Goal: Task Accomplishment & Management: Use online tool/utility

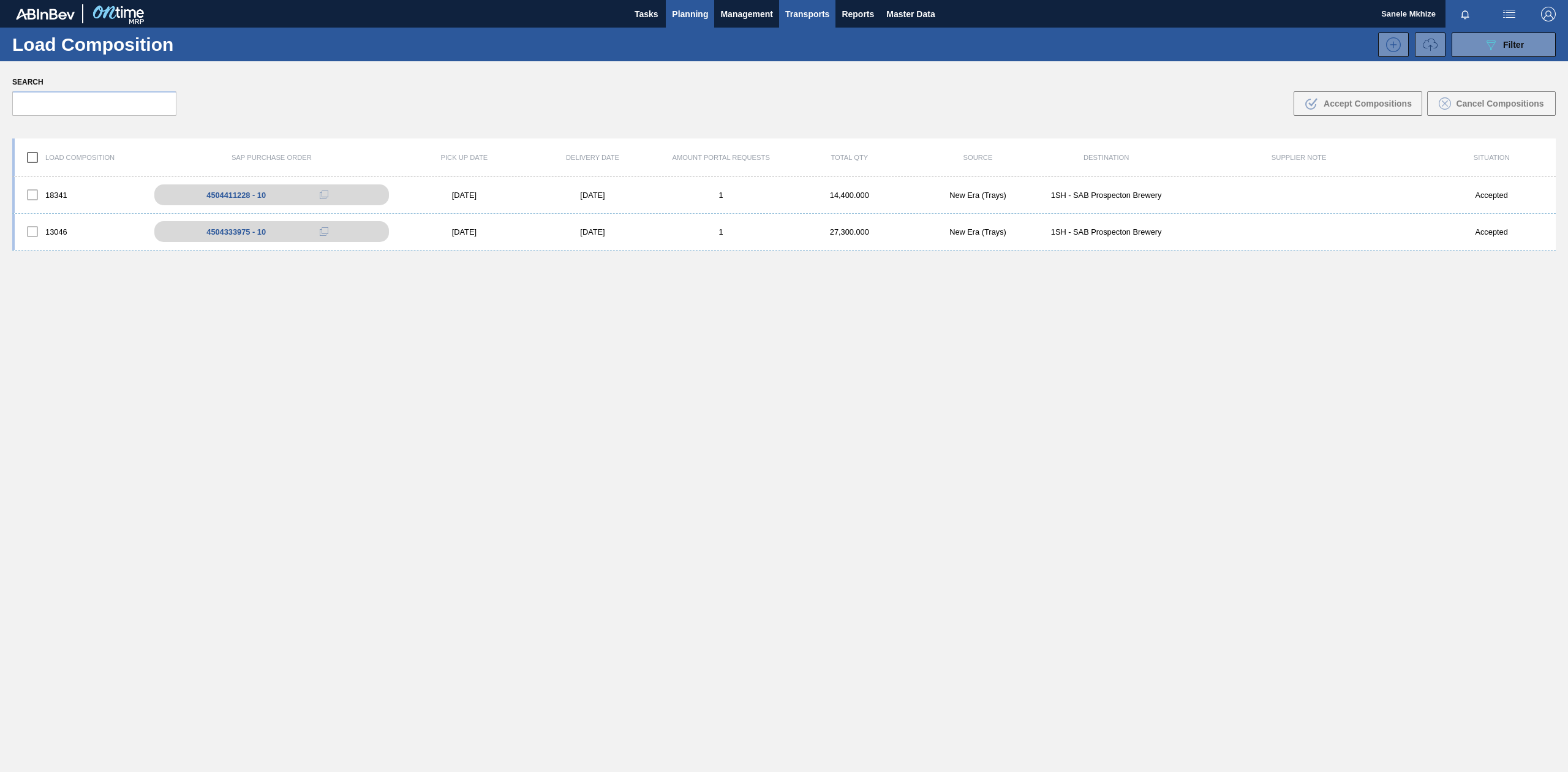
click at [693, 19] on span "Planning" at bounding box center [690, 14] width 36 height 15
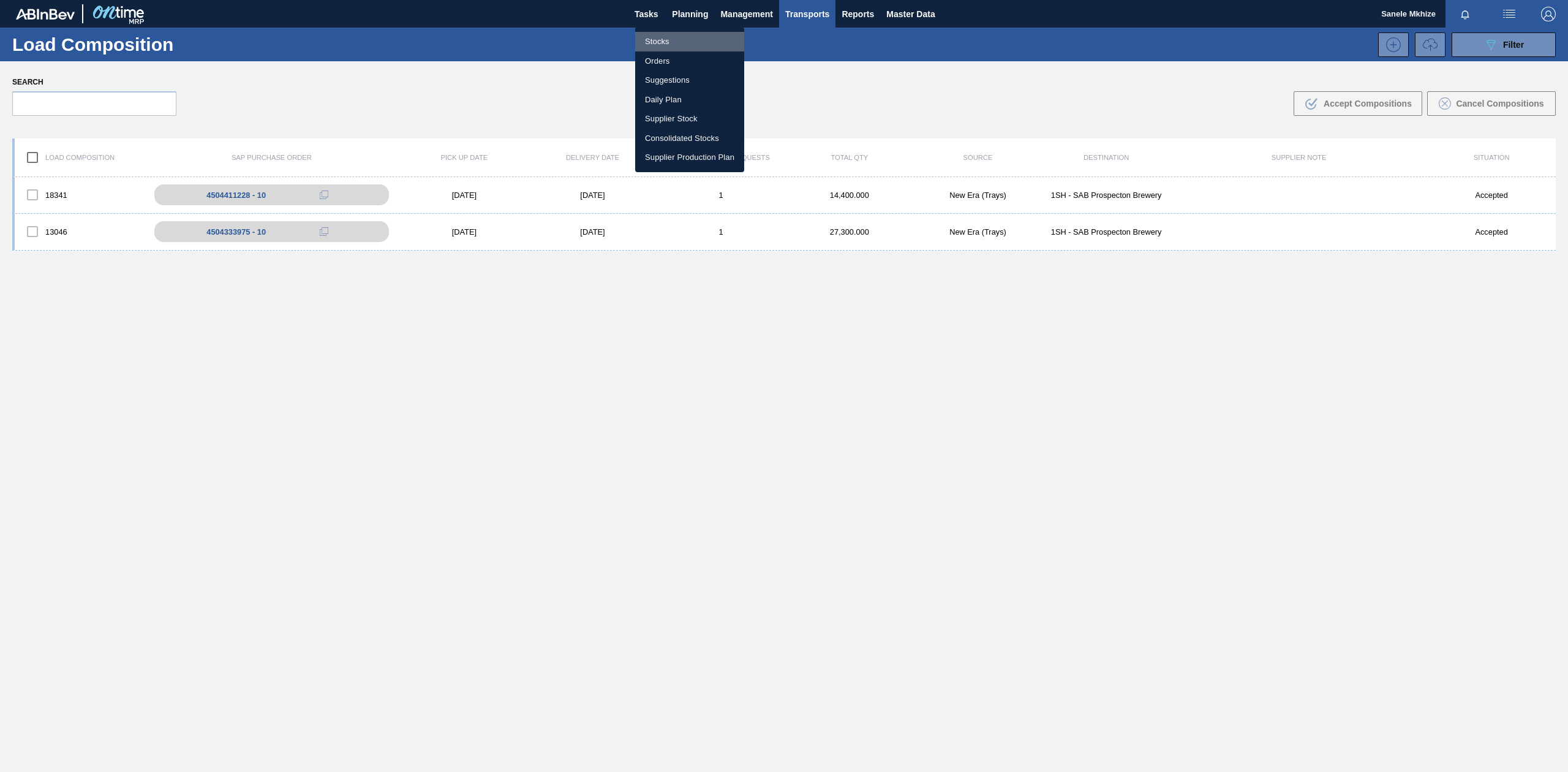
click at [662, 40] on li "Stocks" at bounding box center [690, 42] width 109 height 20
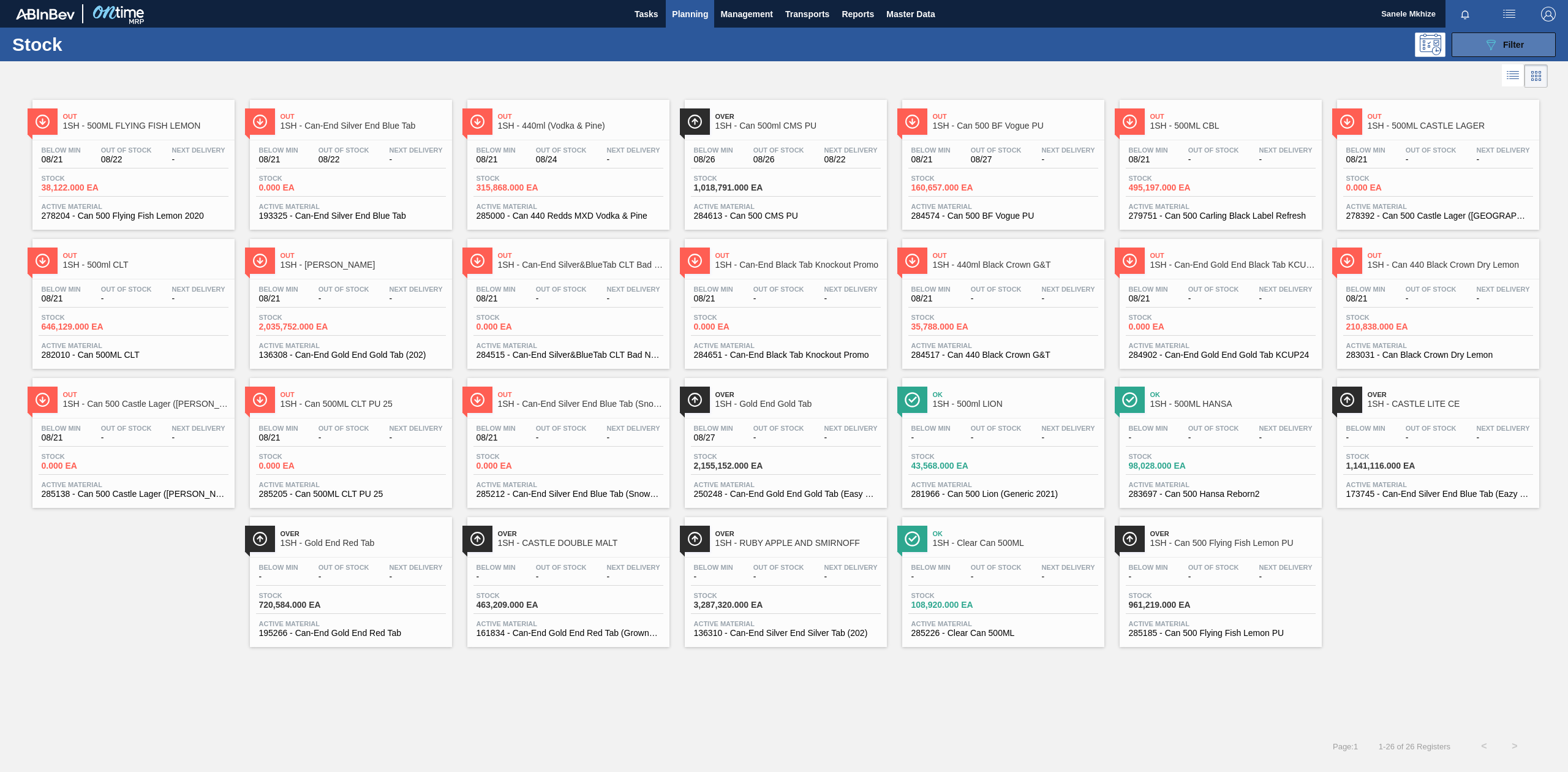
click at [1522, 45] on span "Filter" at bounding box center [1513, 45] width 20 height 10
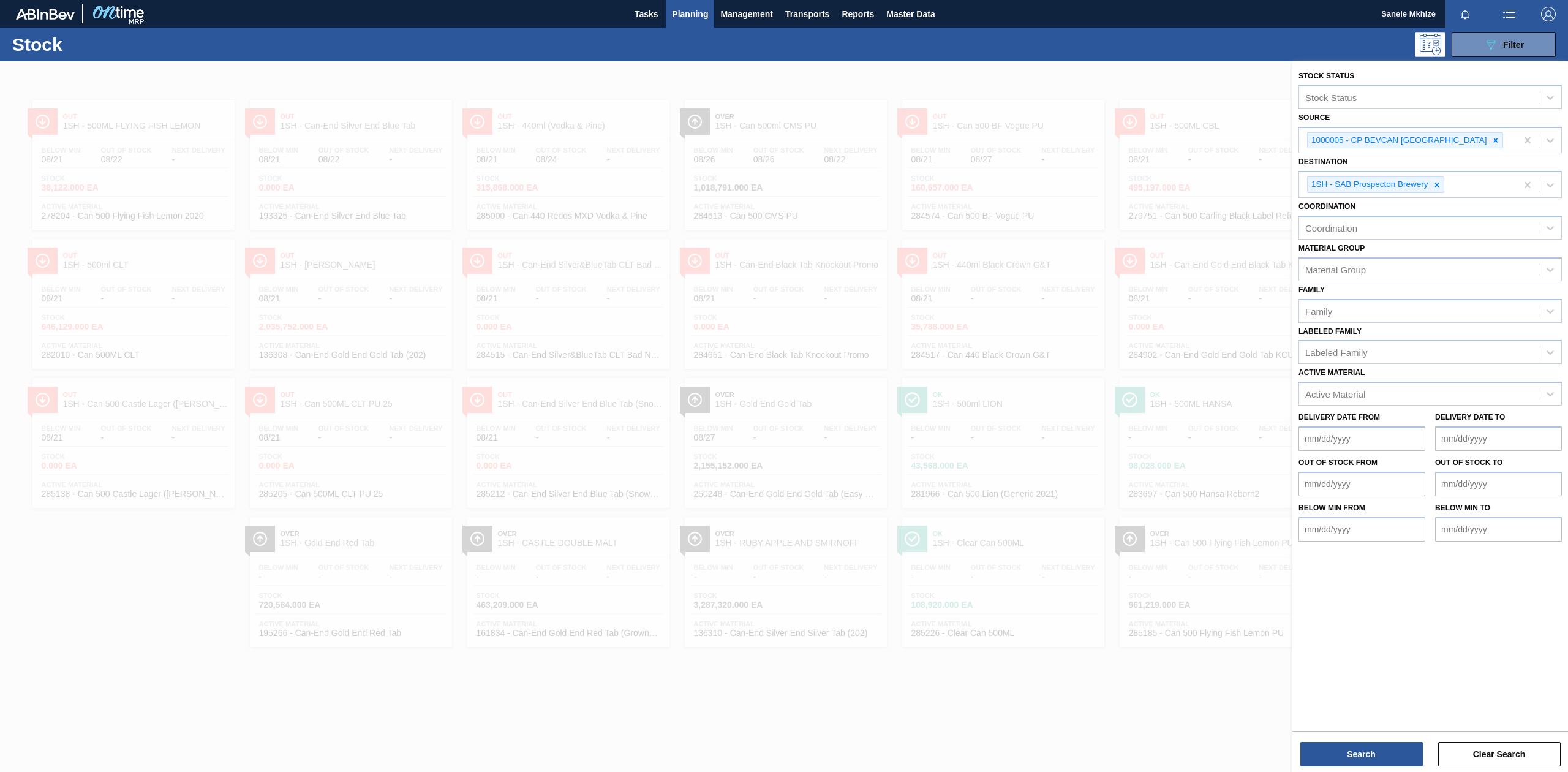
click at [1151, 76] on div at bounding box center [784, 447] width 1568 height 772
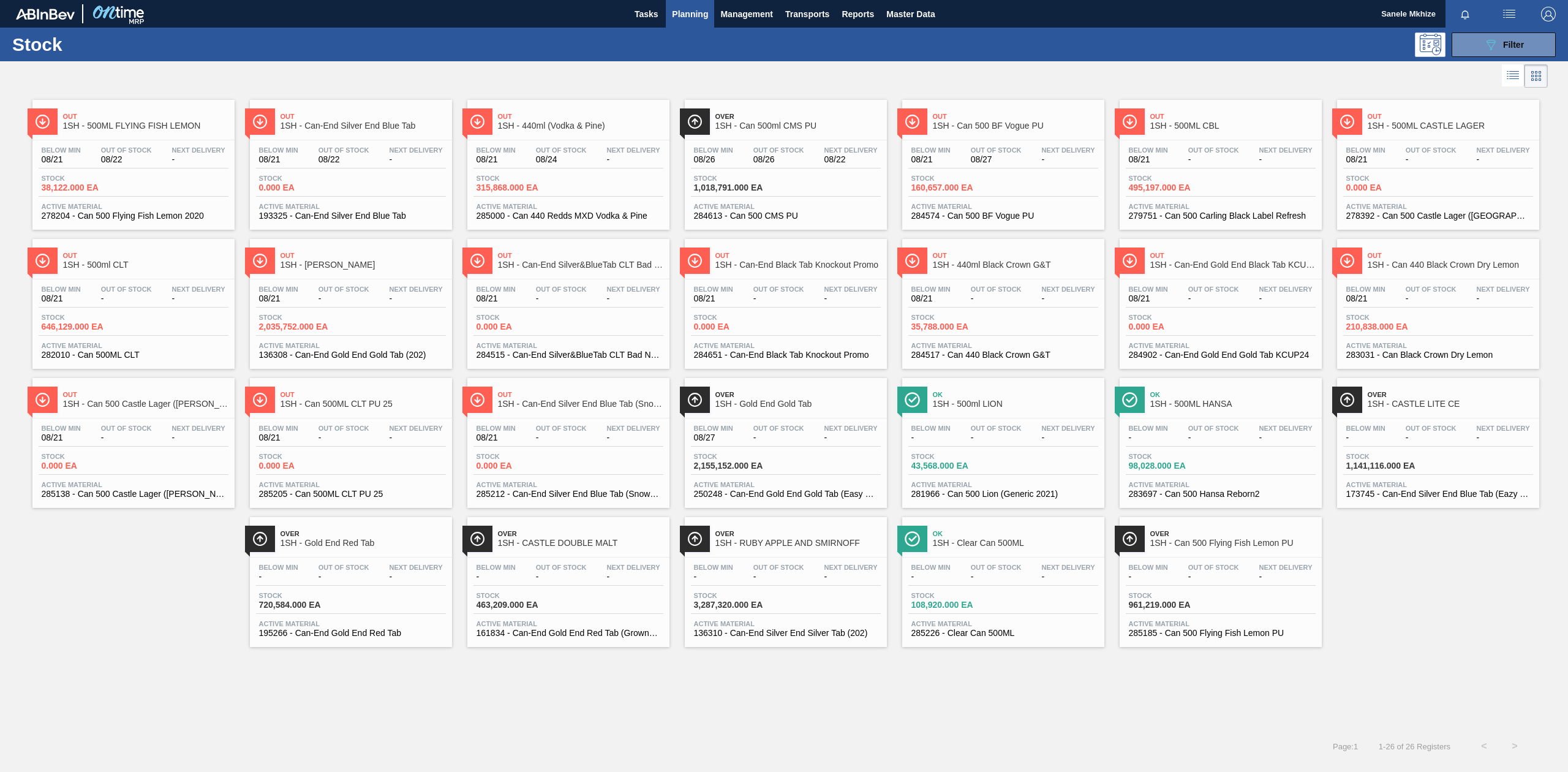
click at [783, 123] on span "1SH - Can 500ml CMS PU" at bounding box center [798, 125] width 166 height 9
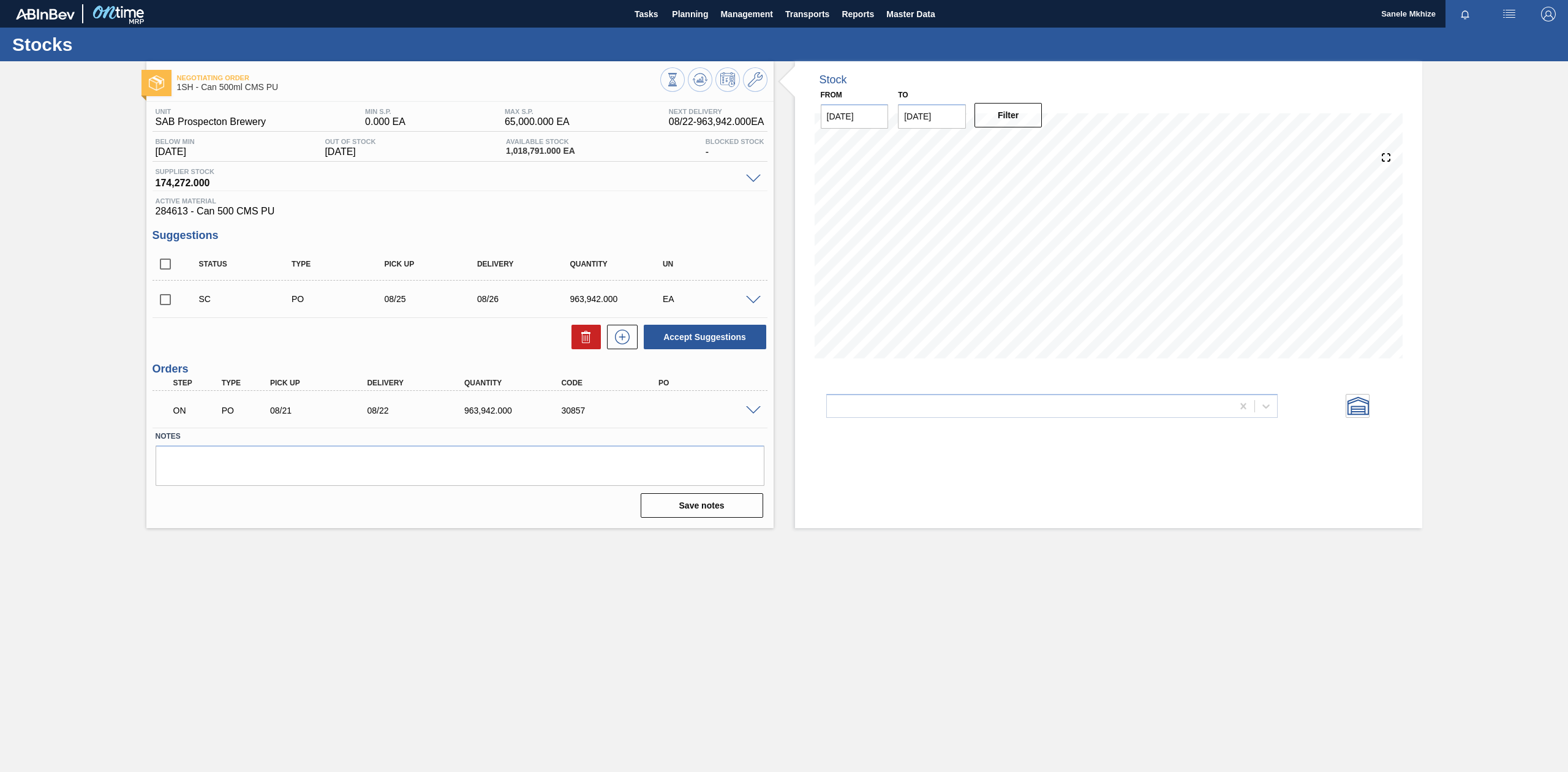
click at [756, 409] on span at bounding box center [753, 410] width 15 height 9
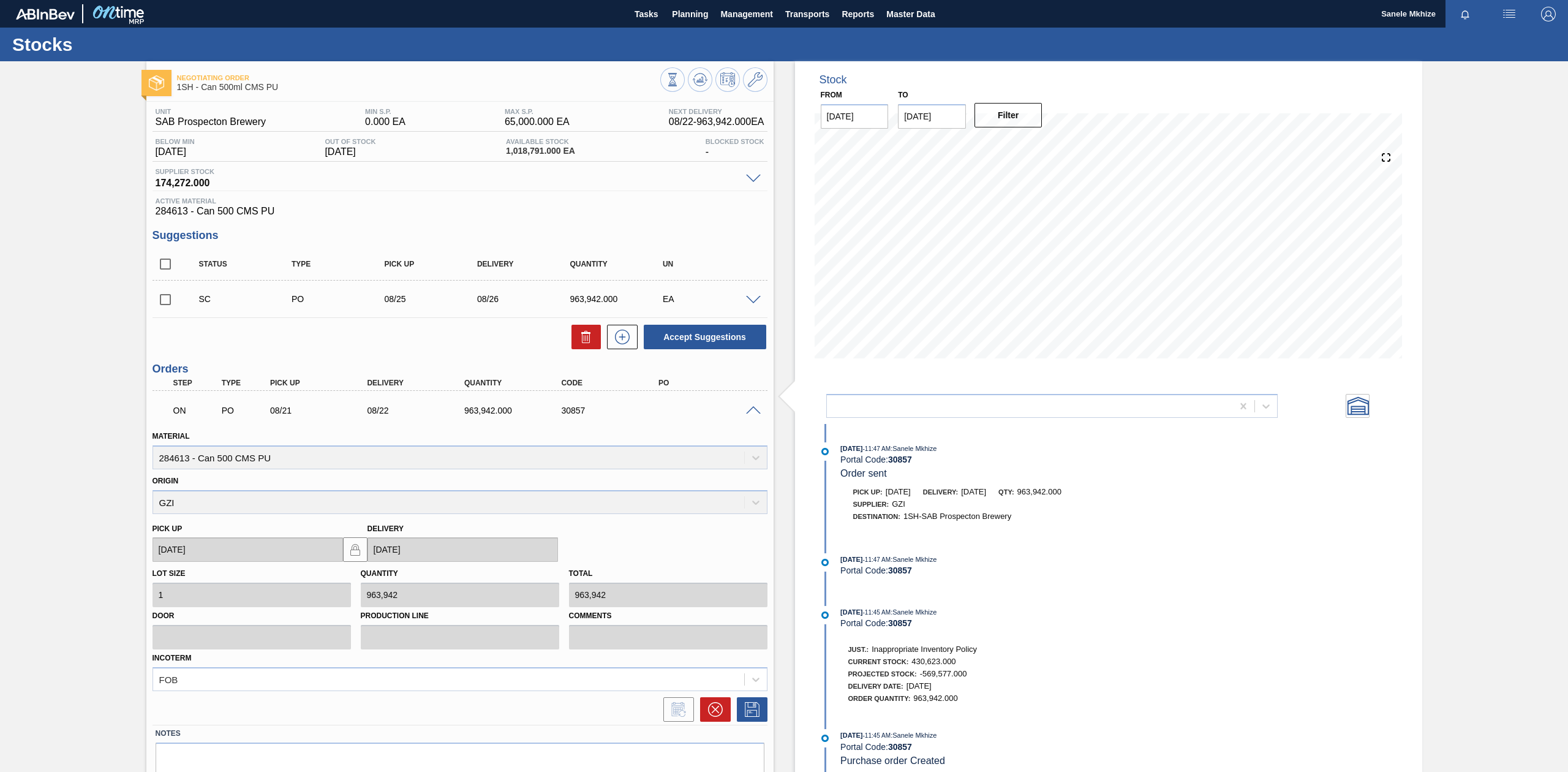
click at [756, 409] on span at bounding box center [753, 410] width 15 height 9
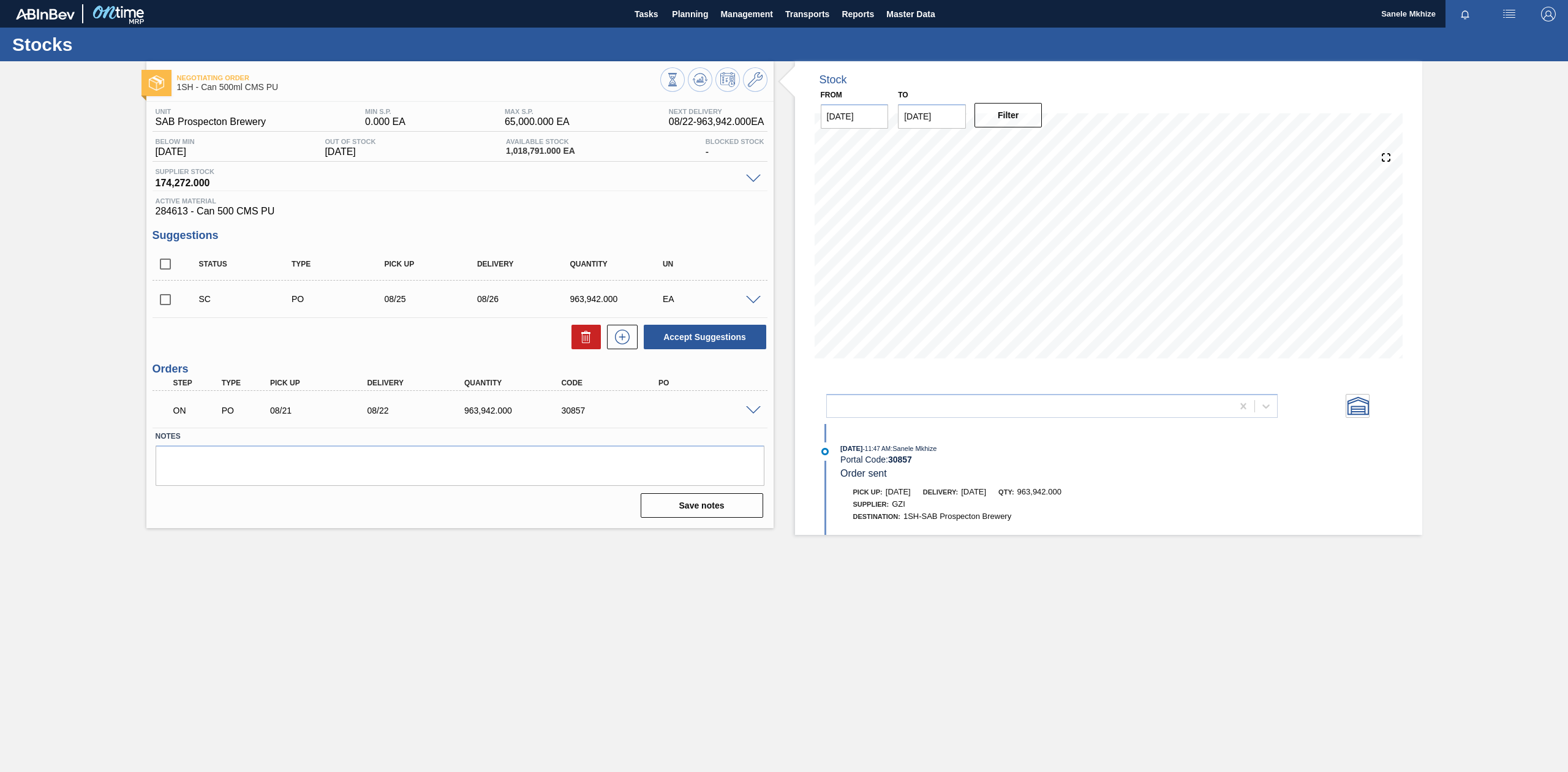
click at [750, 408] on span at bounding box center [753, 410] width 15 height 9
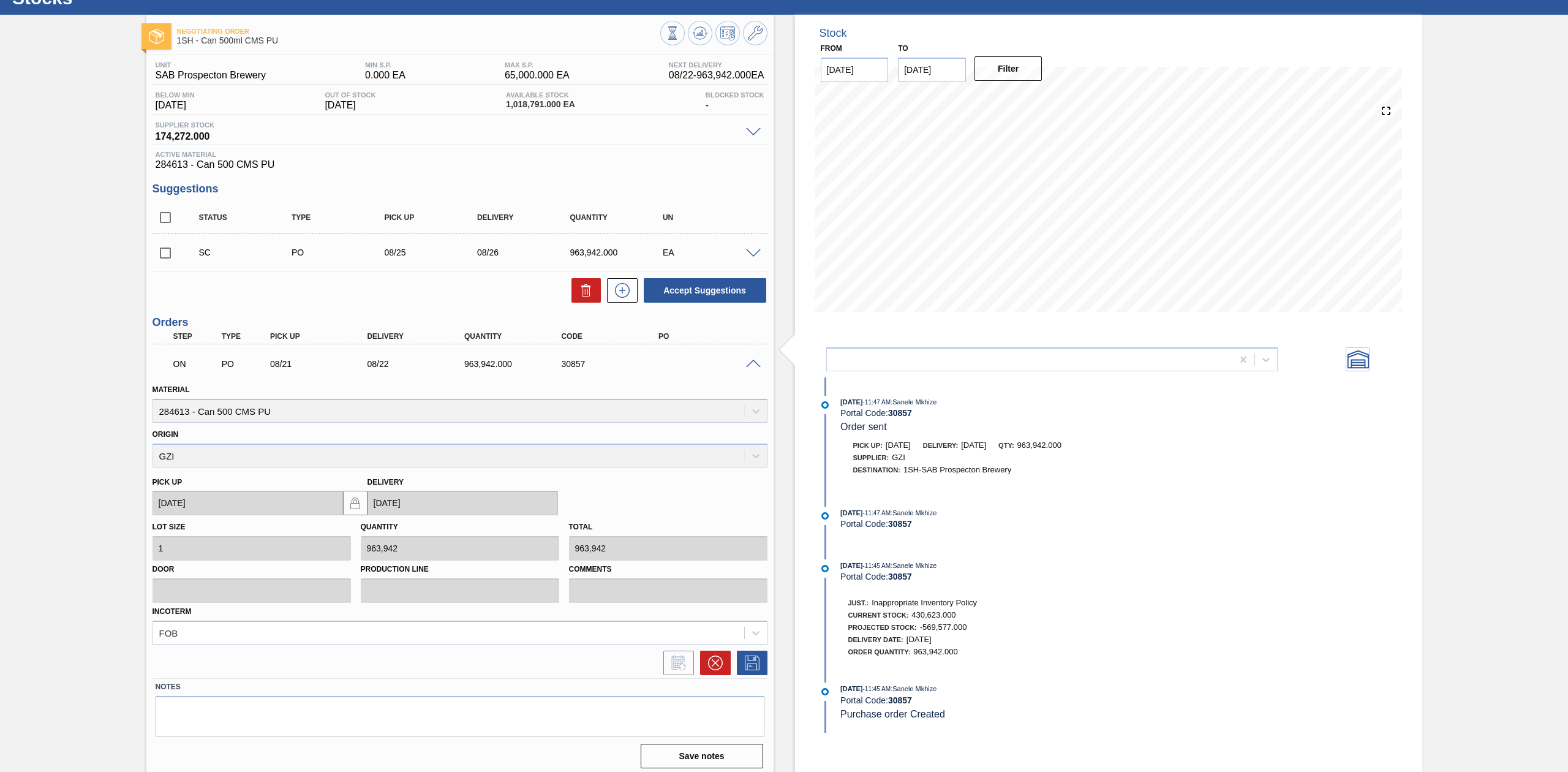
scroll to position [53, 0]
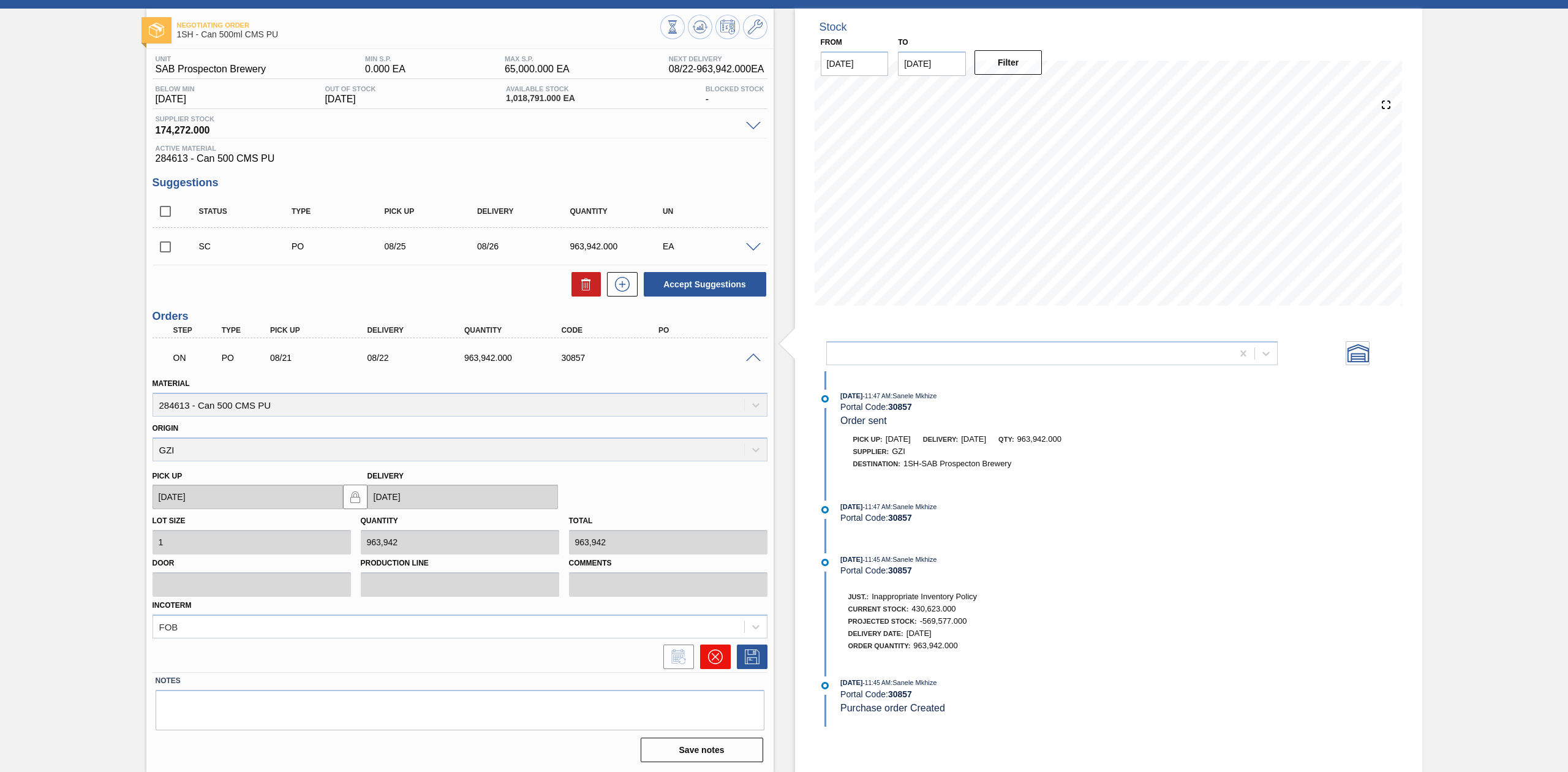
click at [711, 653] on icon at bounding box center [715, 657] width 15 height 15
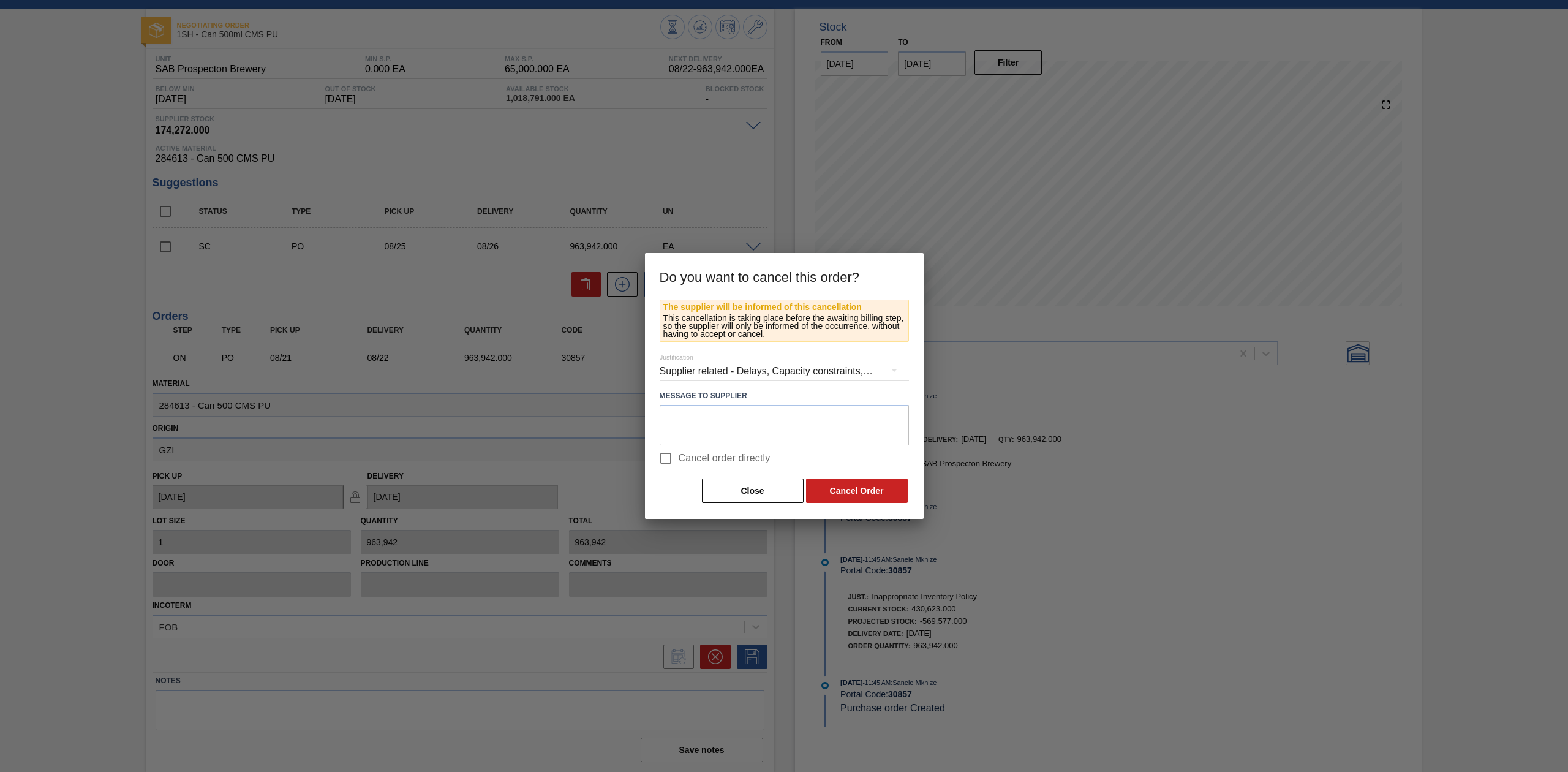
click at [687, 461] on span "Cancel order directly" at bounding box center [725, 458] width 92 height 15
click at [679, 461] on input "Cancel order directly" at bounding box center [665, 458] width 25 height 25
checkbox input "true"
click at [854, 489] on button "Cancel Order" at bounding box center [857, 490] width 101 height 24
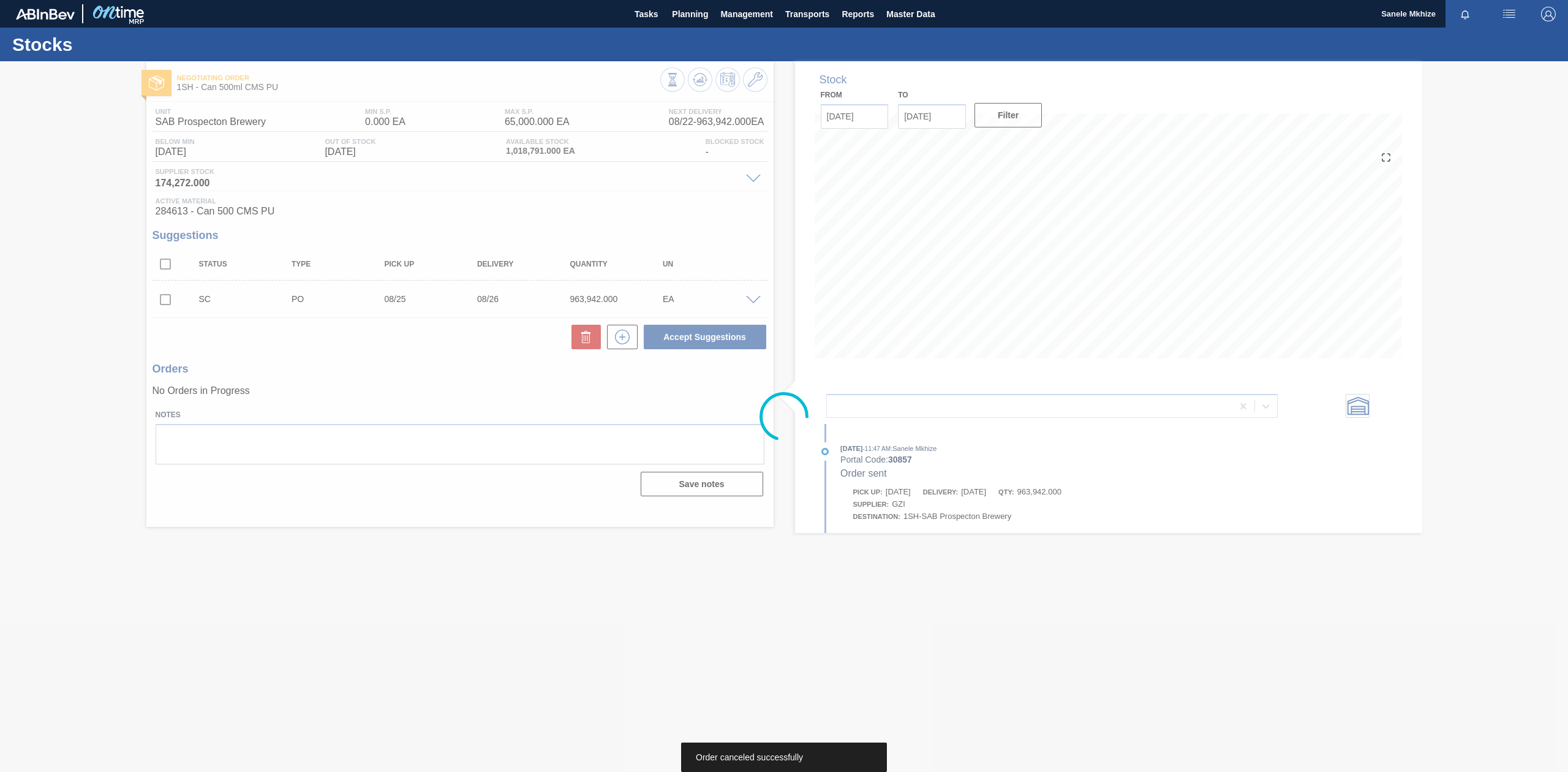
scroll to position [0, 0]
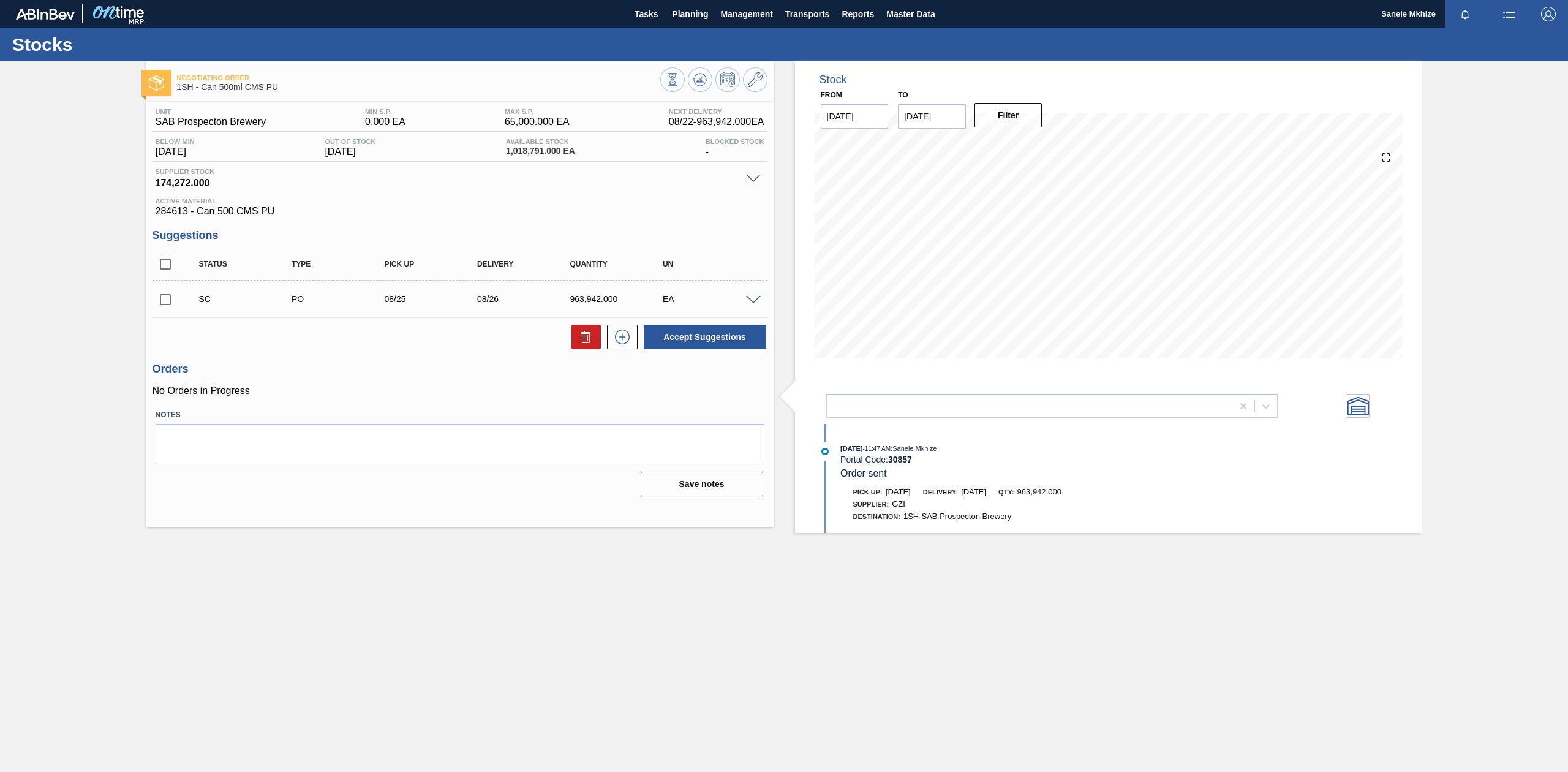
click at [748, 299] on span at bounding box center [753, 300] width 15 height 9
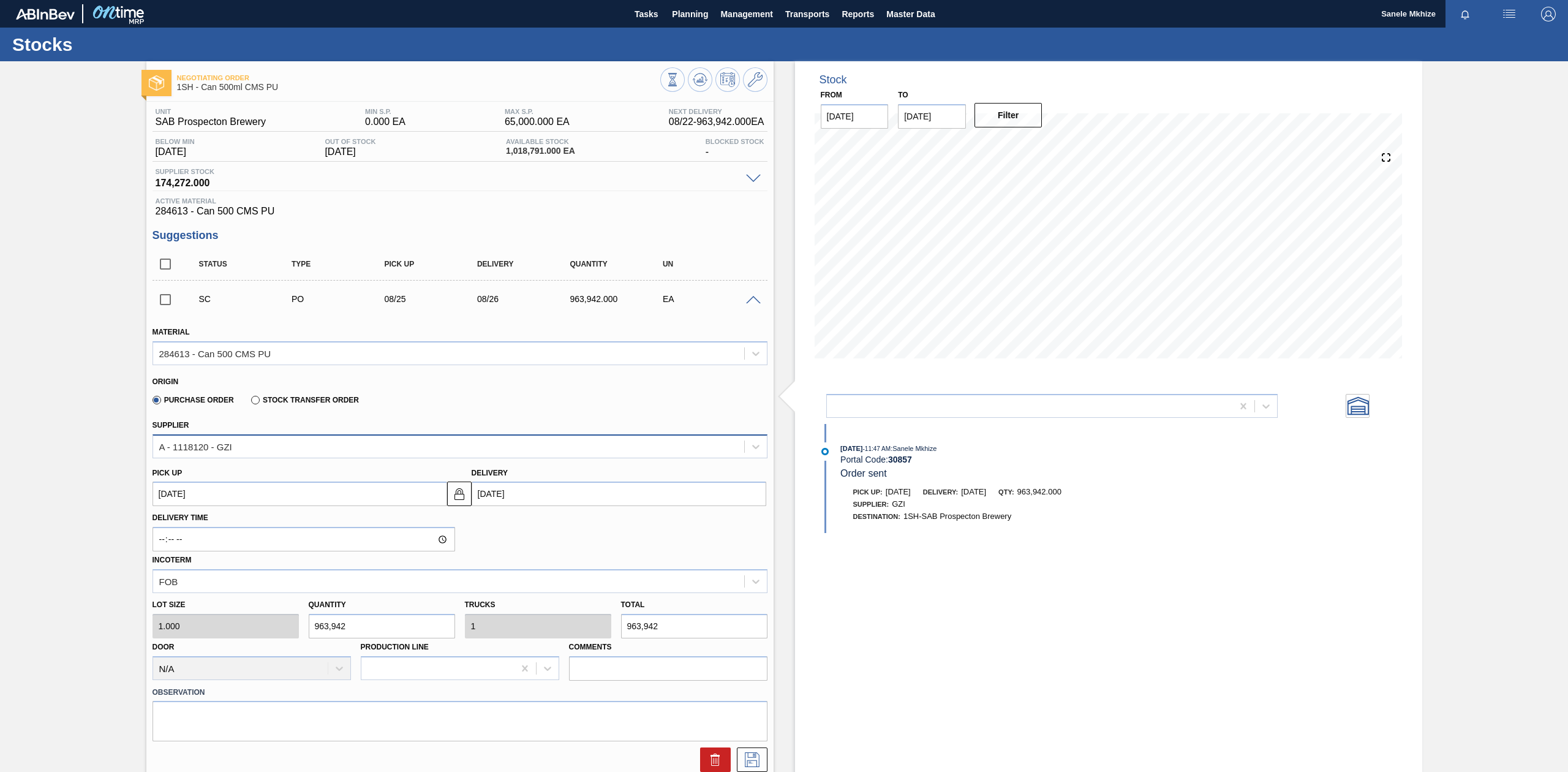
click at [206, 445] on div "A - 1118120 - GZI" at bounding box center [195, 446] width 73 height 11
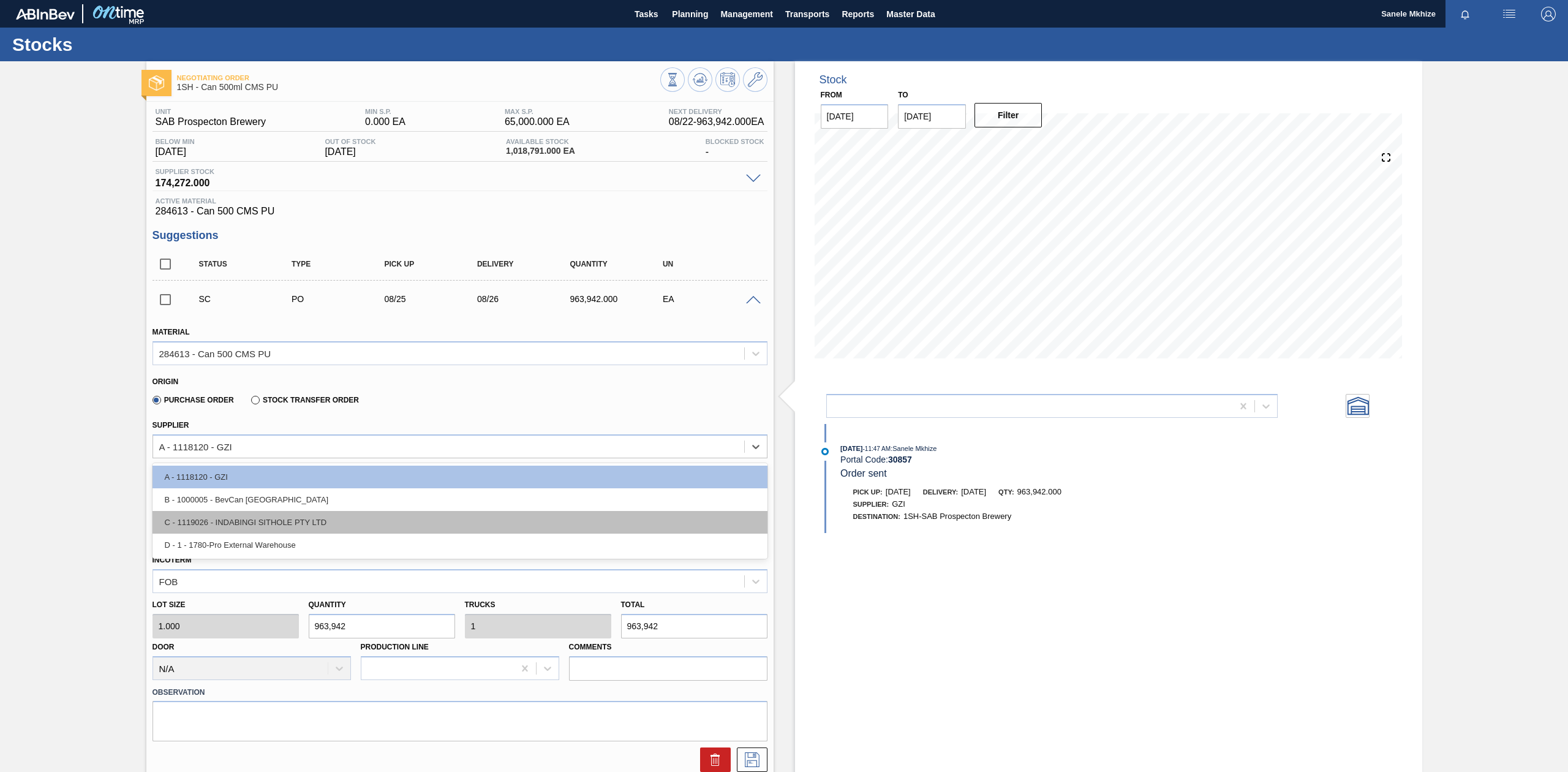
click at [306, 524] on div "C - 1119026 - INDABINGI SITHOLE PTY LTD" at bounding box center [460, 522] width 615 height 22
type input "250,516.000"
type input "3.848"
type input "1.285"
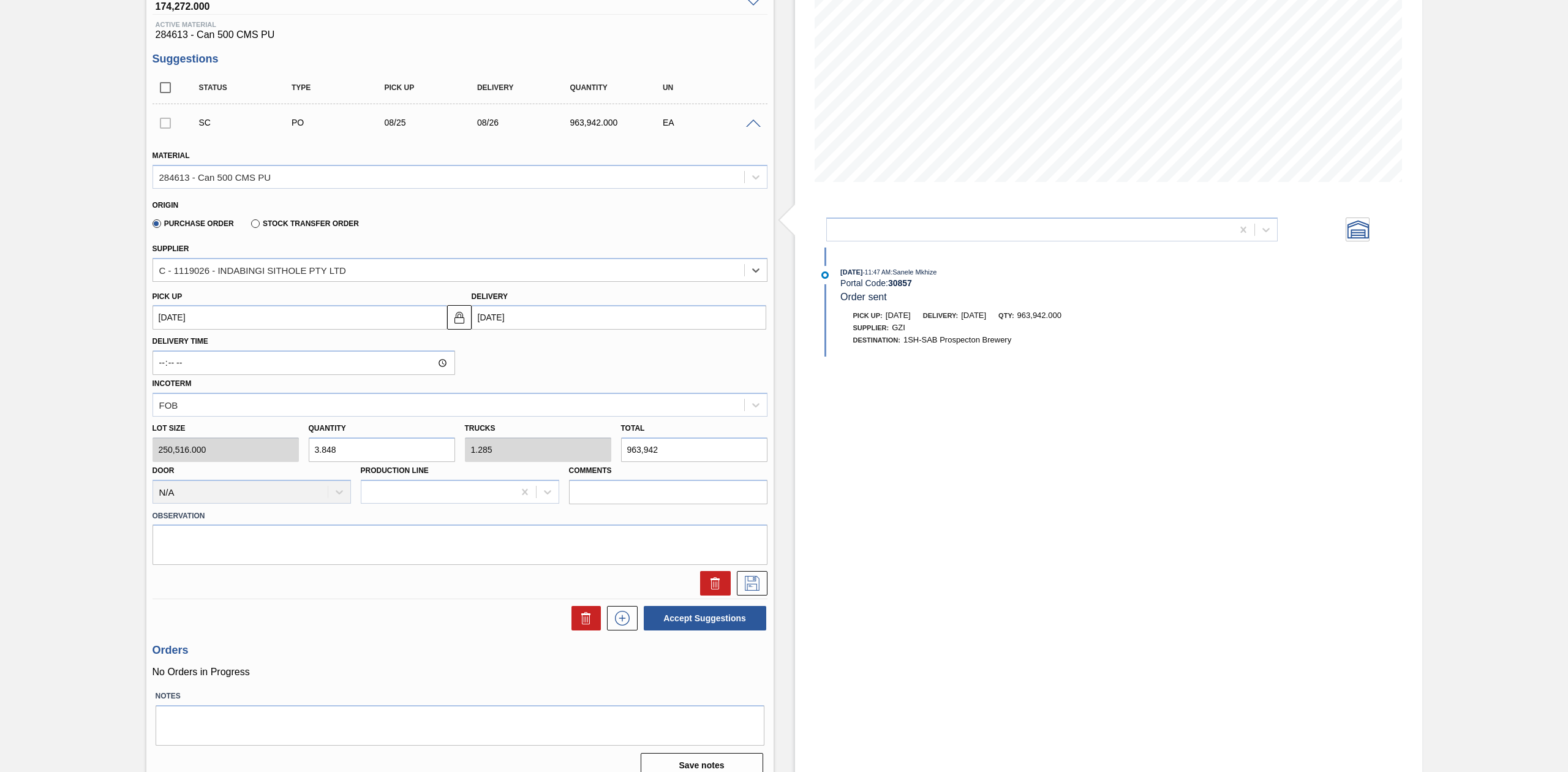
scroll to position [192, 0]
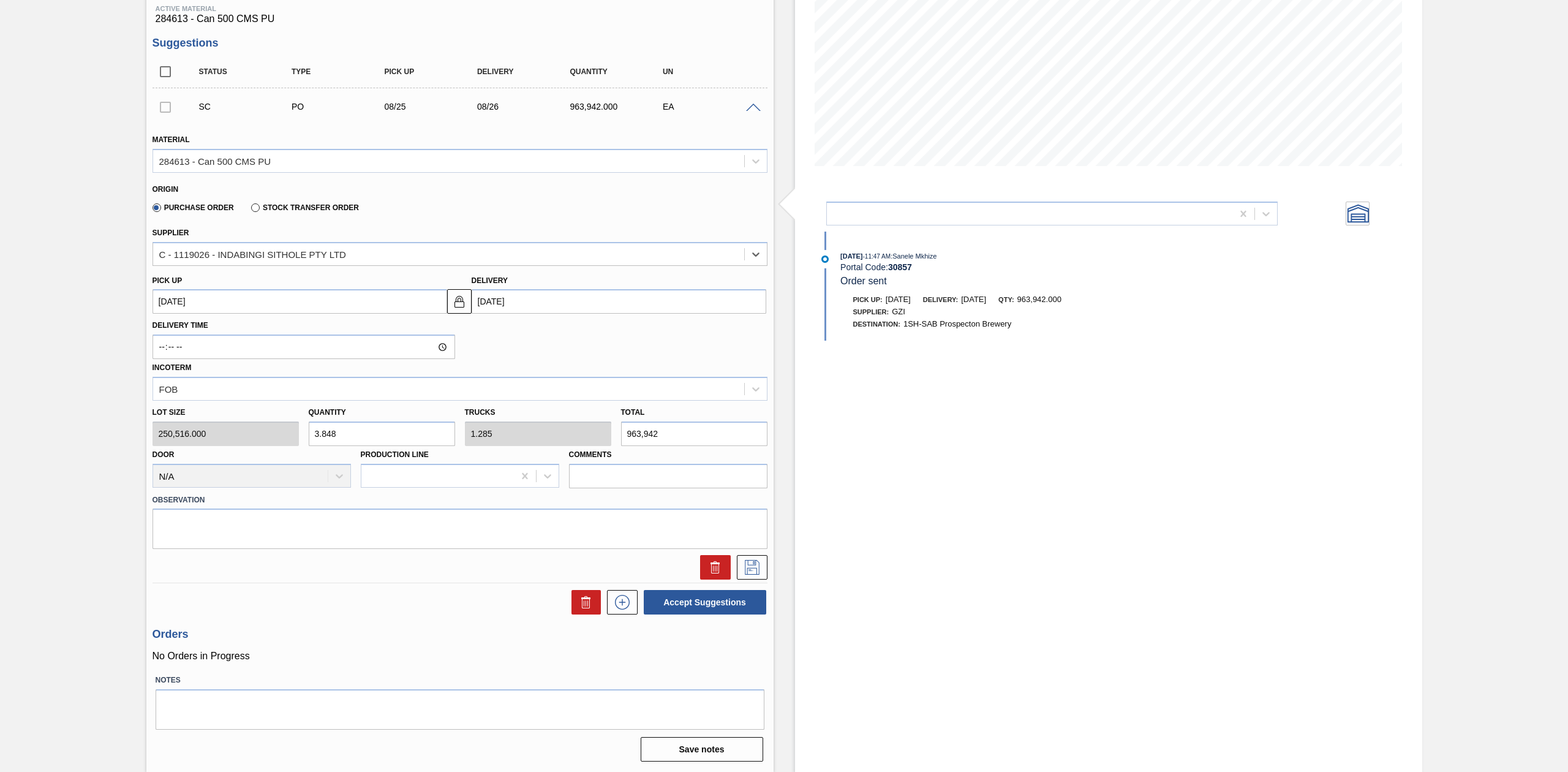
click at [164, 111] on div at bounding box center [165, 106] width 25 height 24
click at [163, 111] on div at bounding box center [165, 106] width 25 height 24
click at [752, 108] on span at bounding box center [753, 107] width 15 height 9
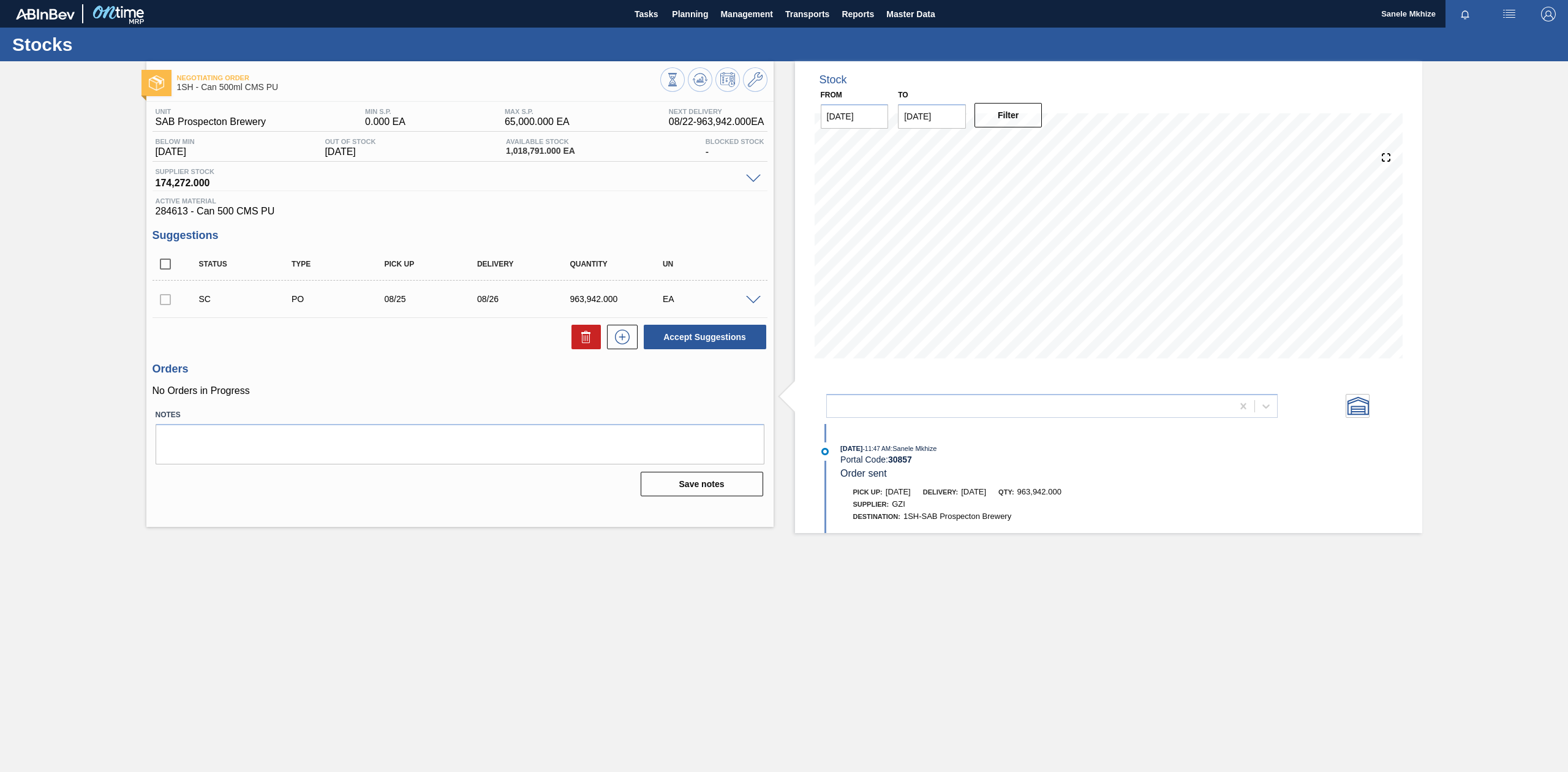
click at [162, 301] on div at bounding box center [165, 299] width 25 height 24
click at [619, 209] on span "284613 - Can 500 CMS PU" at bounding box center [460, 211] width 609 height 11
click at [757, 298] on span at bounding box center [753, 300] width 15 height 9
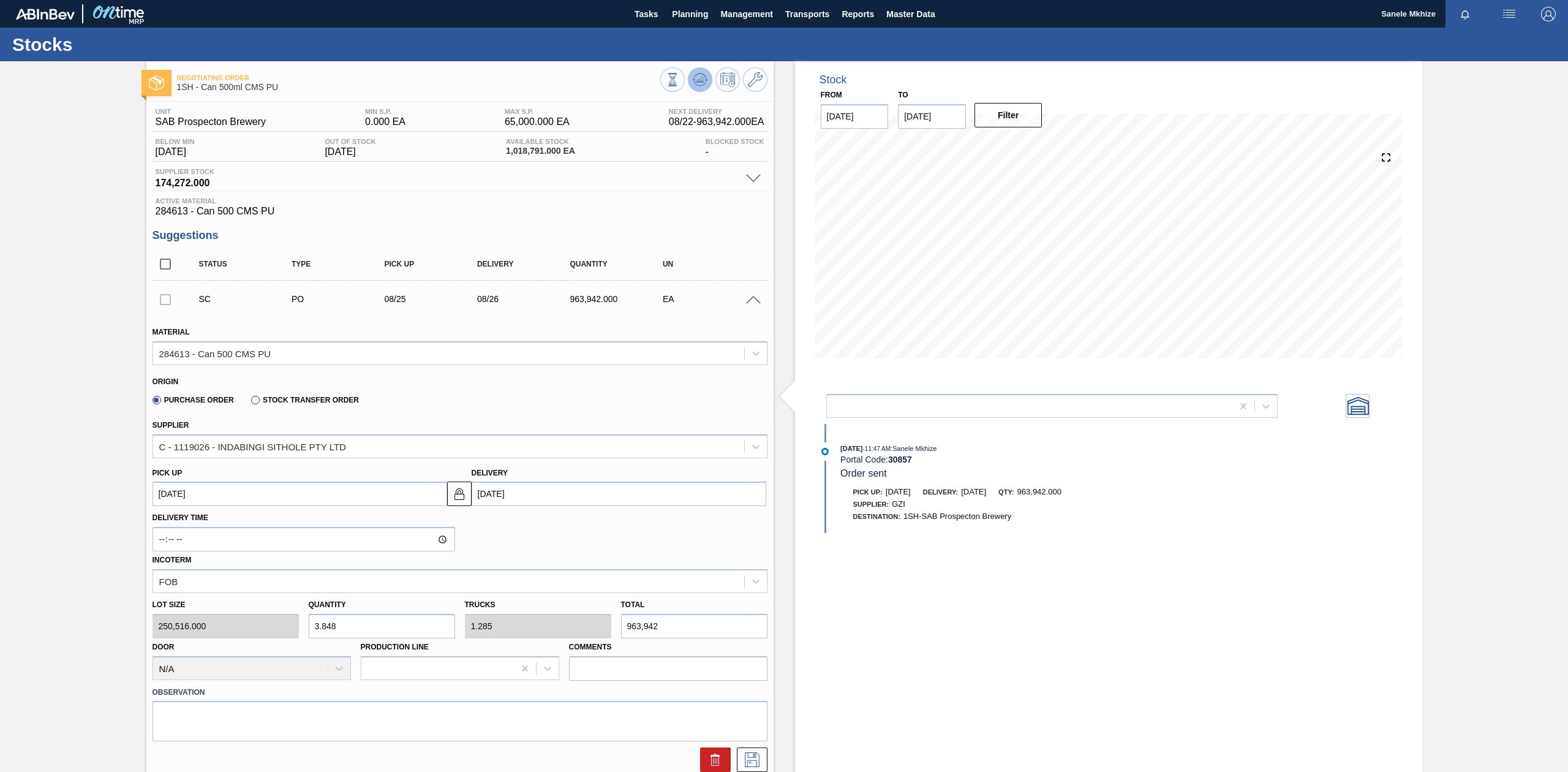
click at [706, 79] on button at bounding box center [700, 79] width 24 height 24
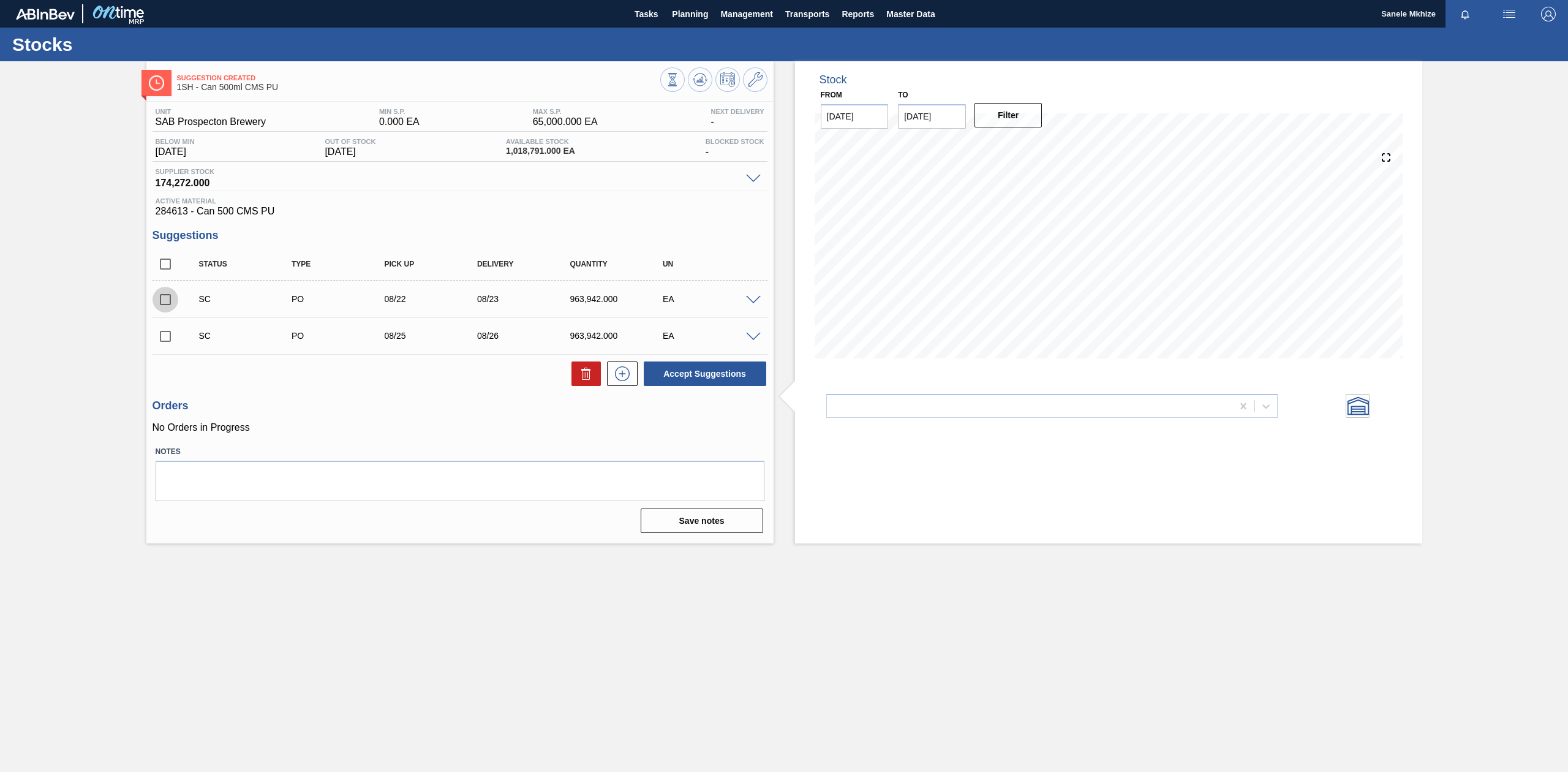
click at [163, 304] on input "checkbox" at bounding box center [165, 300] width 25 height 25
click at [753, 299] on span at bounding box center [753, 300] width 15 height 9
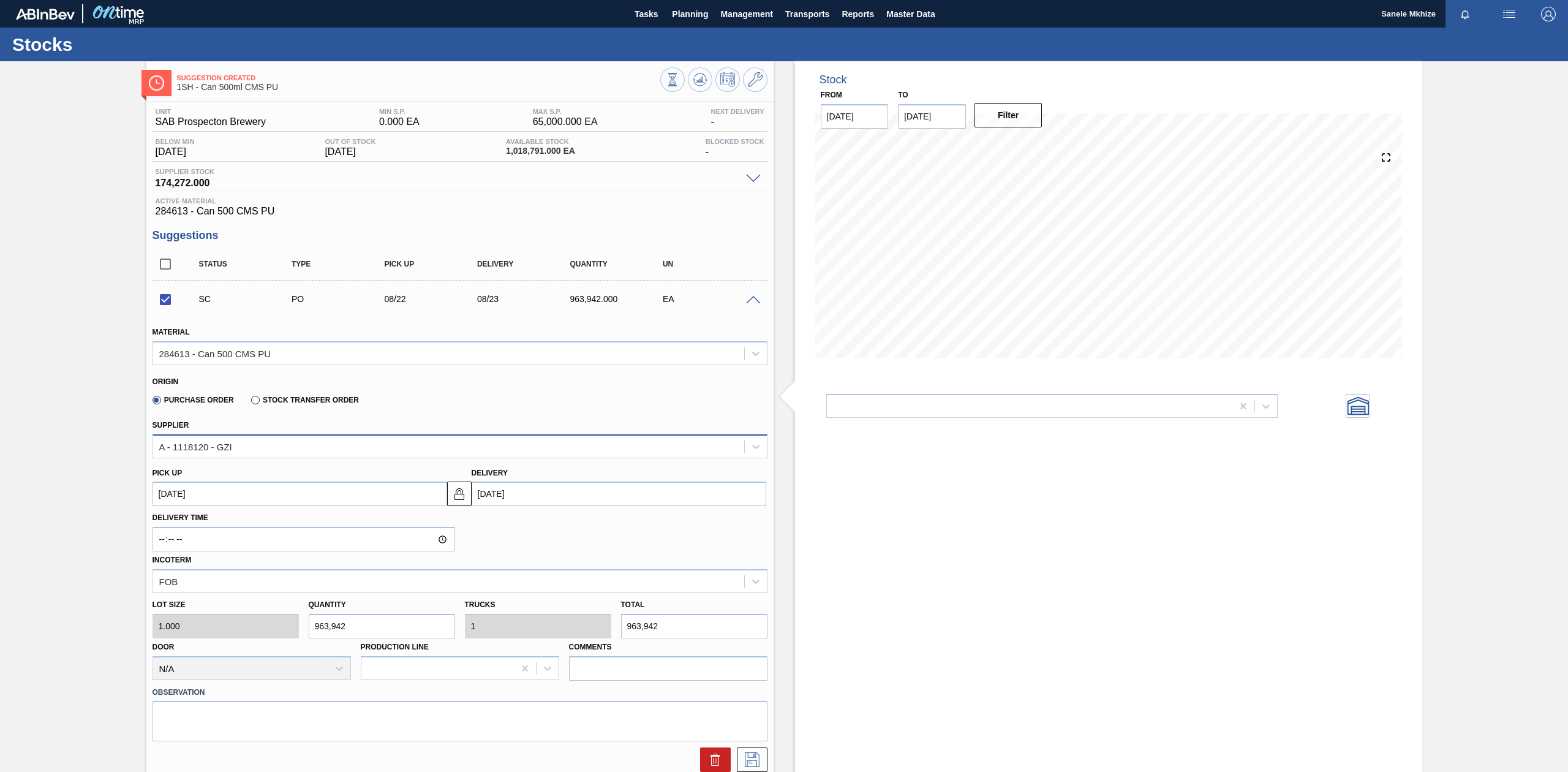
click at [255, 449] on div "A - 1118120 - GZI" at bounding box center [449, 446] width 591 height 18
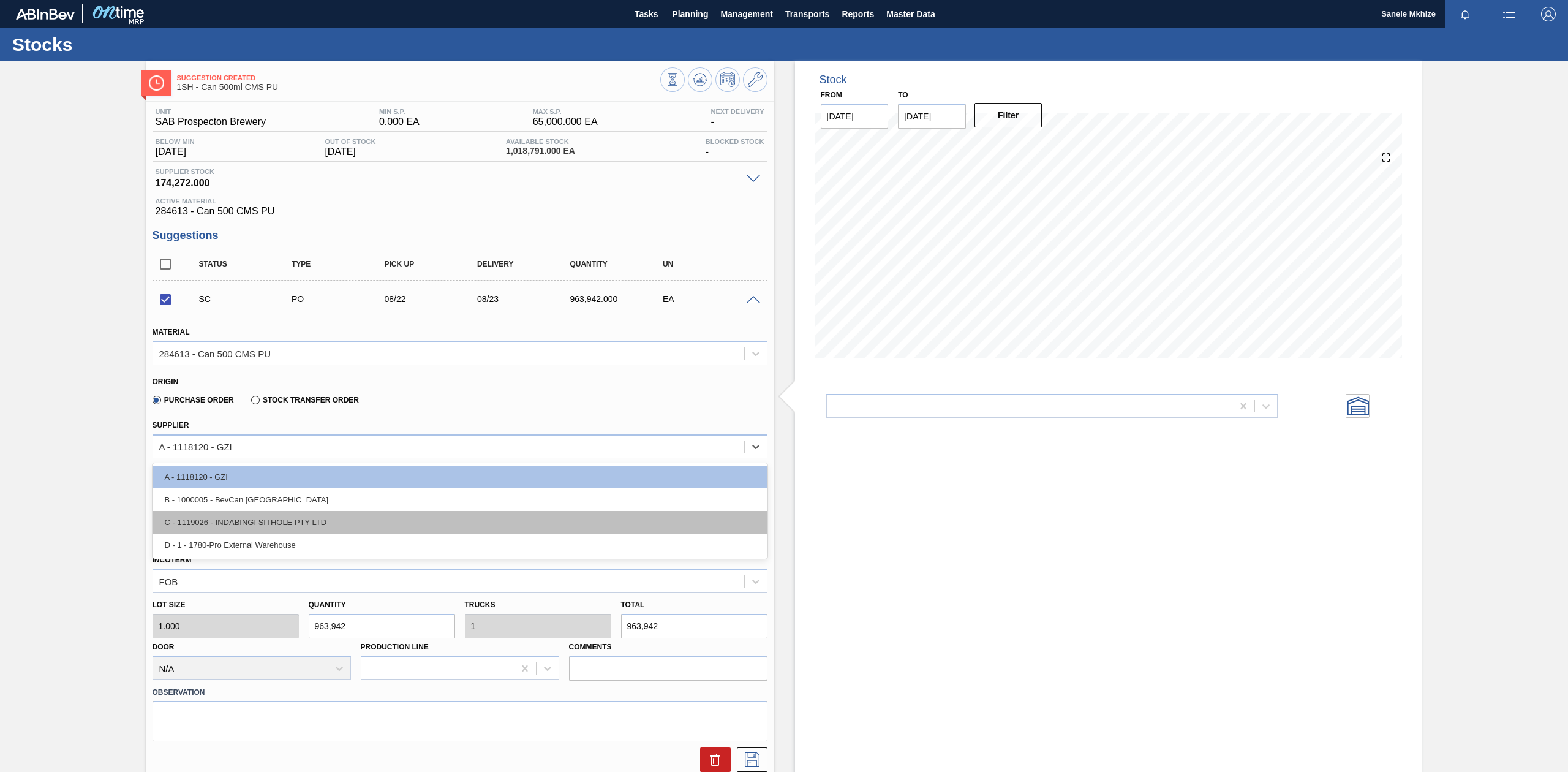
click at [245, 519] on div "C - 1119026 - INDABINGI SITHOLE PTY LTD" at bounding box center [460, 522] width 615 height 22
checkbox input "false"
type input "250,516.000"
type input "3.848"
type input "1.285"
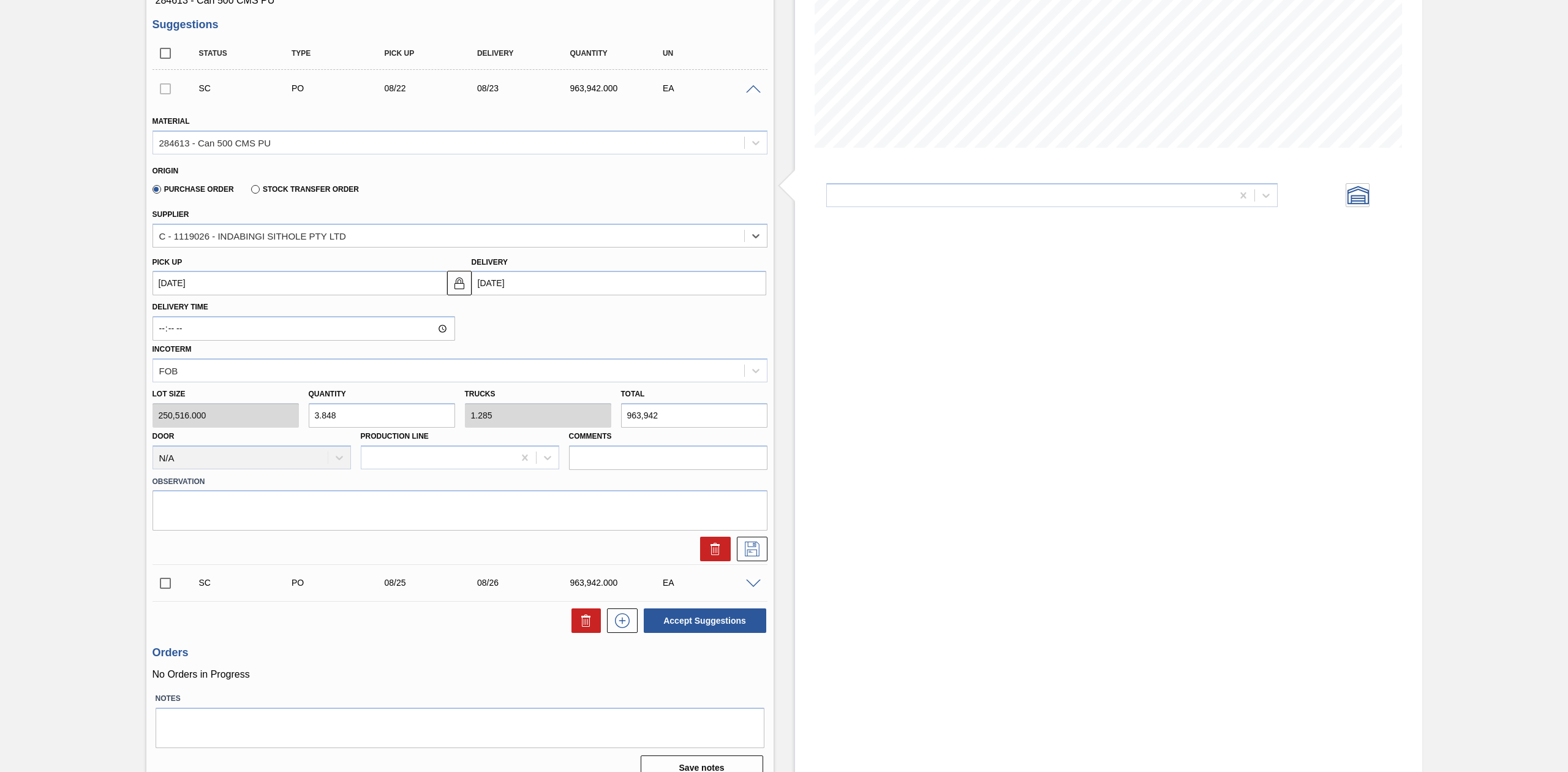
scroll to position [229, 0]
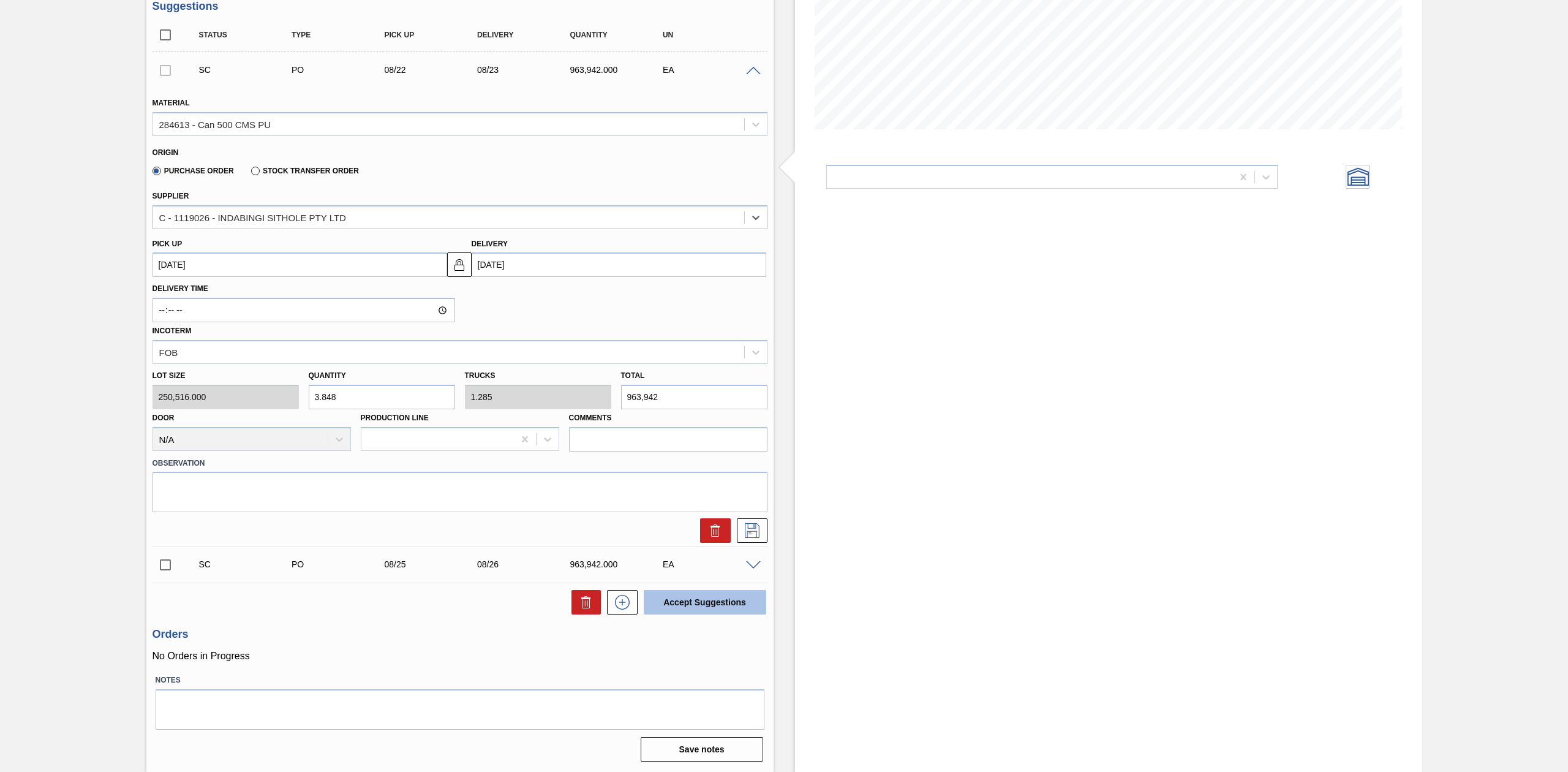
click at [711, 602] on button "Accept Suggestions" at bounding box center [705, 602] width 123 height 24
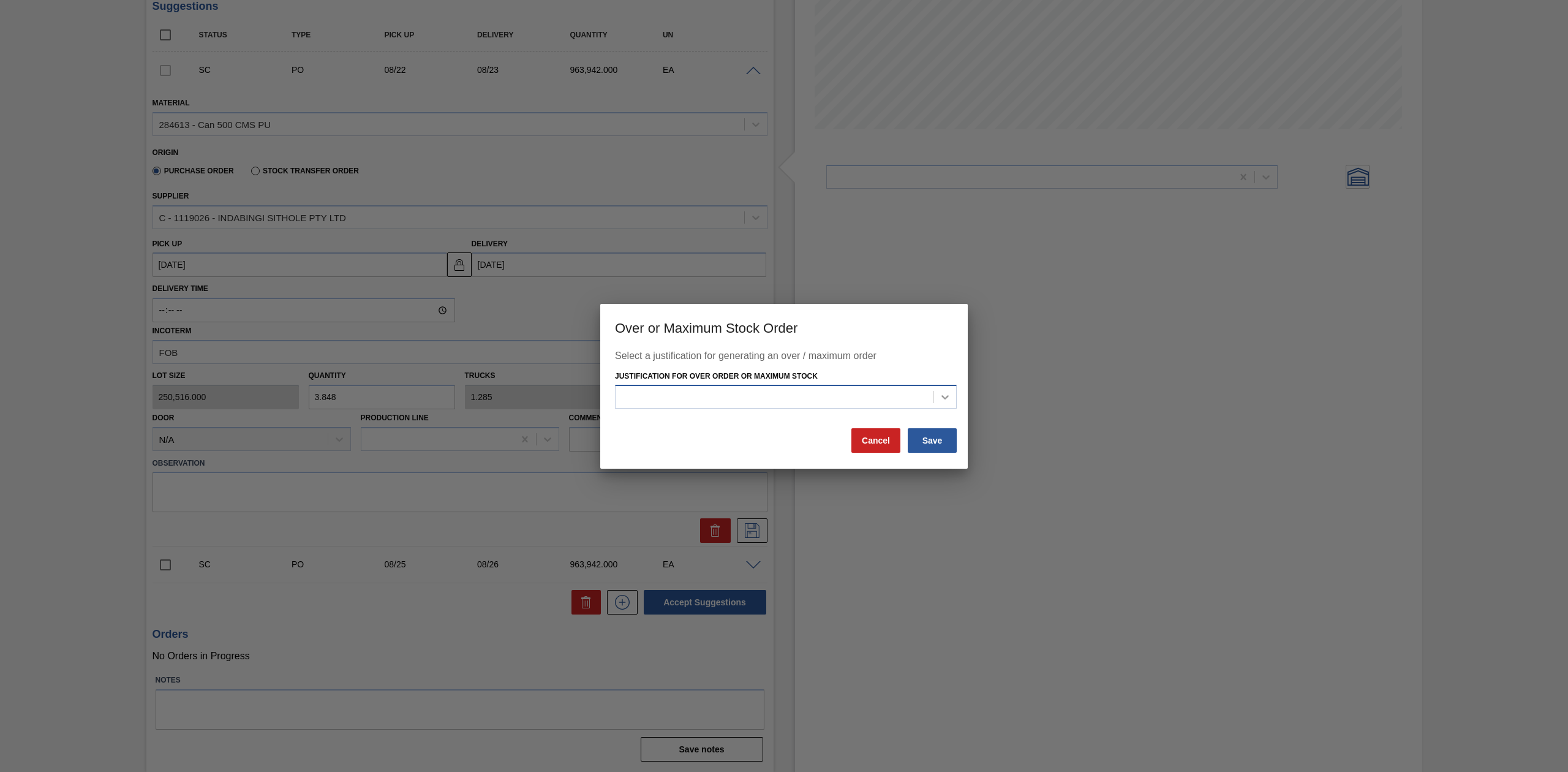
click at [945, 396] on icon at bounding box center [945, 397] width 13 height 13
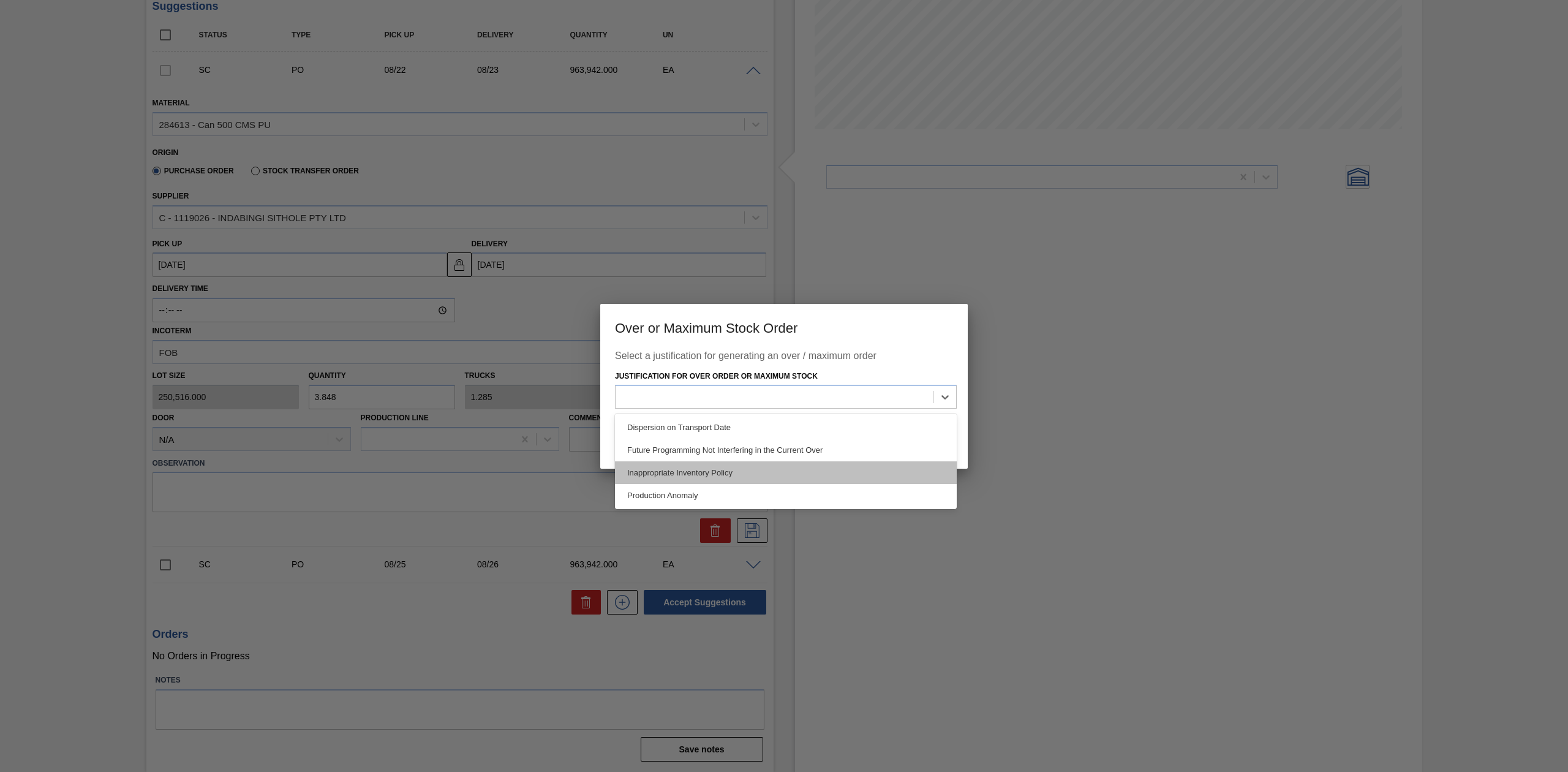
click at [729, 469] on div "Inappropriate Inventory Policy" at bounding box center [785, 472] width 342 height 22
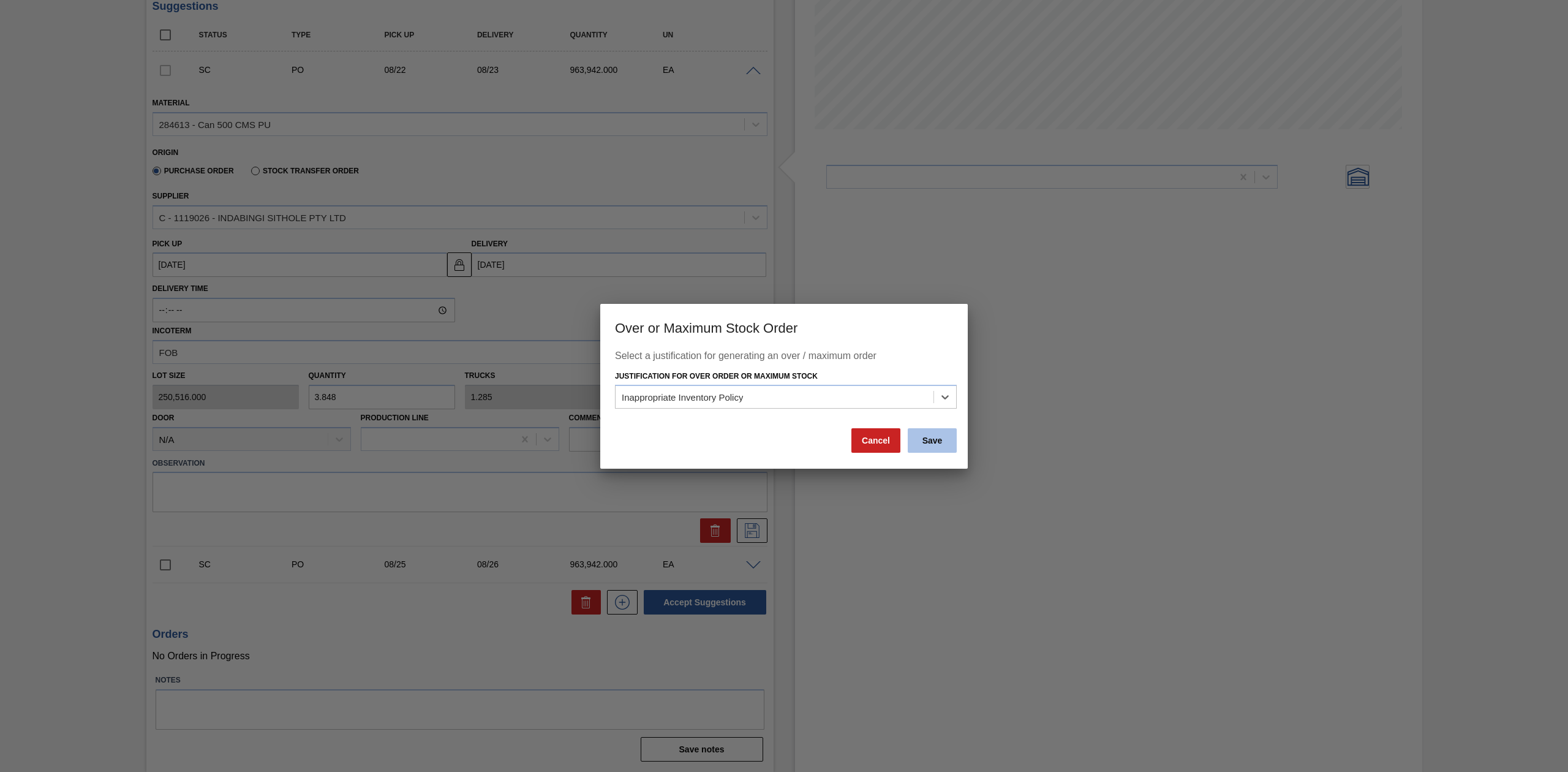
click at [936, 442] on button "Save" at bounding box center [933, 440] width 49 height 24
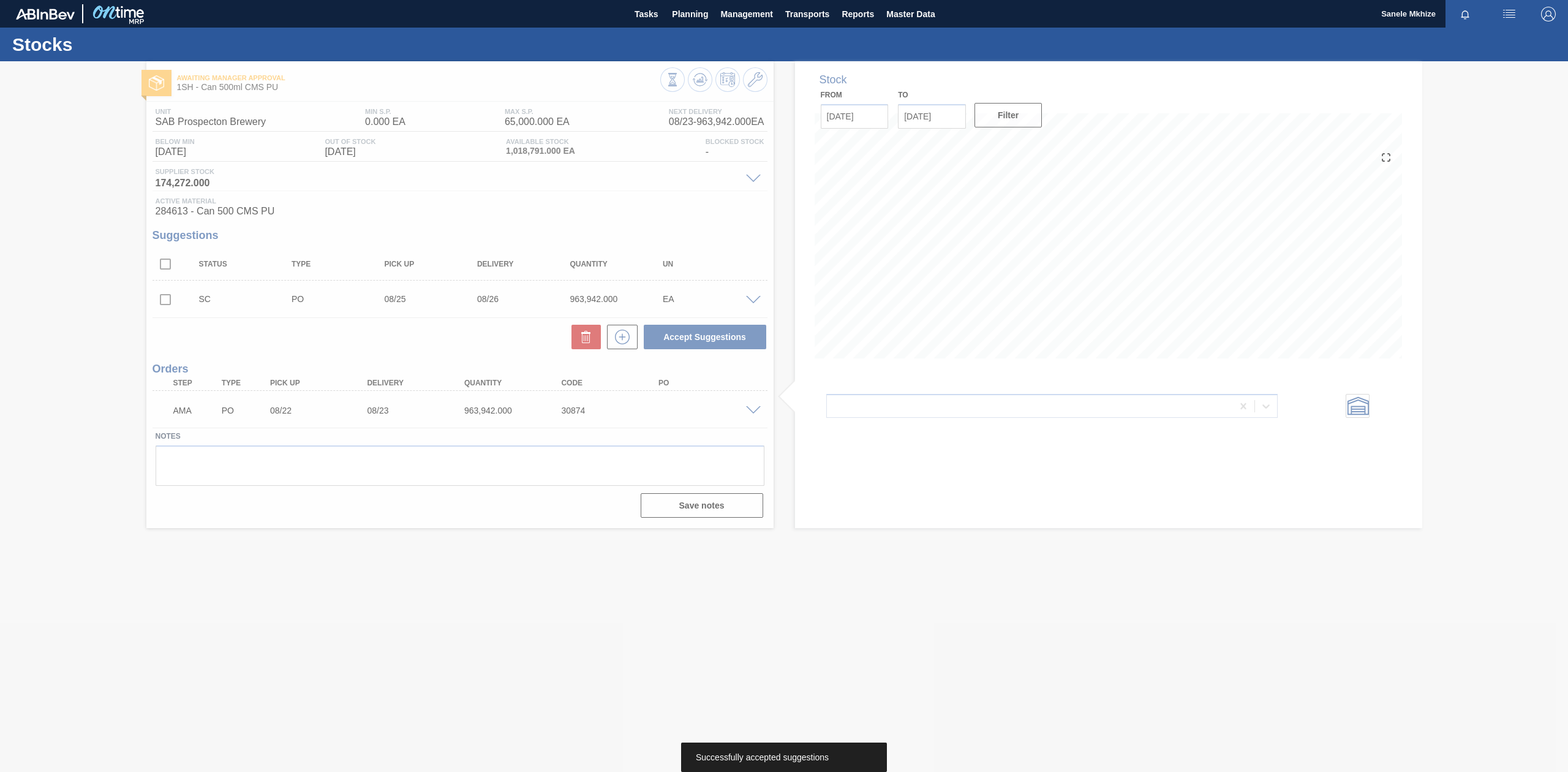
scroll to position [0, 0]
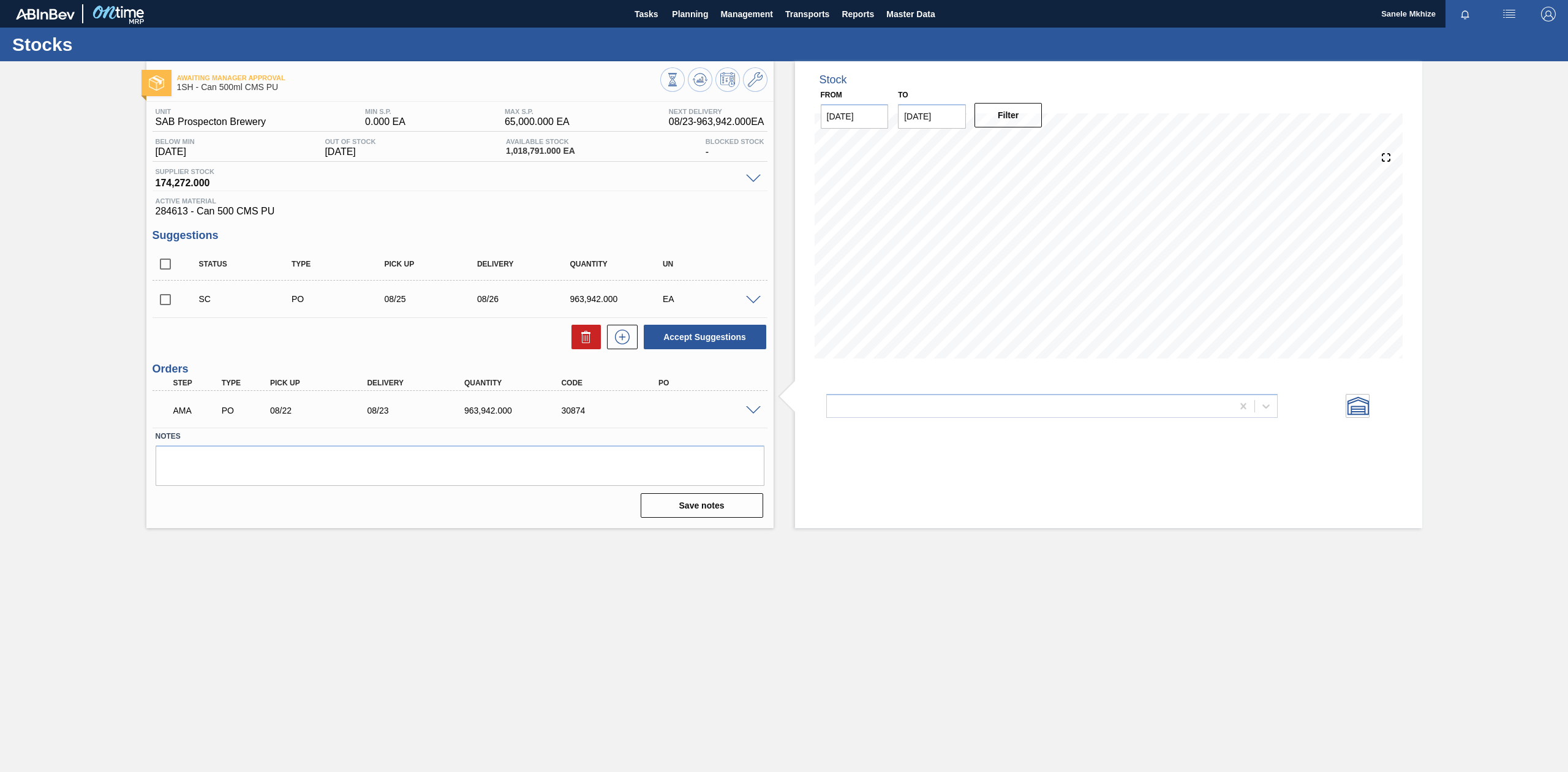
click at [753, 408] on span at bounding box center [753, 410] width 15 height 9
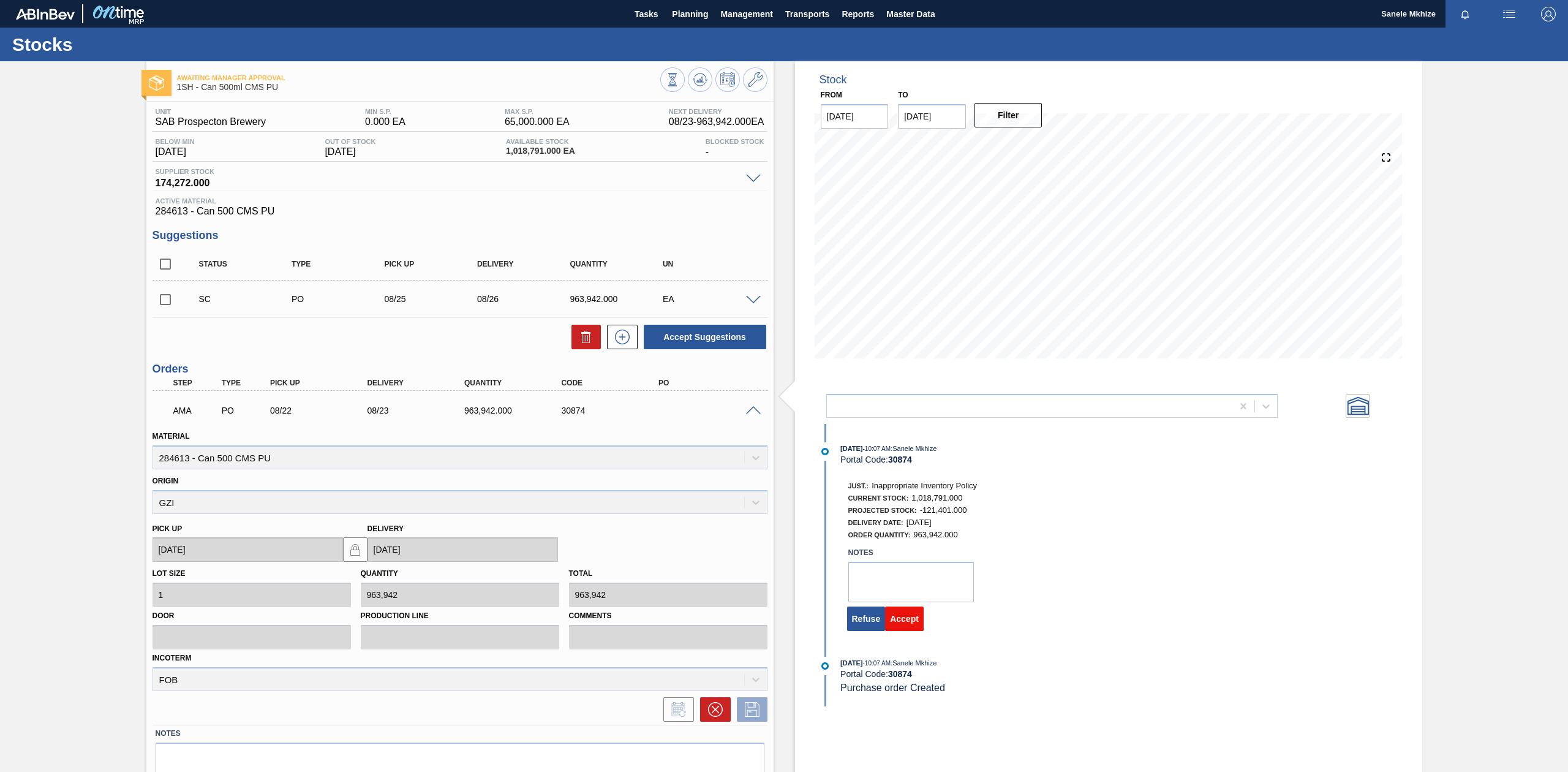
click at [907, 621] on button "Accept" at bounding box center [905, 619] width 39 height 24
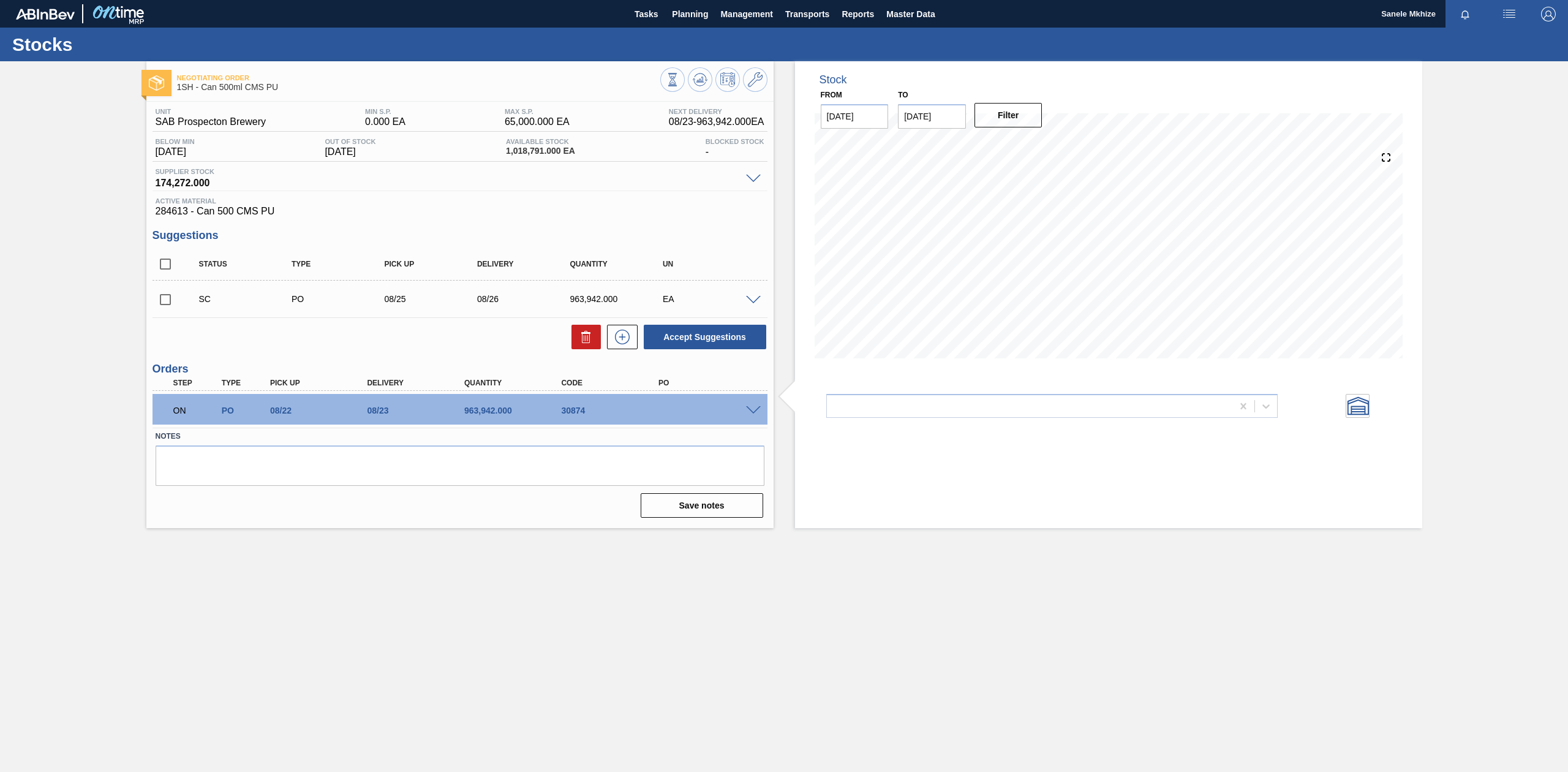
click at [755, 408] on span at bounding box center [753, 410] width 15 height 9
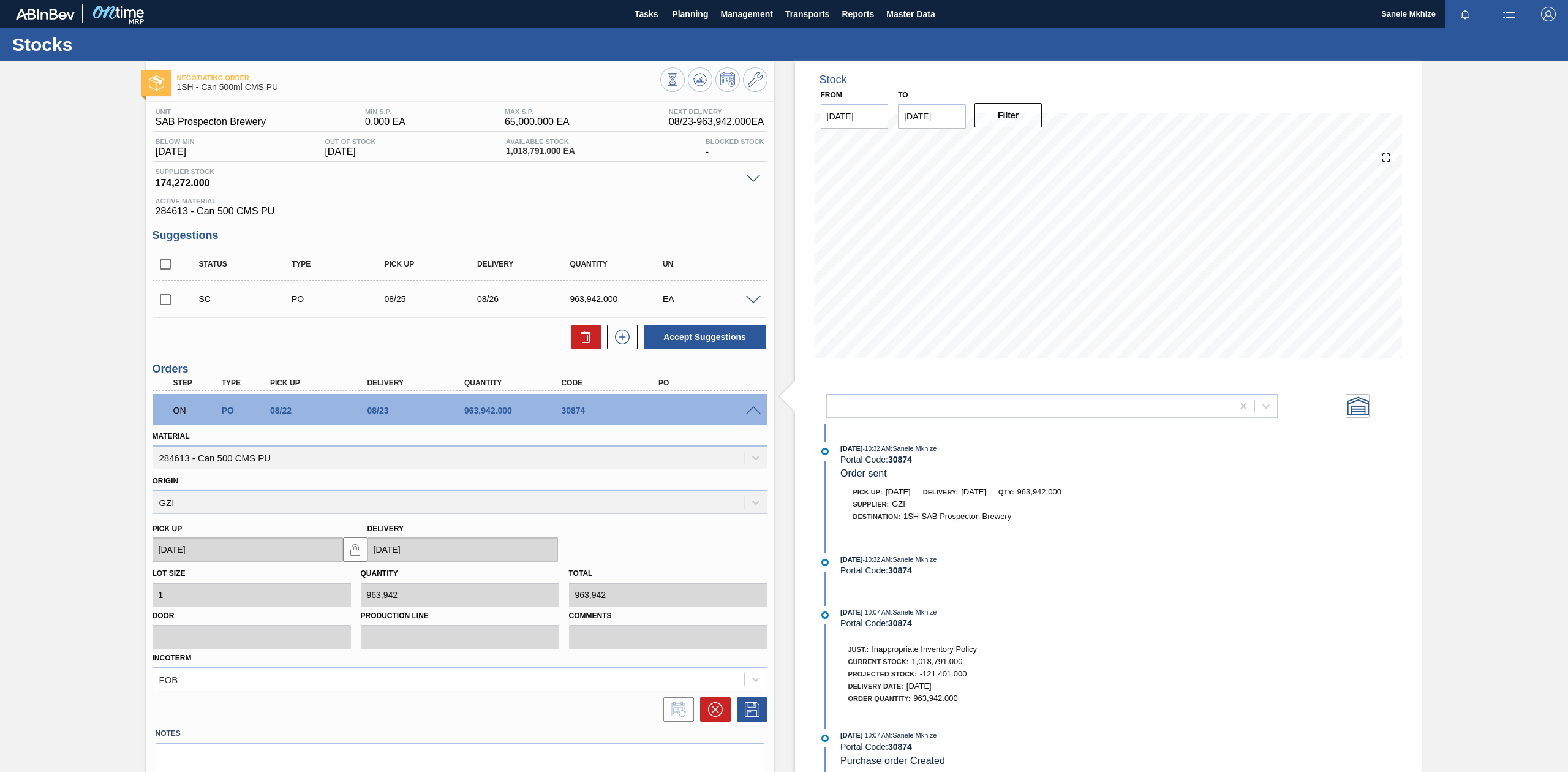
click at [752, 303] on span at bounding box center [753, 300] width 15 height 9
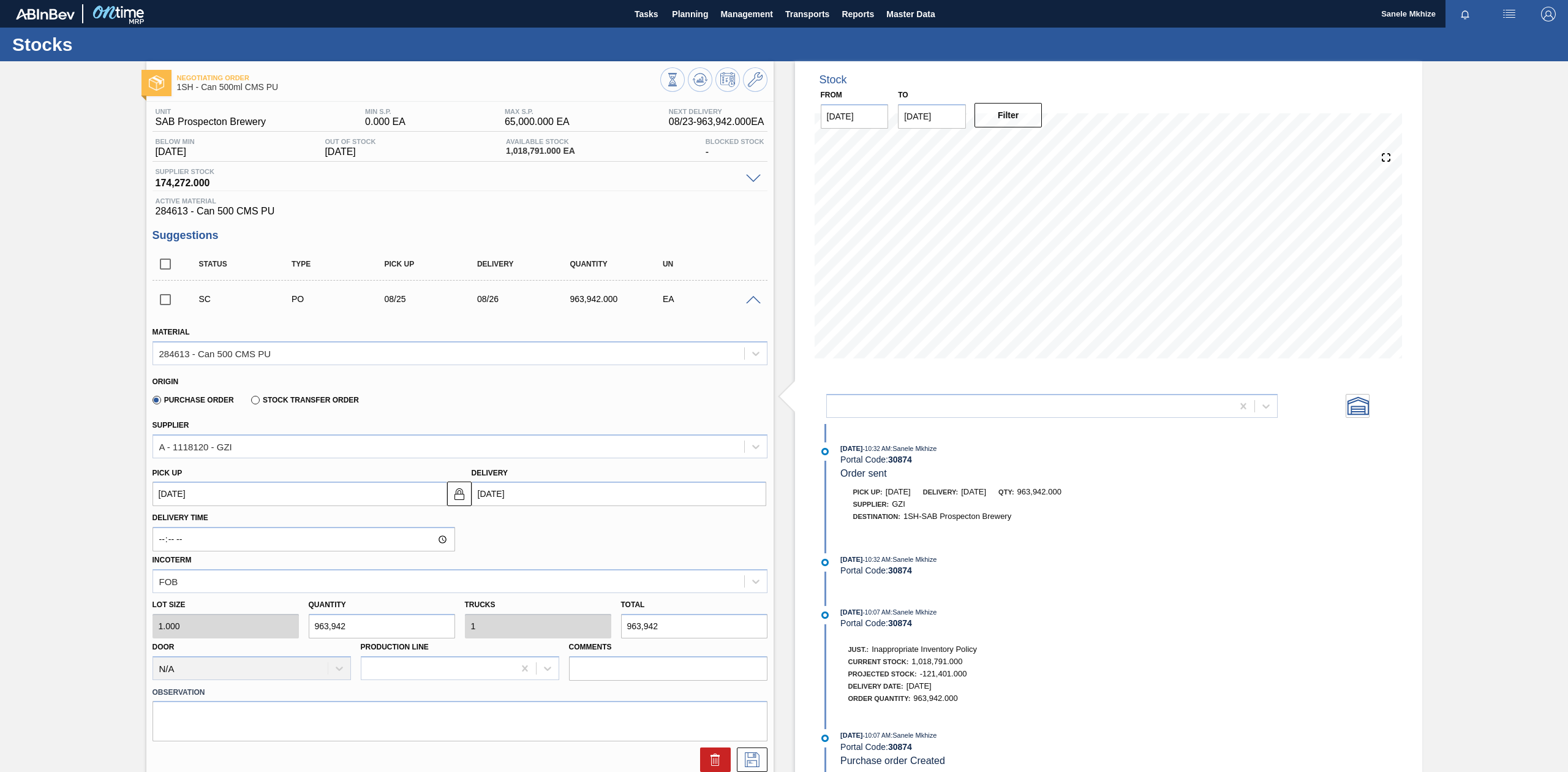
click at [755, 301] on span at bounding box center [753, 300] width 15 height 9
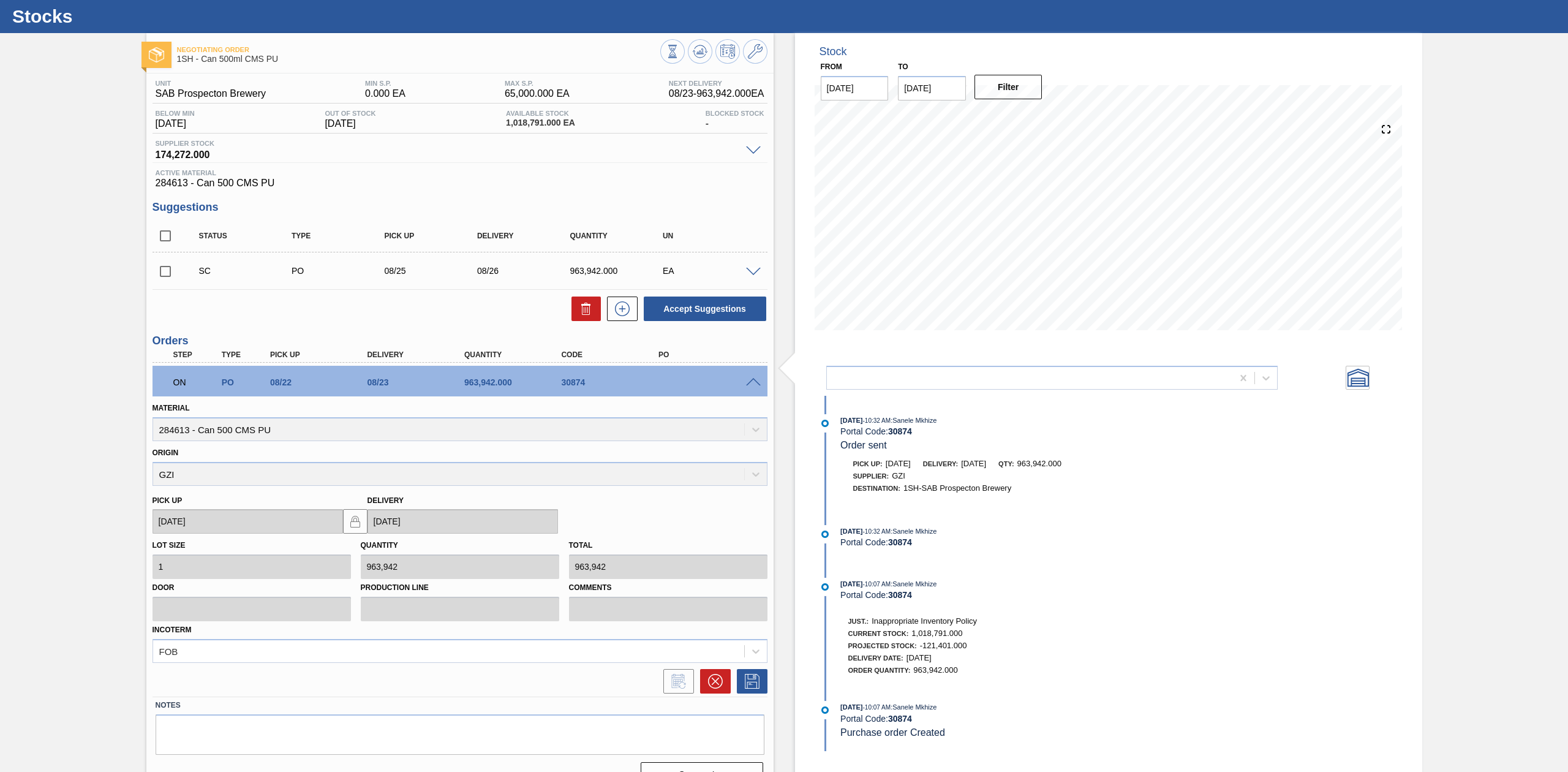
scroll to position [53, 0]
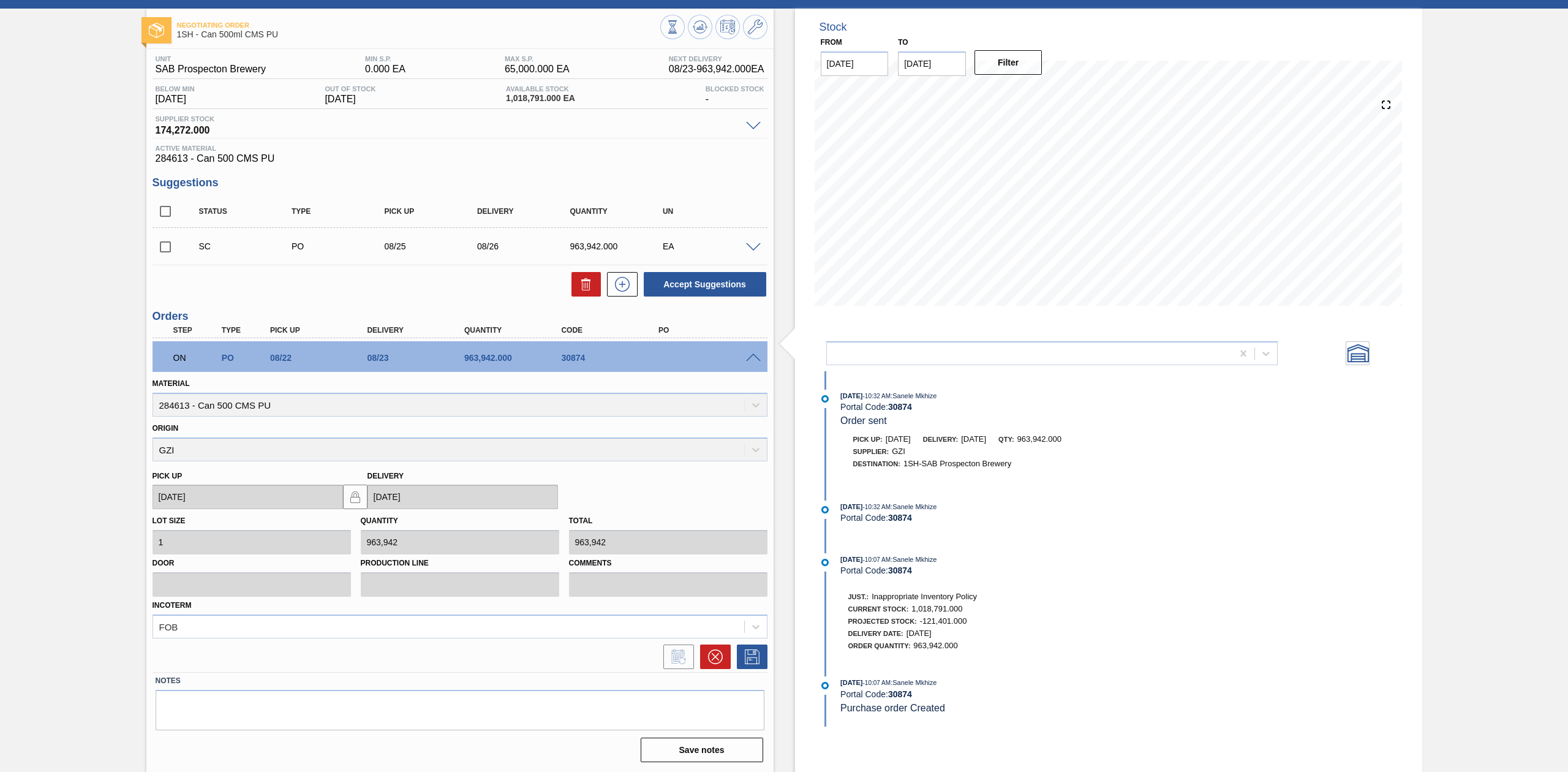
click at [753, 356] on span at bounding box center [753, 357] width 15 height 9
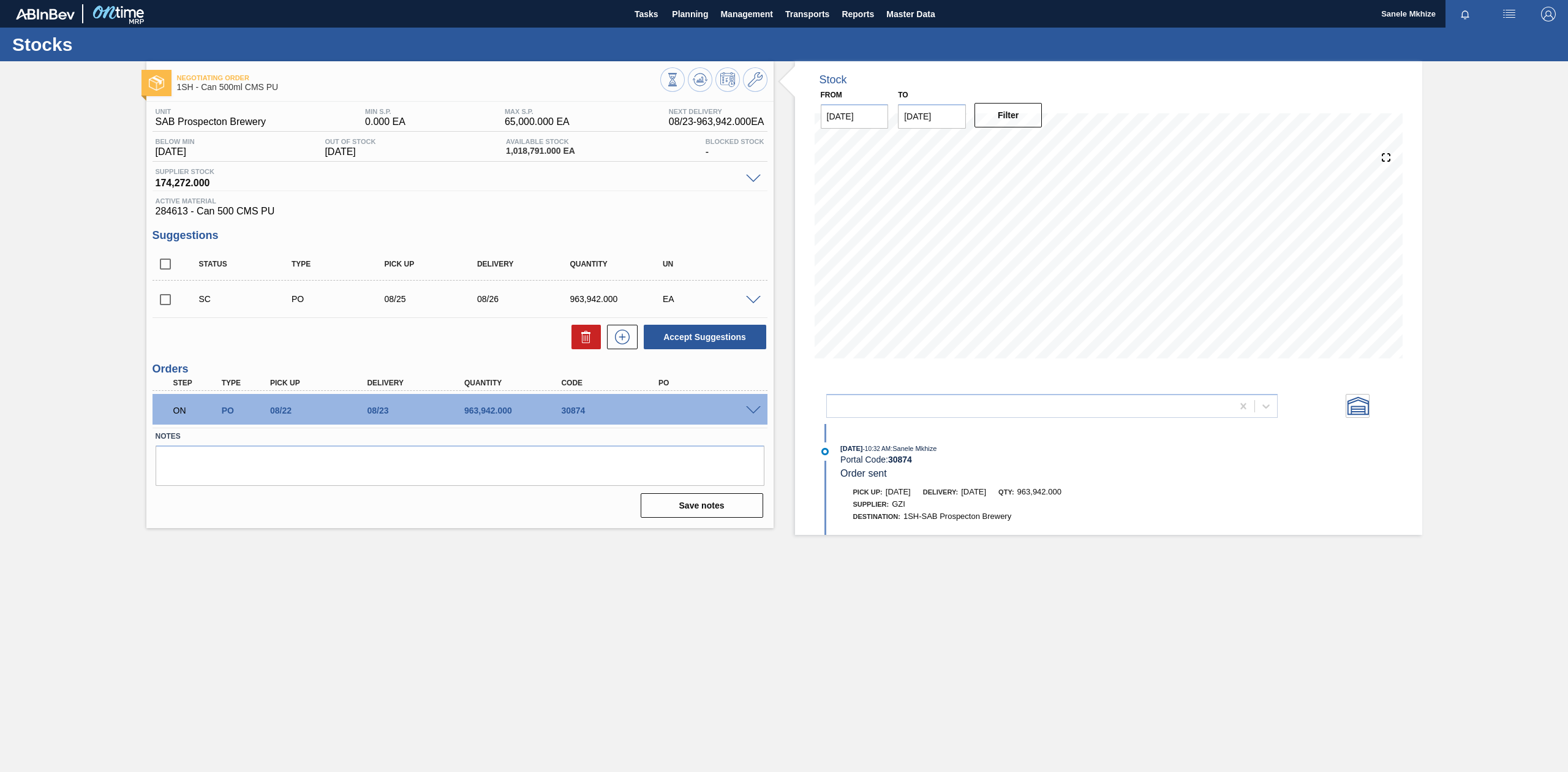
scroll to position [0, 0]
click at [755, 405] on div at bounding box center [755, 409] width 24 height 9
click at [753, 411] on span at bounding box center [753, 410] width 15 height 9
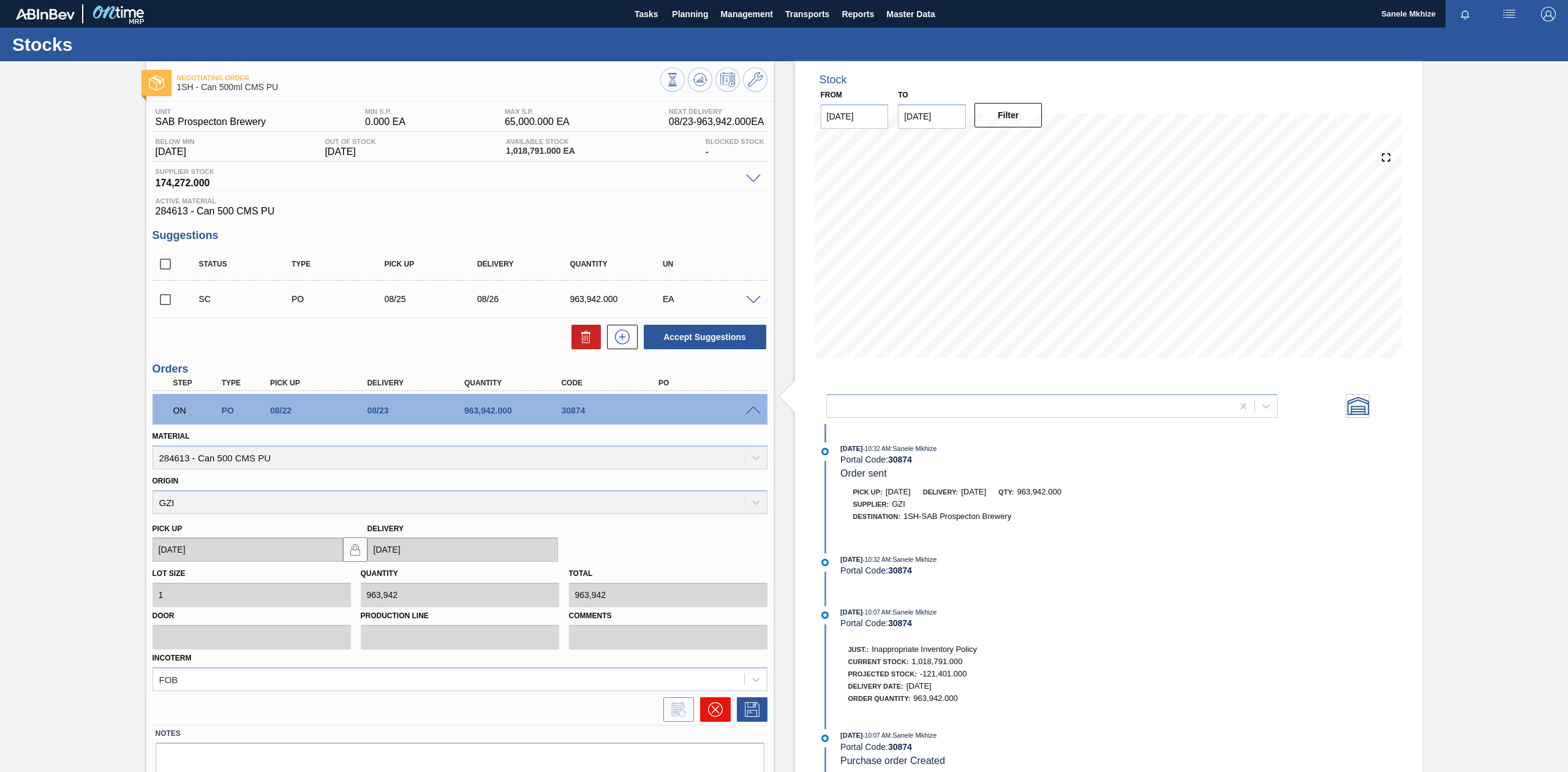
click at [715, 710] on icon at bounding box center [715, 710] width 8 height 8
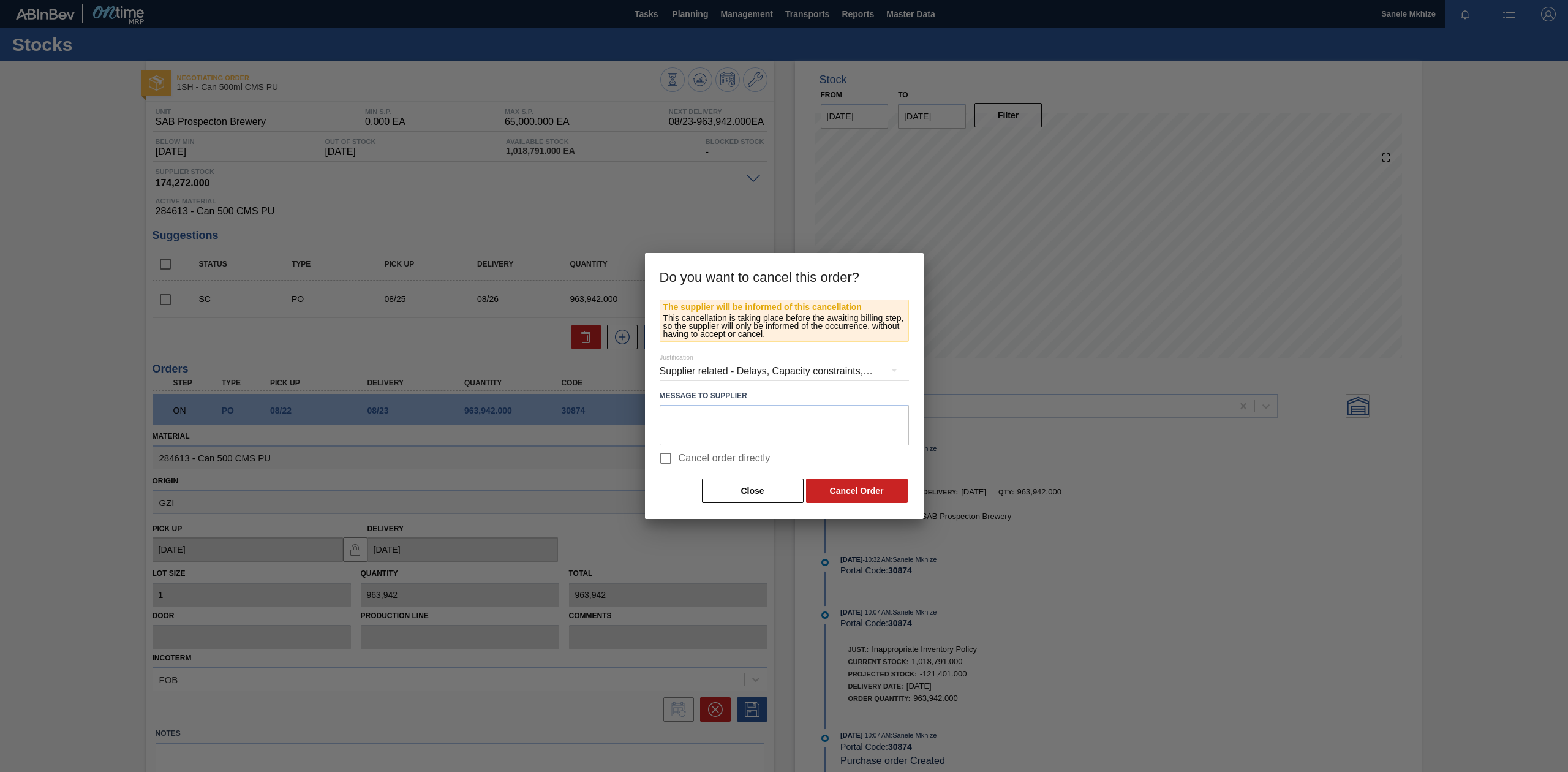
click at [704, 457] on span "Cancel order directly" at bounding box center [725, 458] width 92 height 15
click at [679, 457] on input "Cancel order directly" at bounding box center [665, 458] width 25 height 25
checkbox input "true"
click at [852, 488] on button "Cancel Order" at bounding box center [857, 490] width 101 height 24
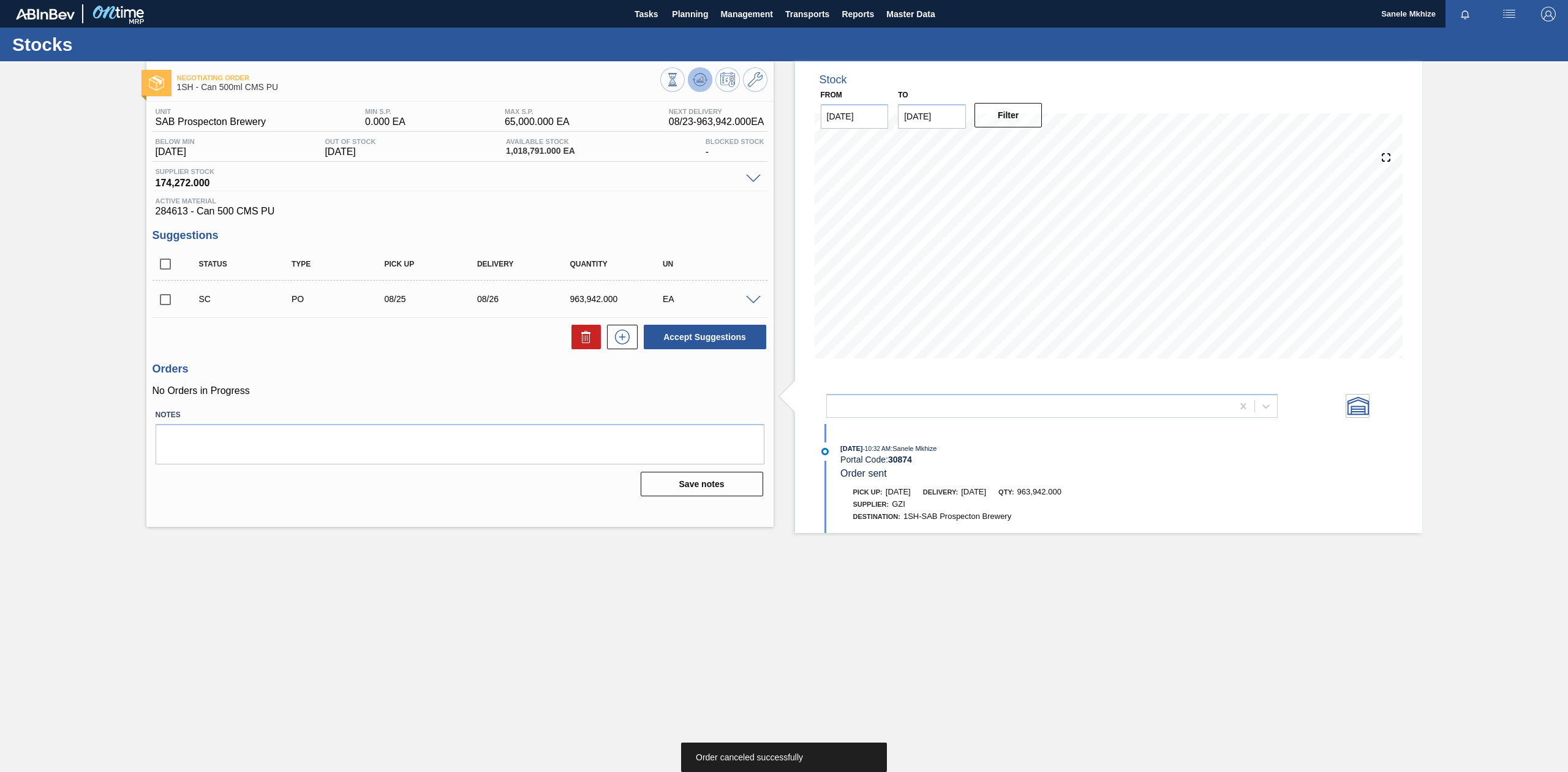
click at [679, 79] on icon at bounding box center [673, 80] width 14 height 14
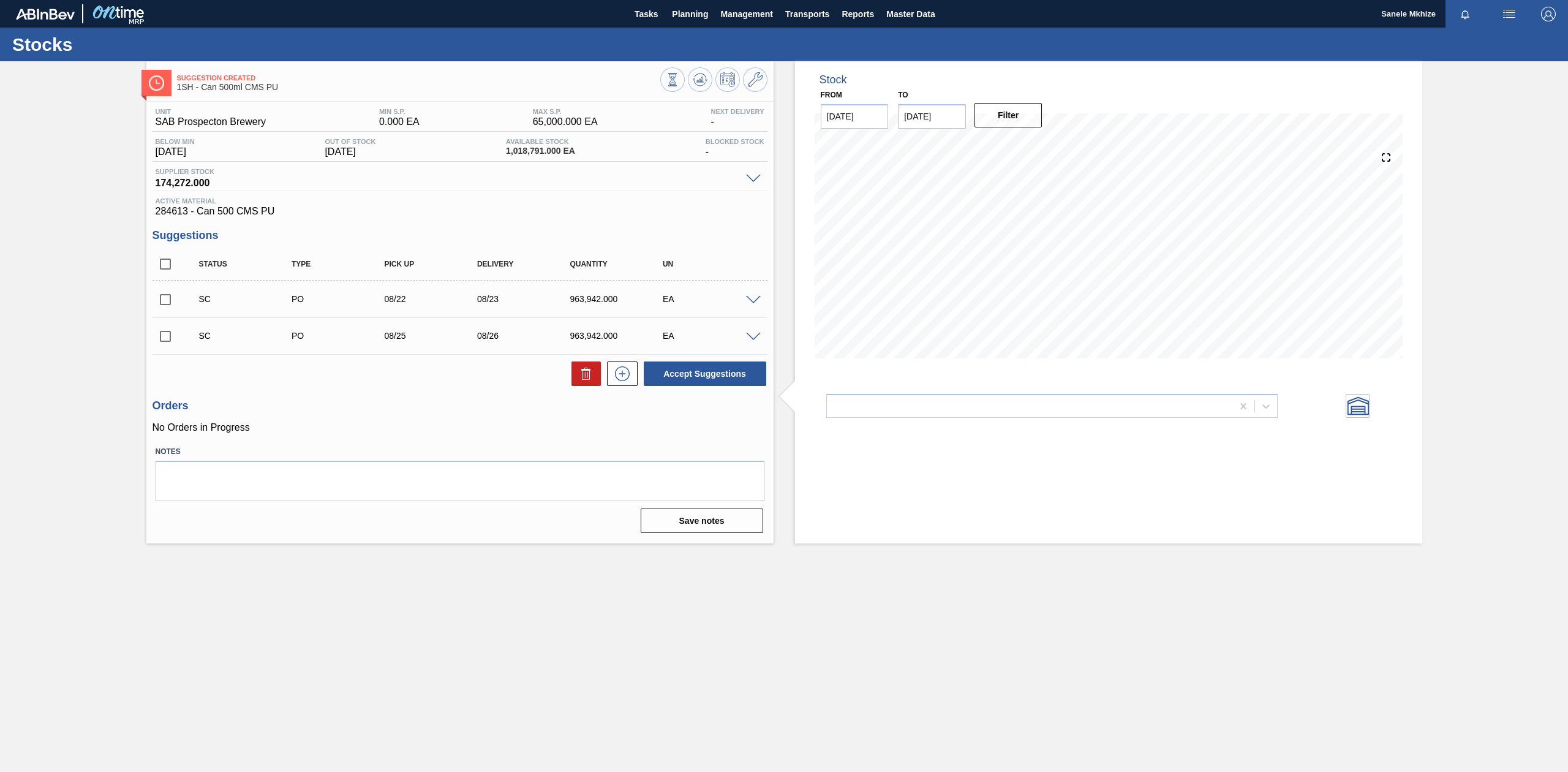
click at [753, 302] on span at bounding box center [753, 300] width 15 height 9
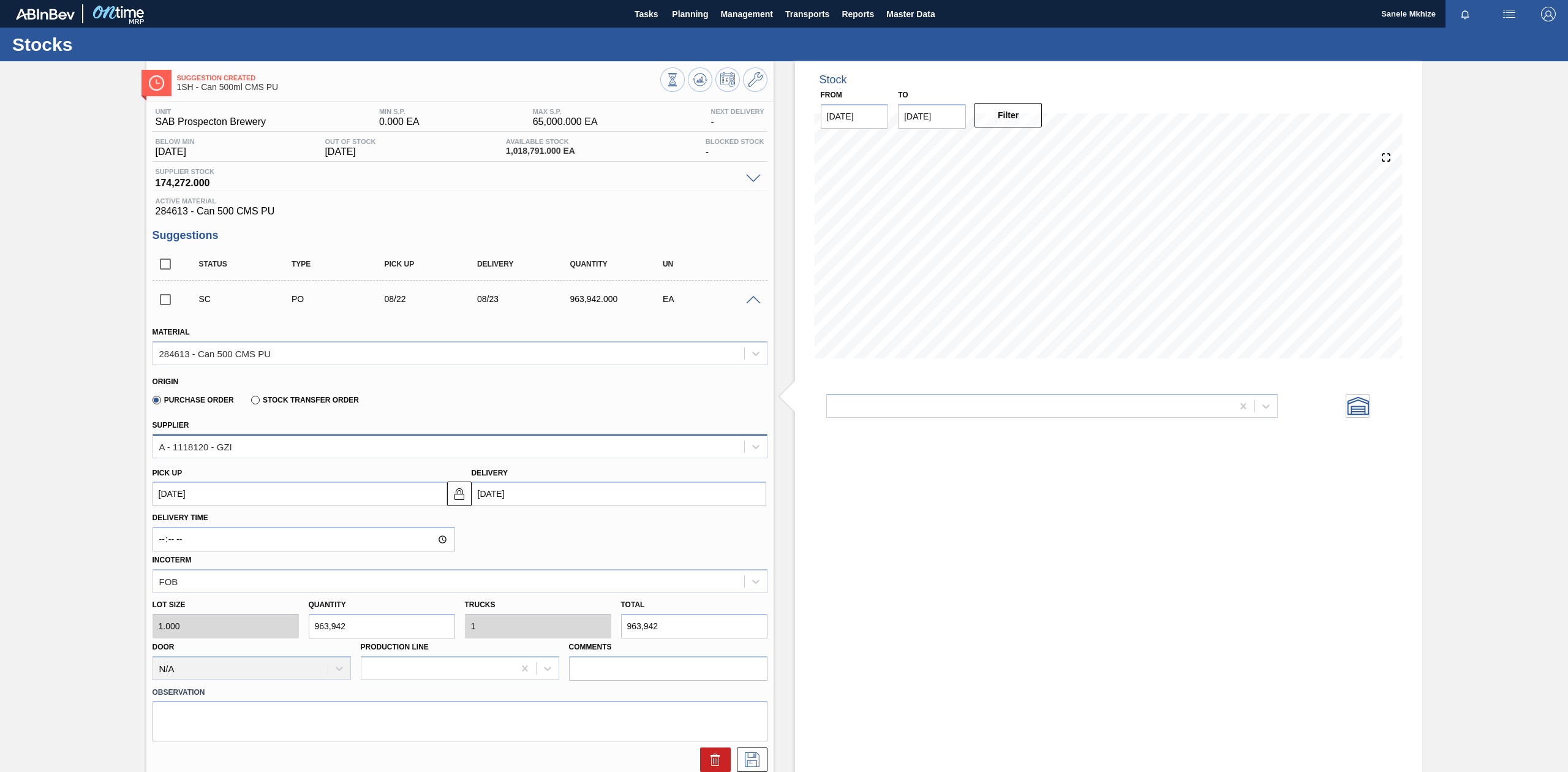
click at [250, 447] on div "A - 1118120 - GZI" at bounding box center [449, 446] width 591 height 18
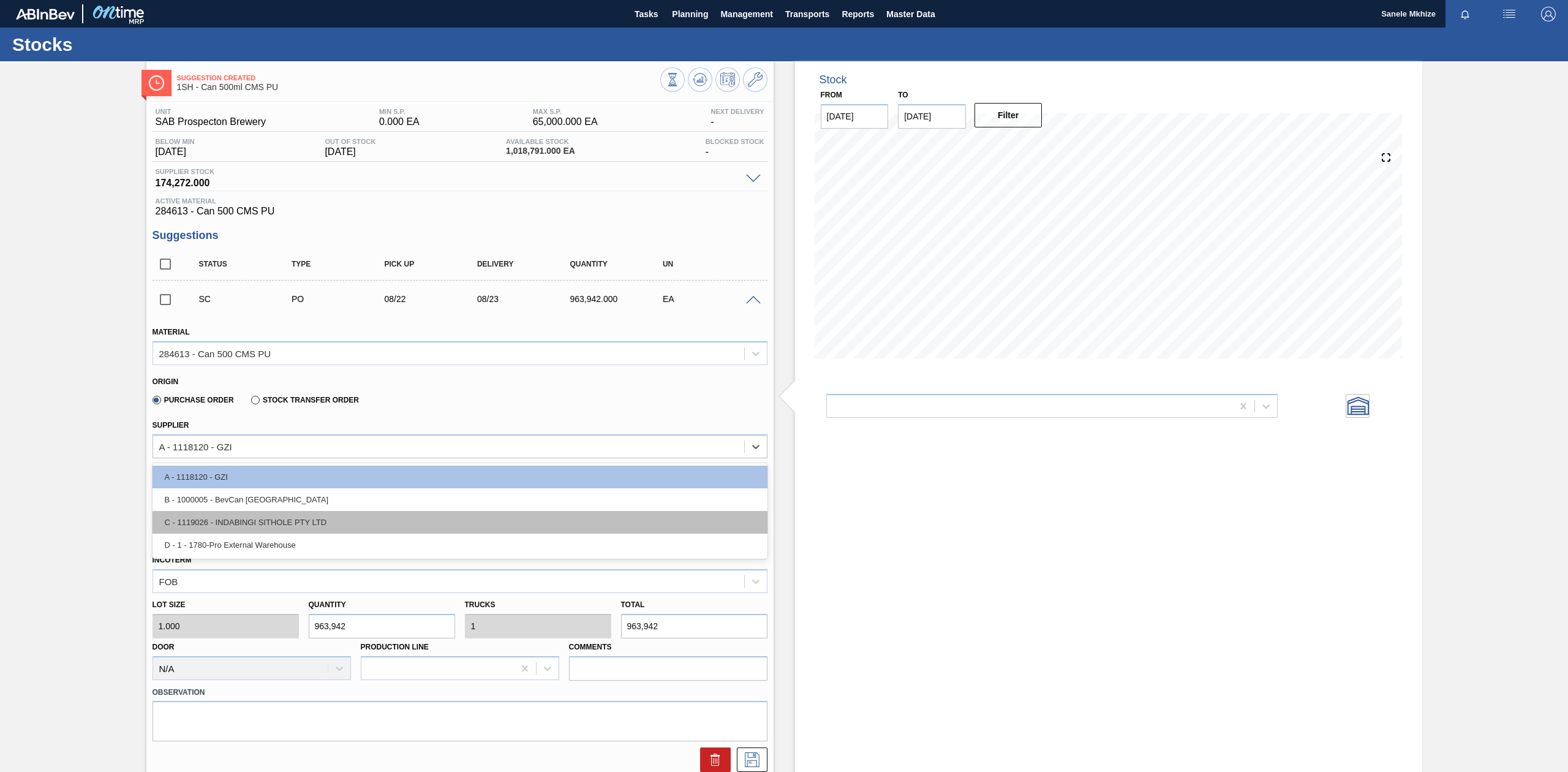
click at [270, 518] on div "C - 1119026 - INDABINGI SITHOLE PTY LTD" at bounding box center [460, 522] width 615 height 22
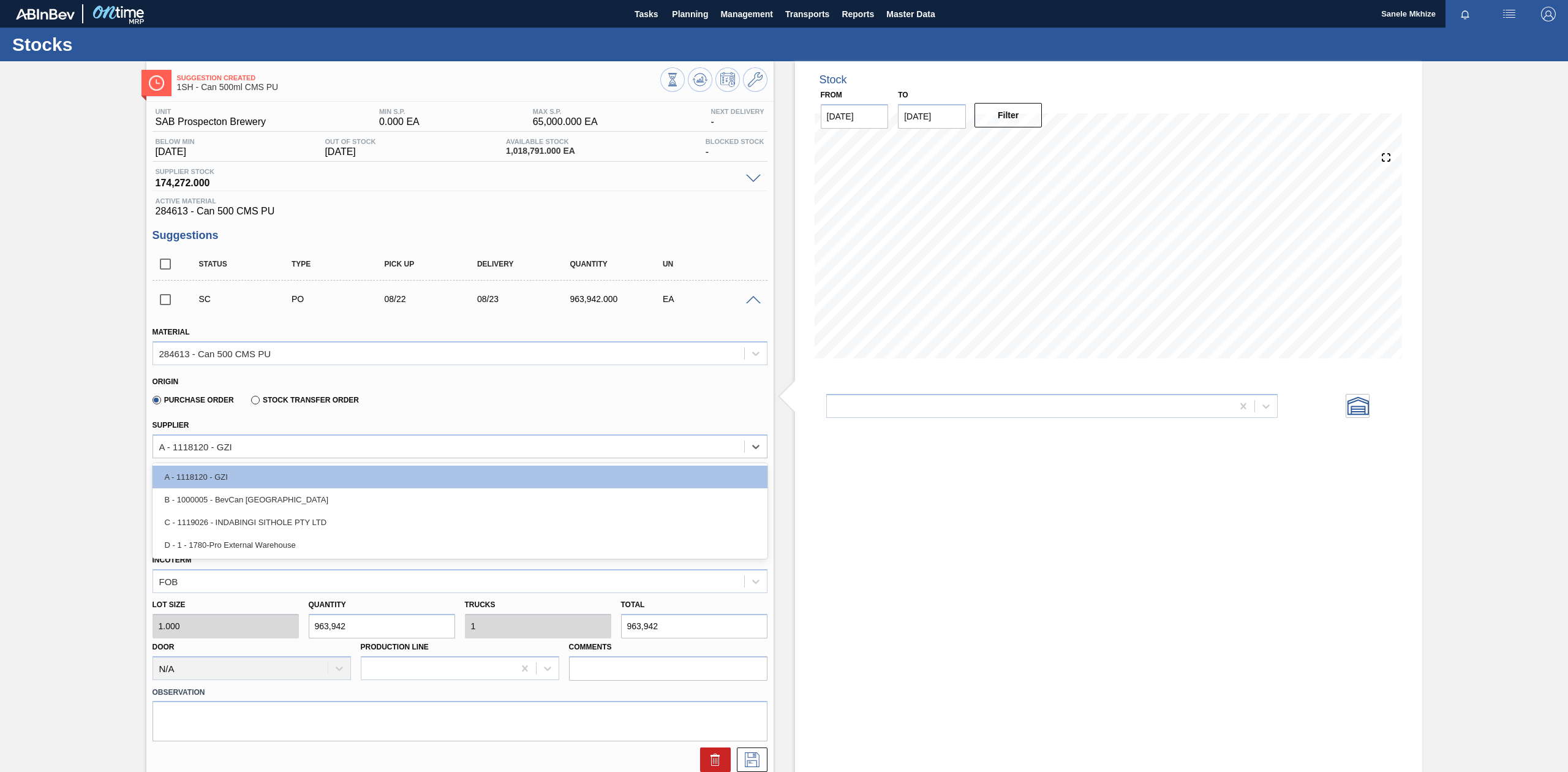
type input "250,516.000"
type input "3.848"
type input "1.285"
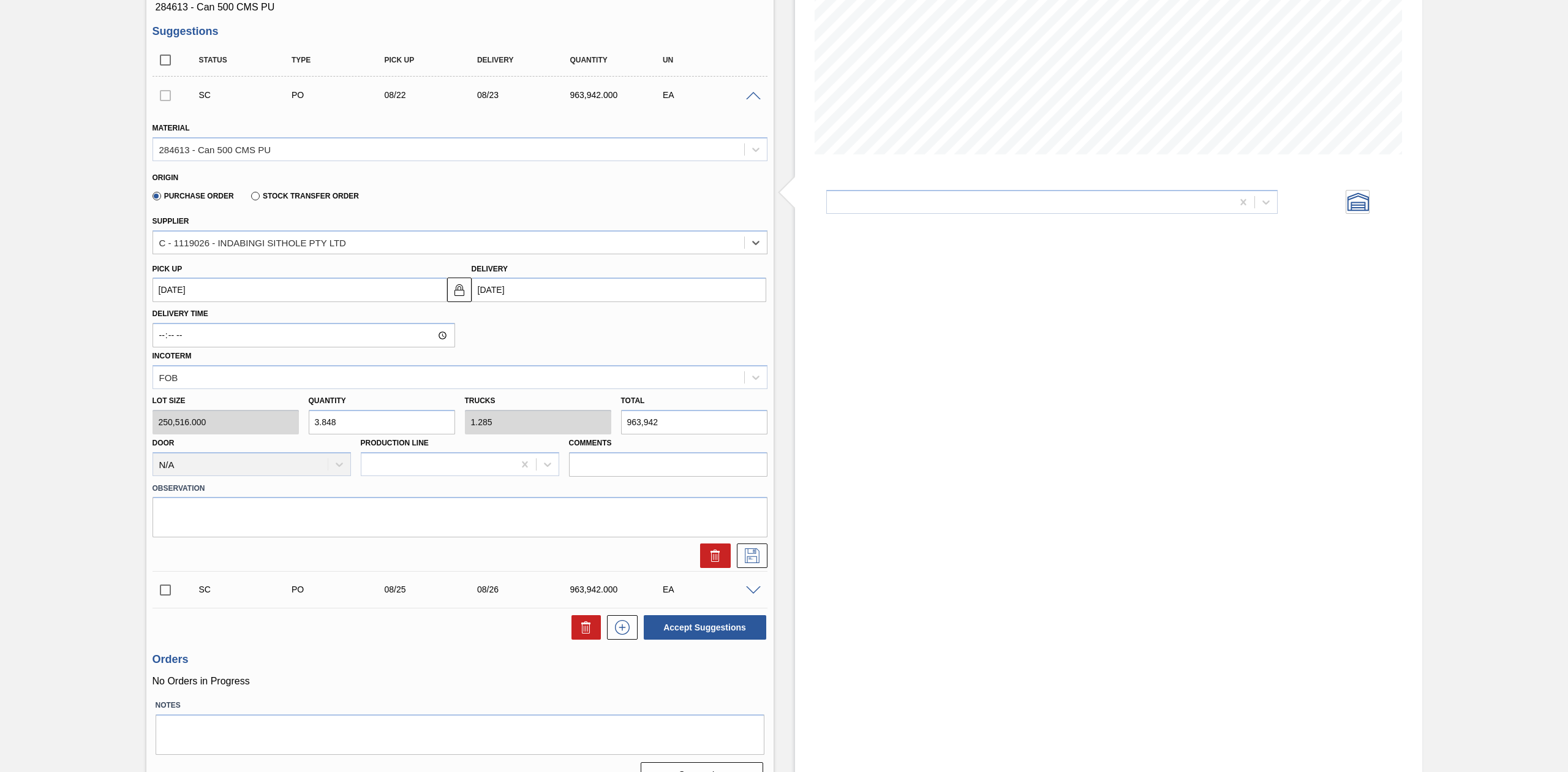
scroll to position [229, 0]
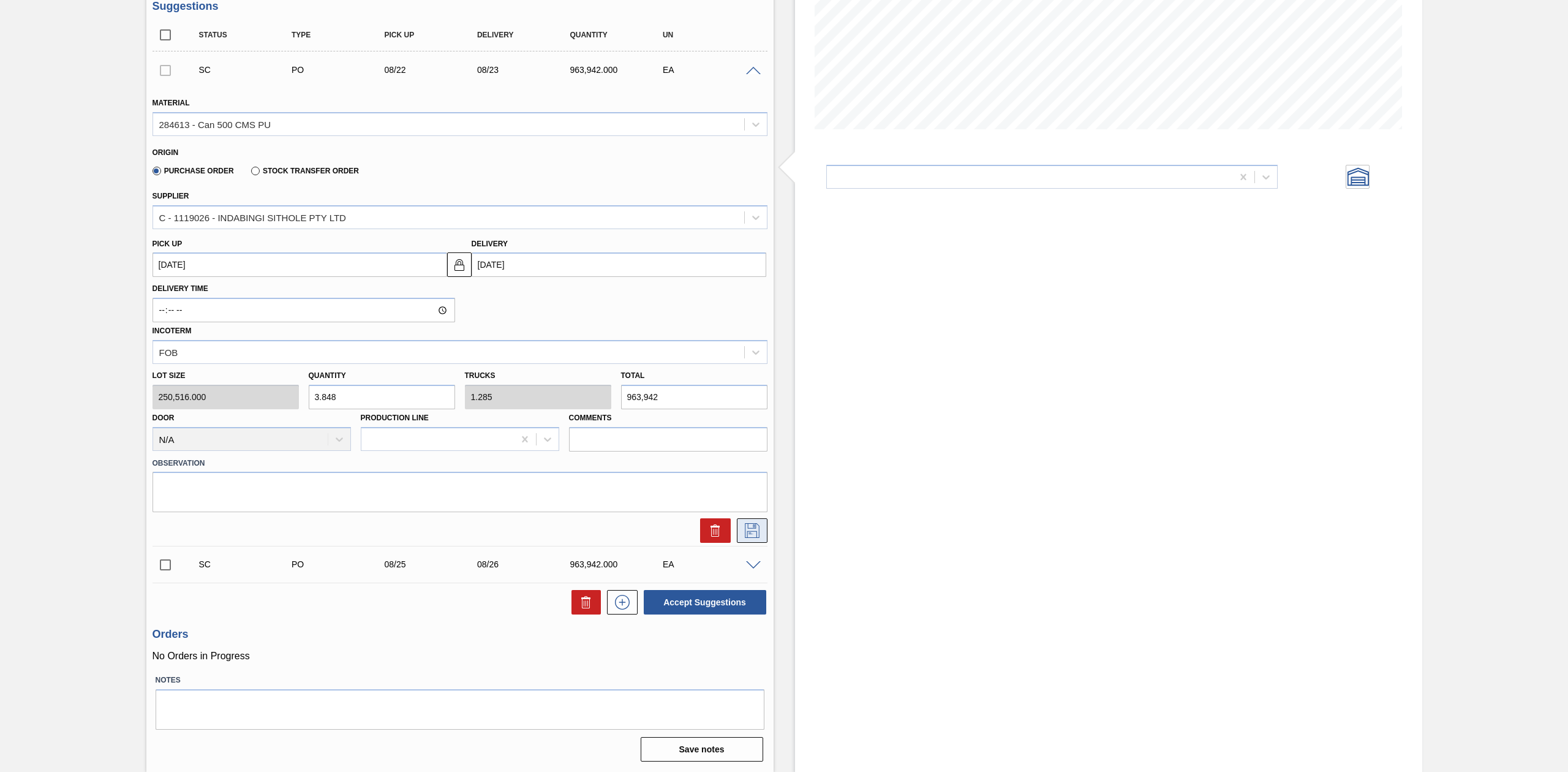
click at [753, 530] on icon at bounding box center [752, 530] width 20 height 15
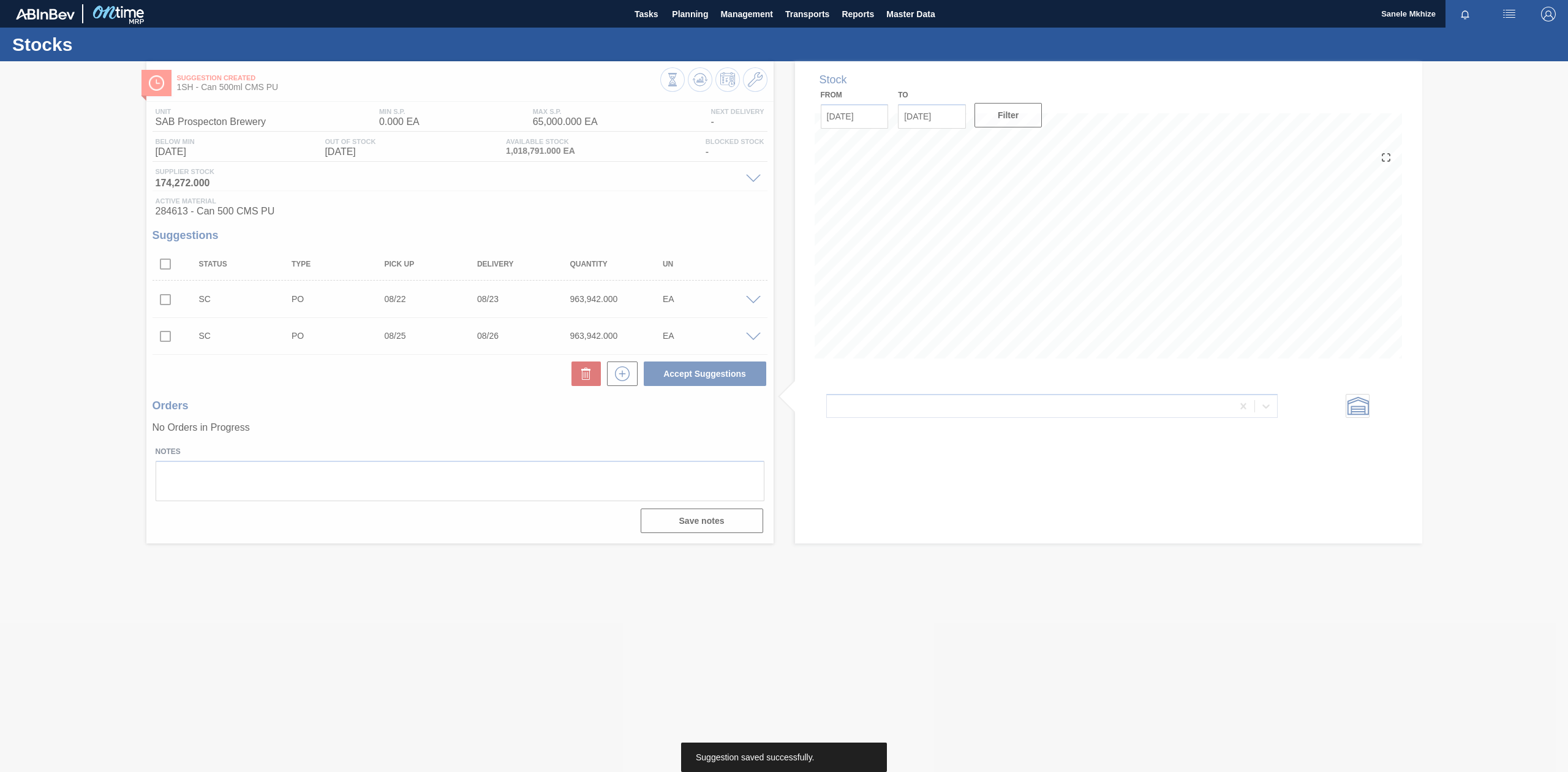
scroll to position [0, 0]
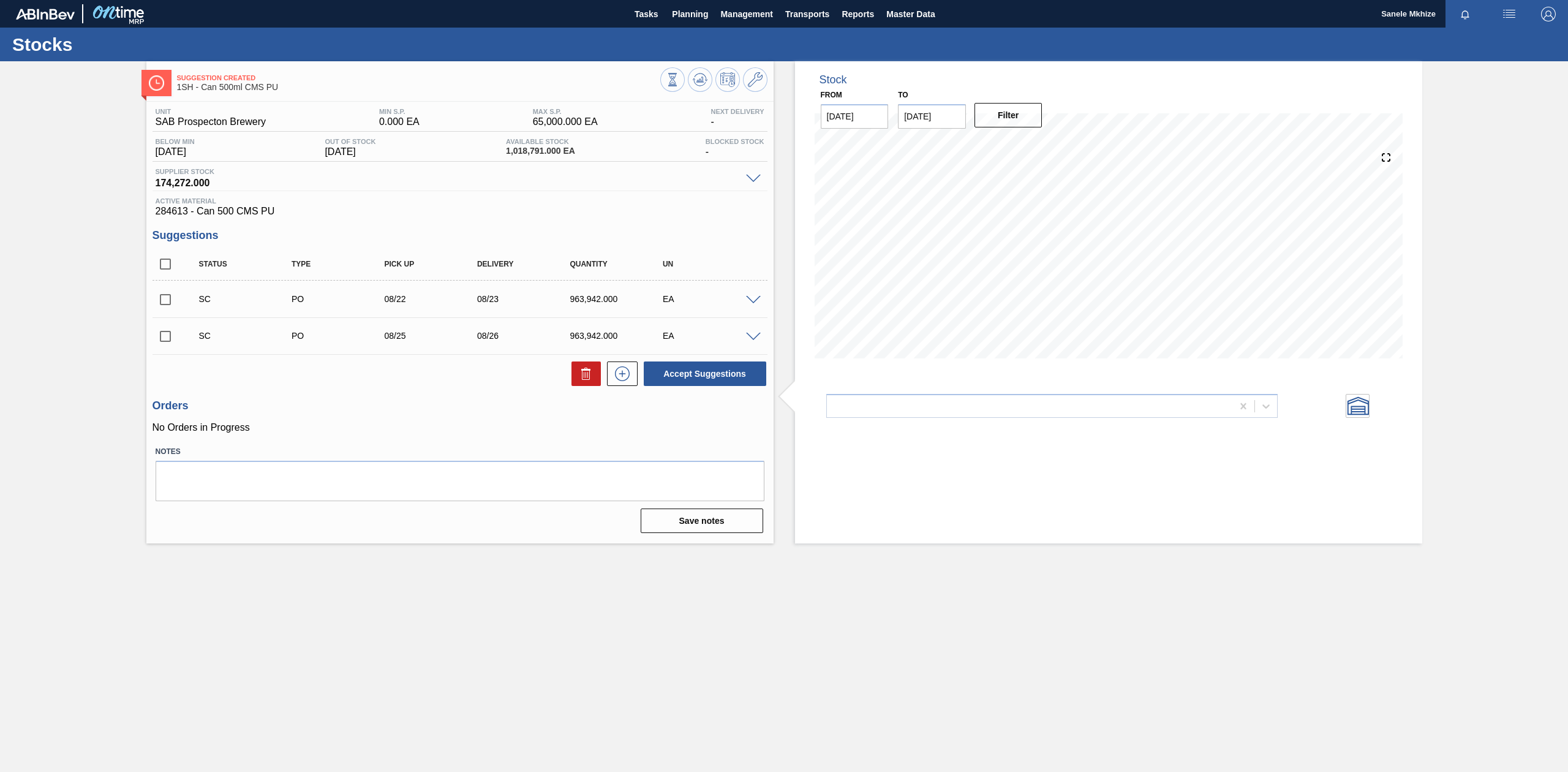
click at [752, 299] on span at bounding box center [753, 300] width 15 height 9
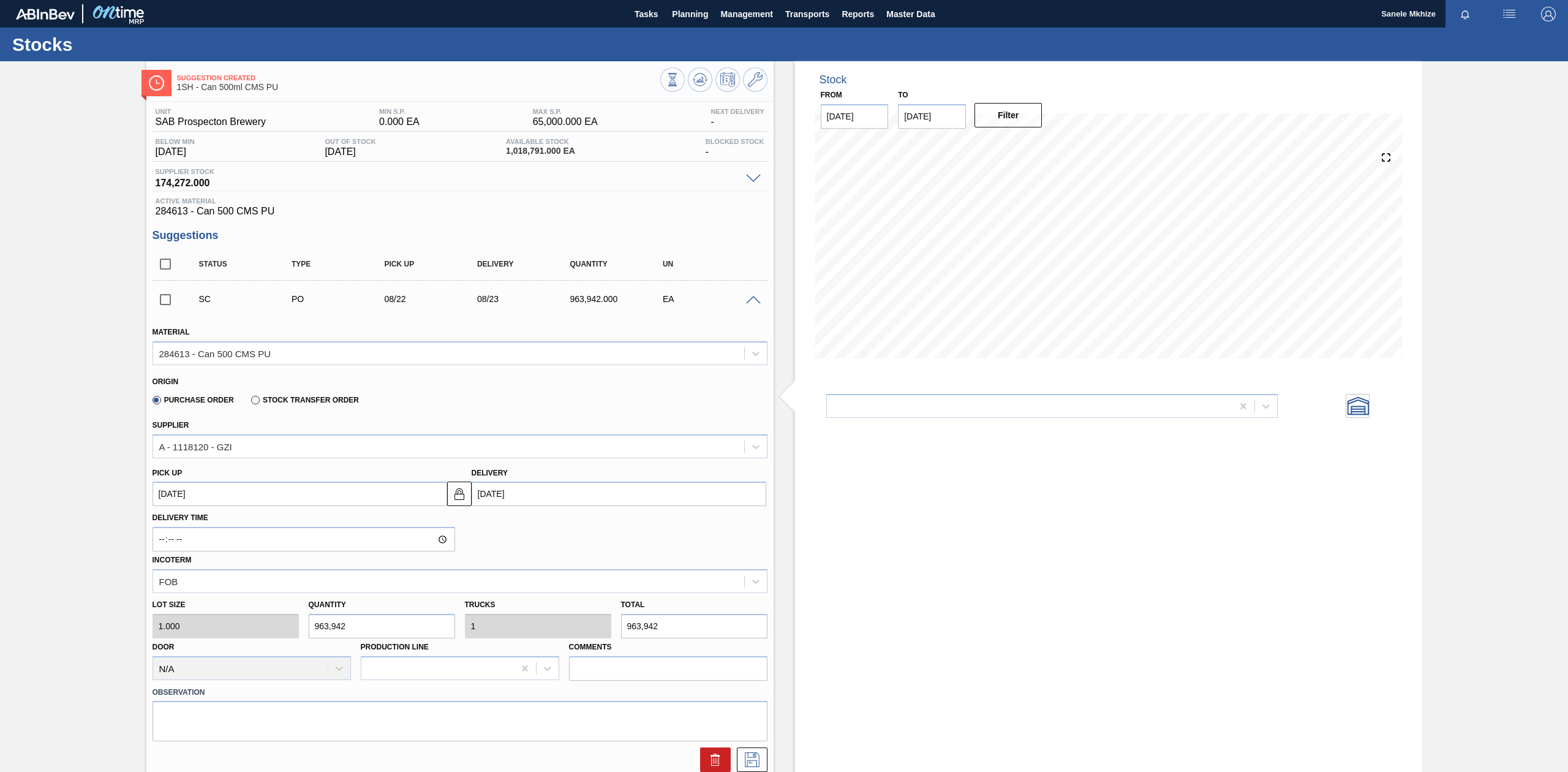
click at [750, 299] on span at bounding box center [753, 300] width 15 height 9
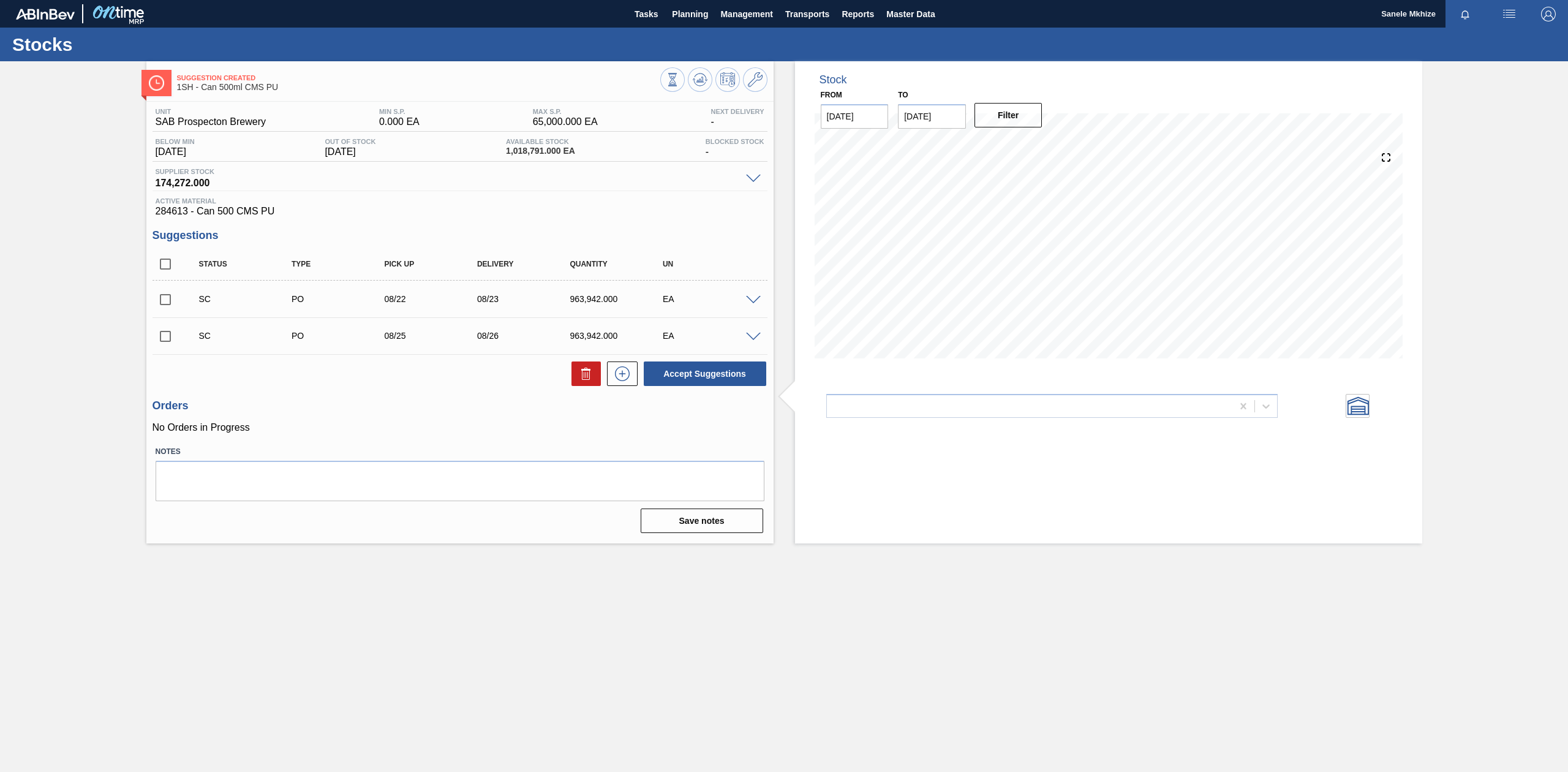
click at [751, 336] on span at bounding box center [753, 337] width 15 height 9
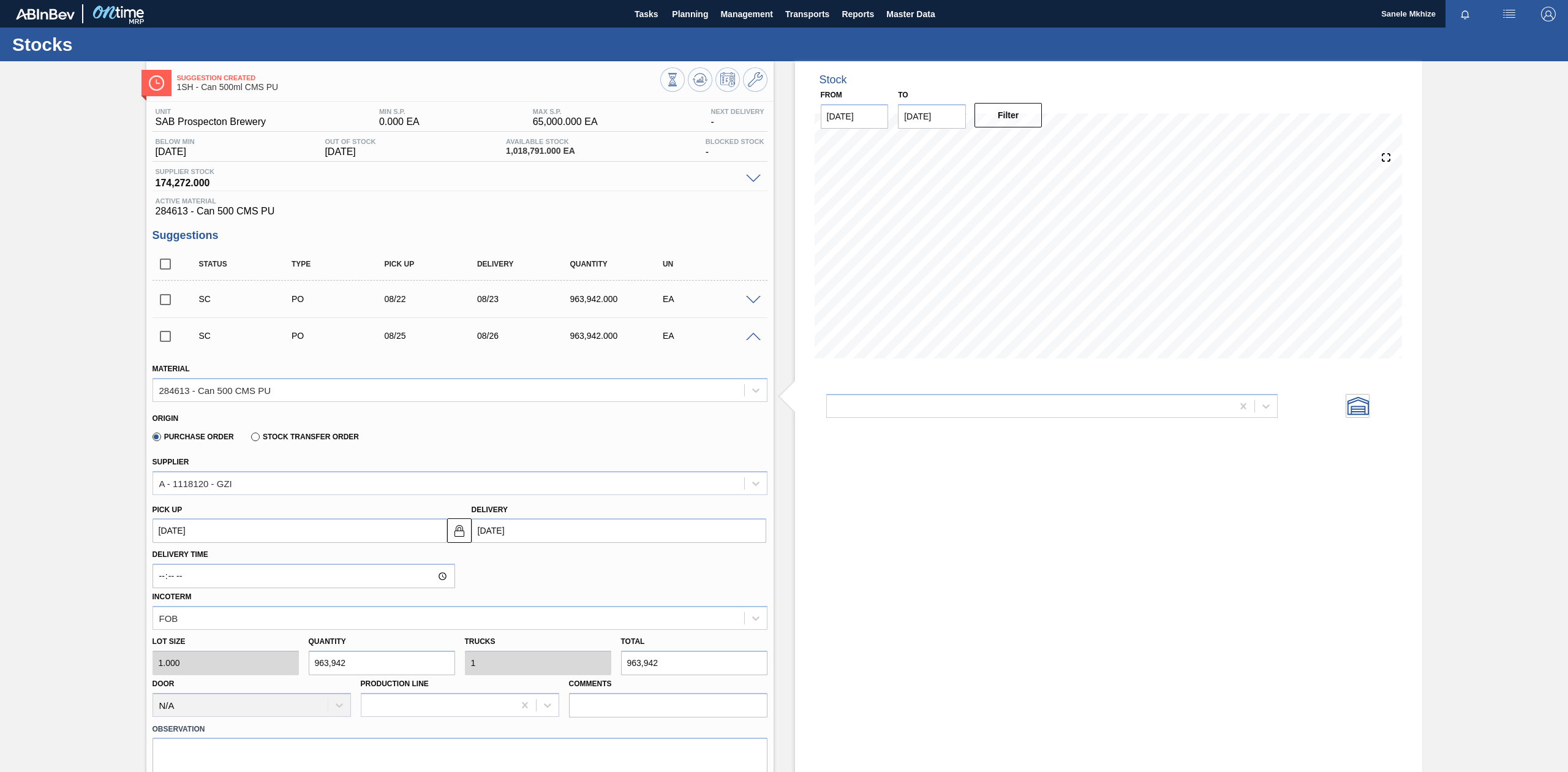
click at [751, 336] on span at bounding box center [753, 337] width 15 height 9
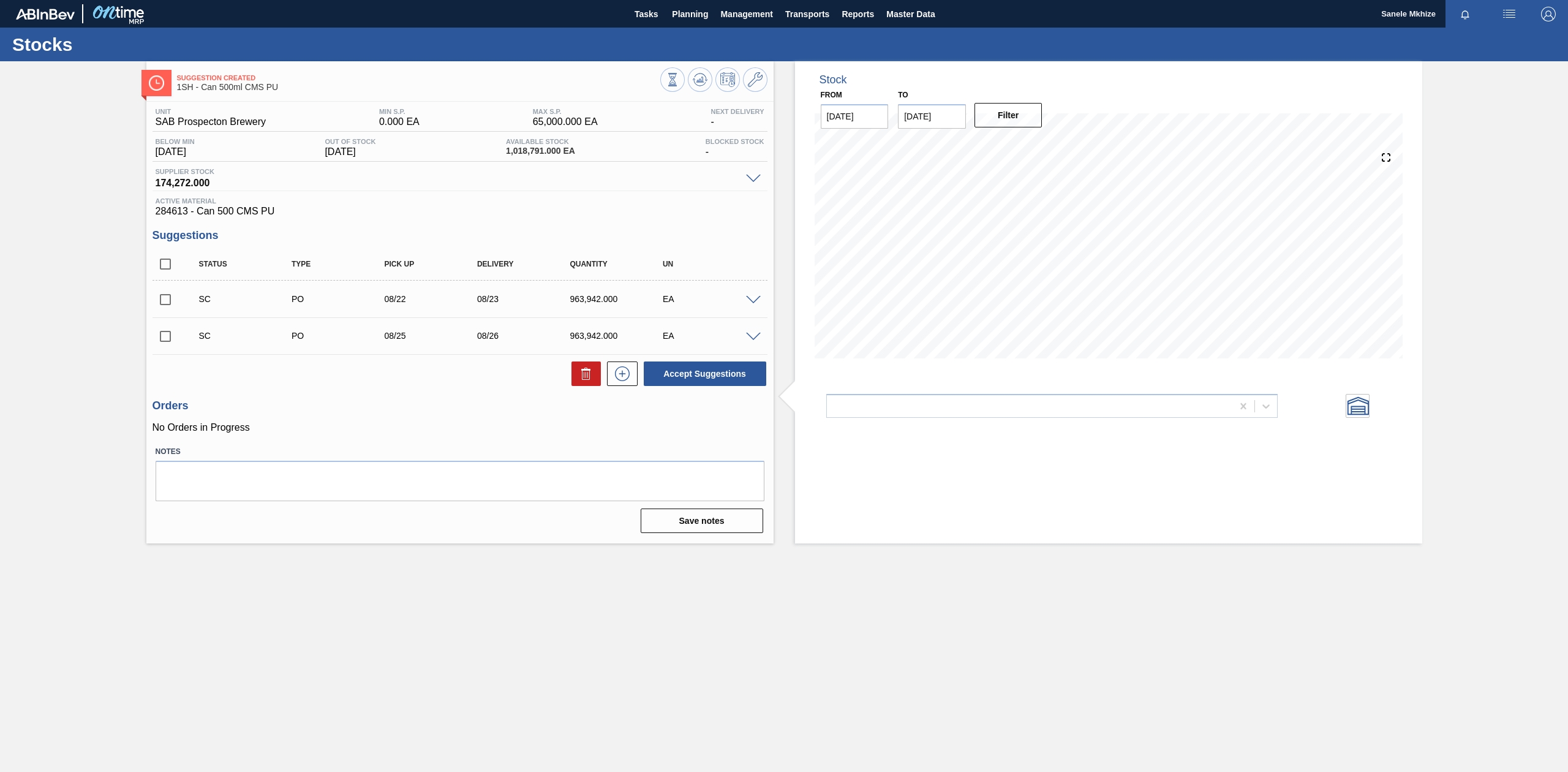
click at [752, 298] on span at bounding box center [753, 300] width 15 height 9
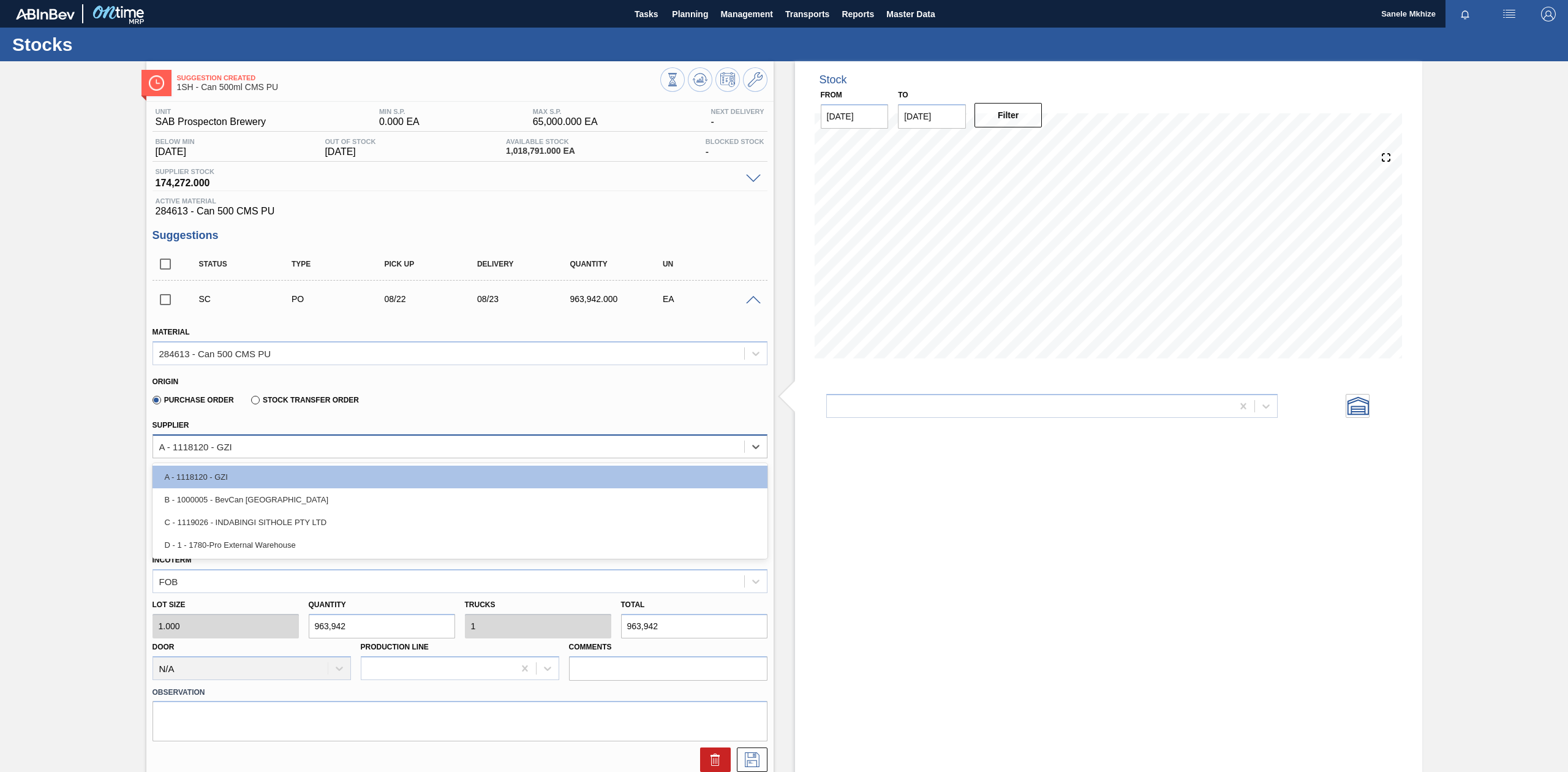
click at [286, 451] on div "A - 1118120 - GZI" at bounding box center [449, 446] width 591 height 18
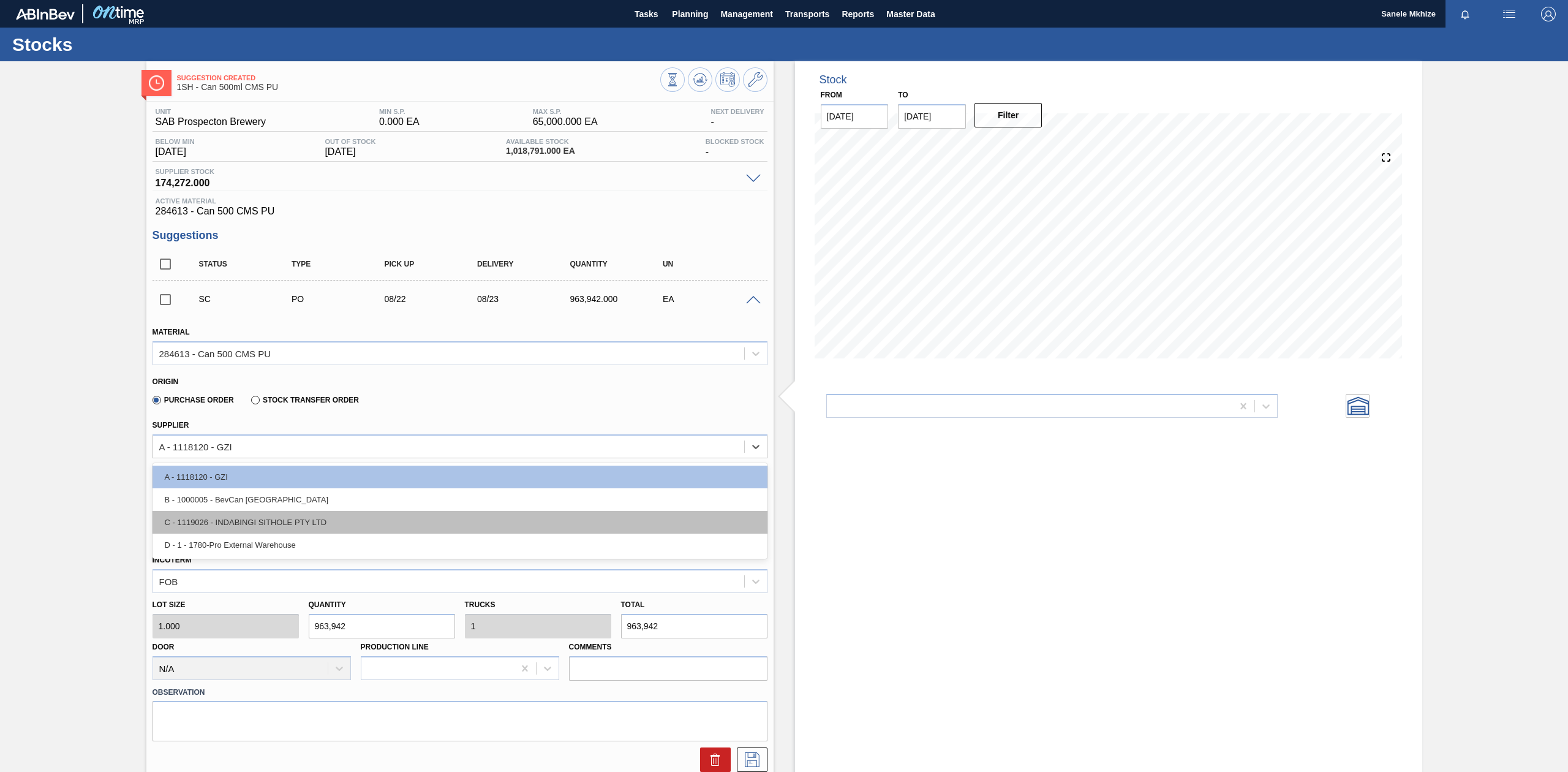
click at [289, 516] on div "C - 1119026 - INDABINGI SITHOLE PTY LTD" at bounding box center [460, 522] width 615 height 22
type input "250,516.000"
type input "3.848"
type input "1.285"
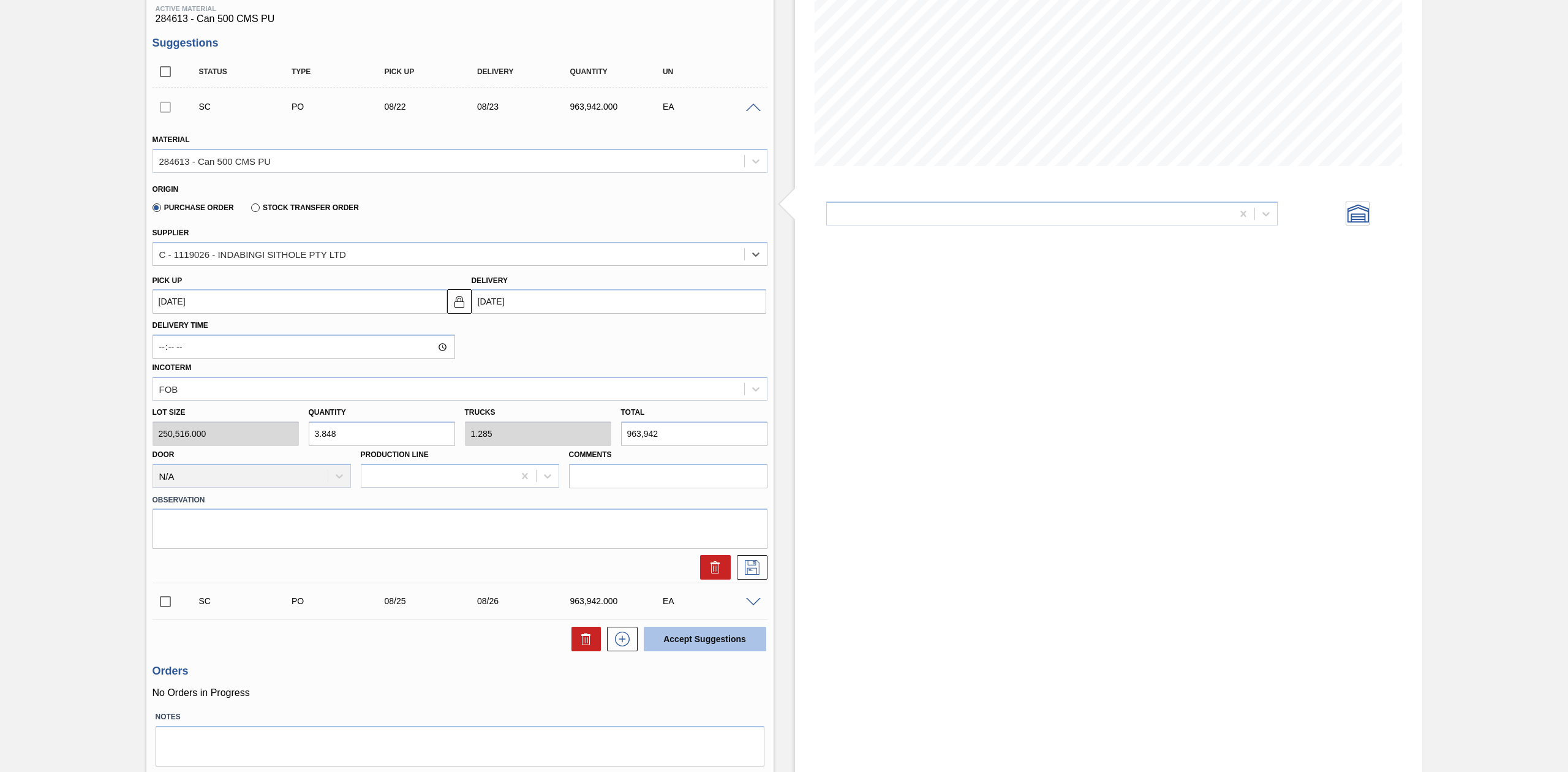
scroll to position [229, 0]
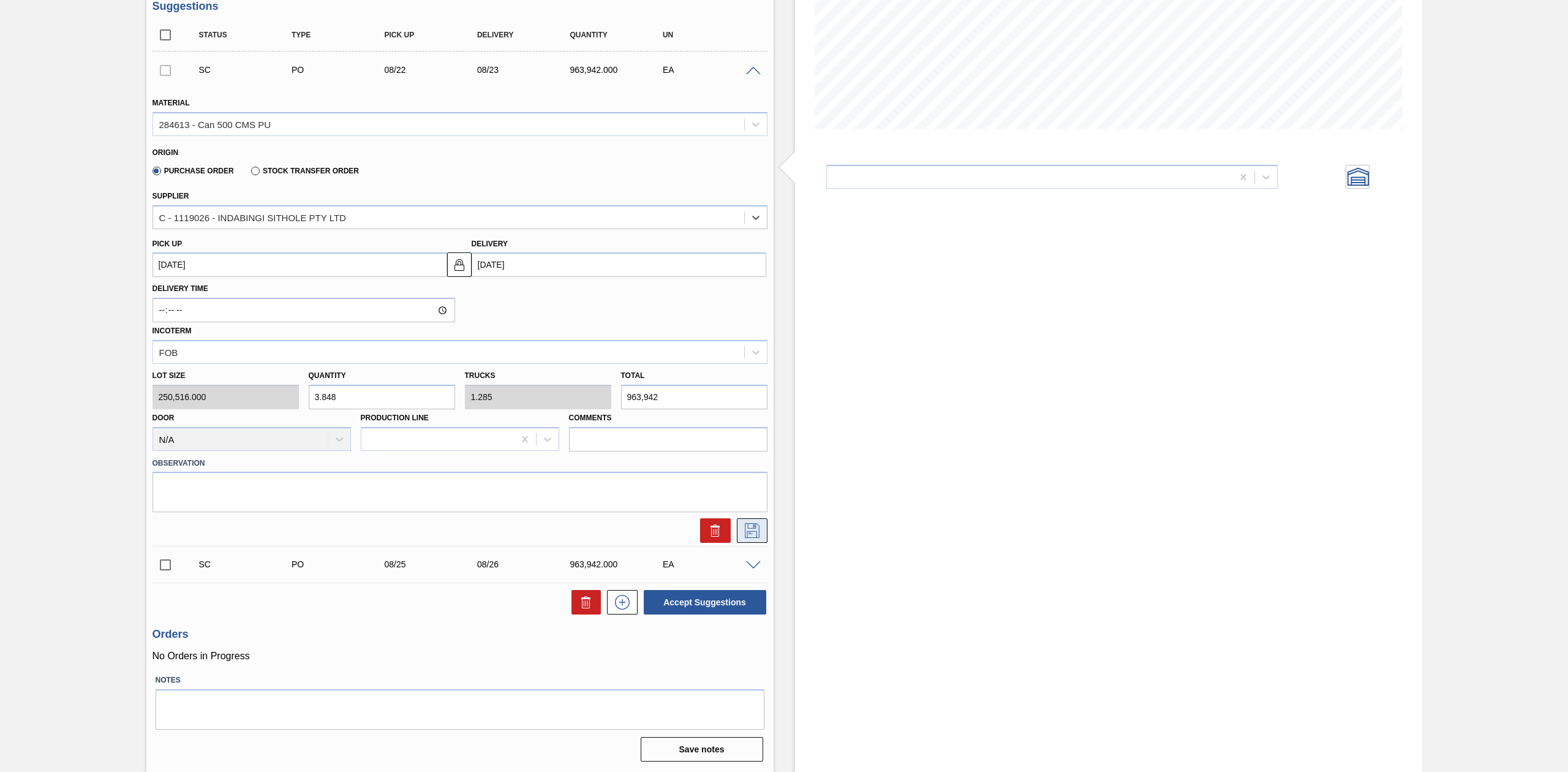
click at [753, 528] on icon at bounding box center [752, 530] width 20 height 15
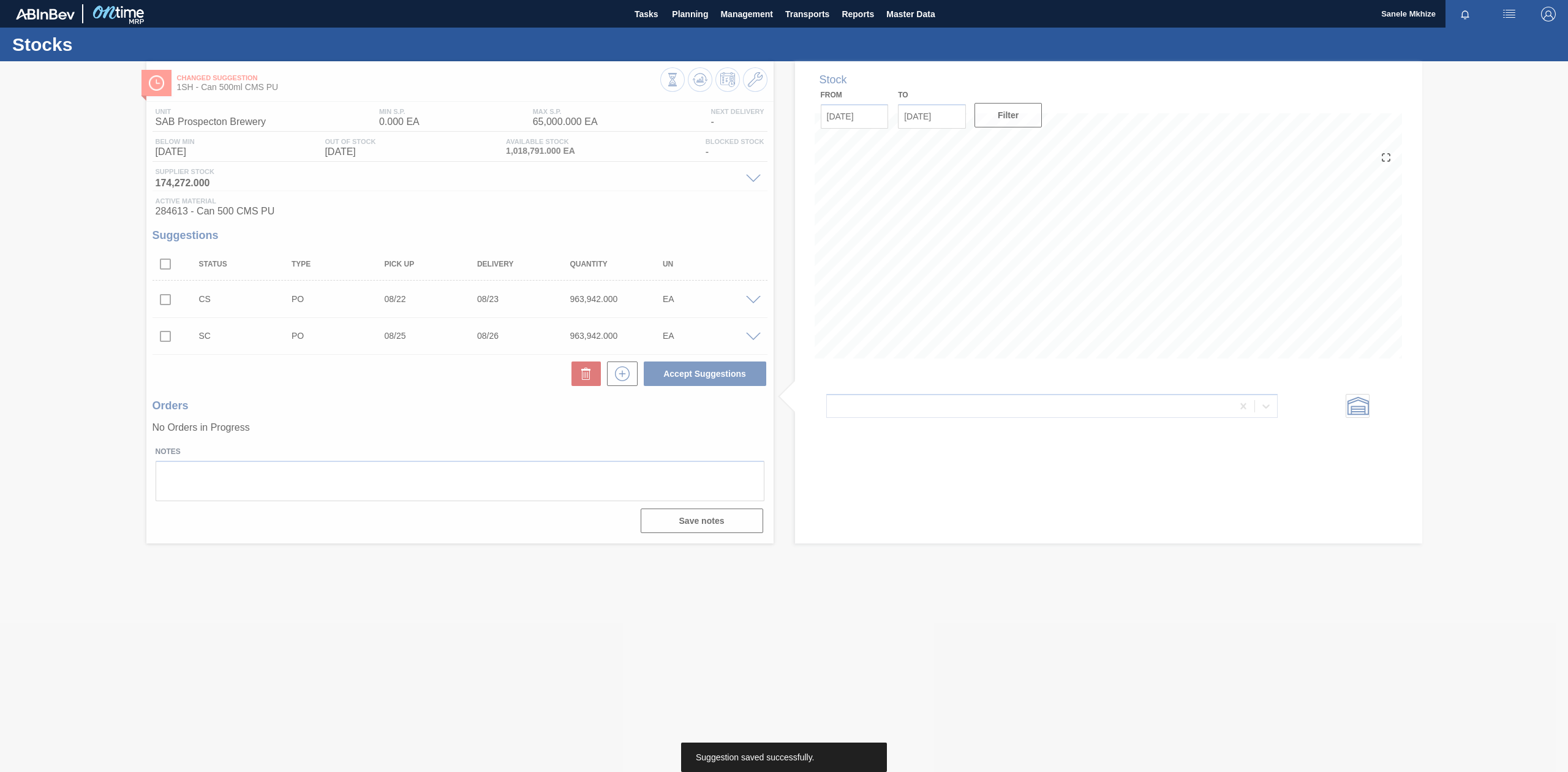
scroll to position [0, 0]
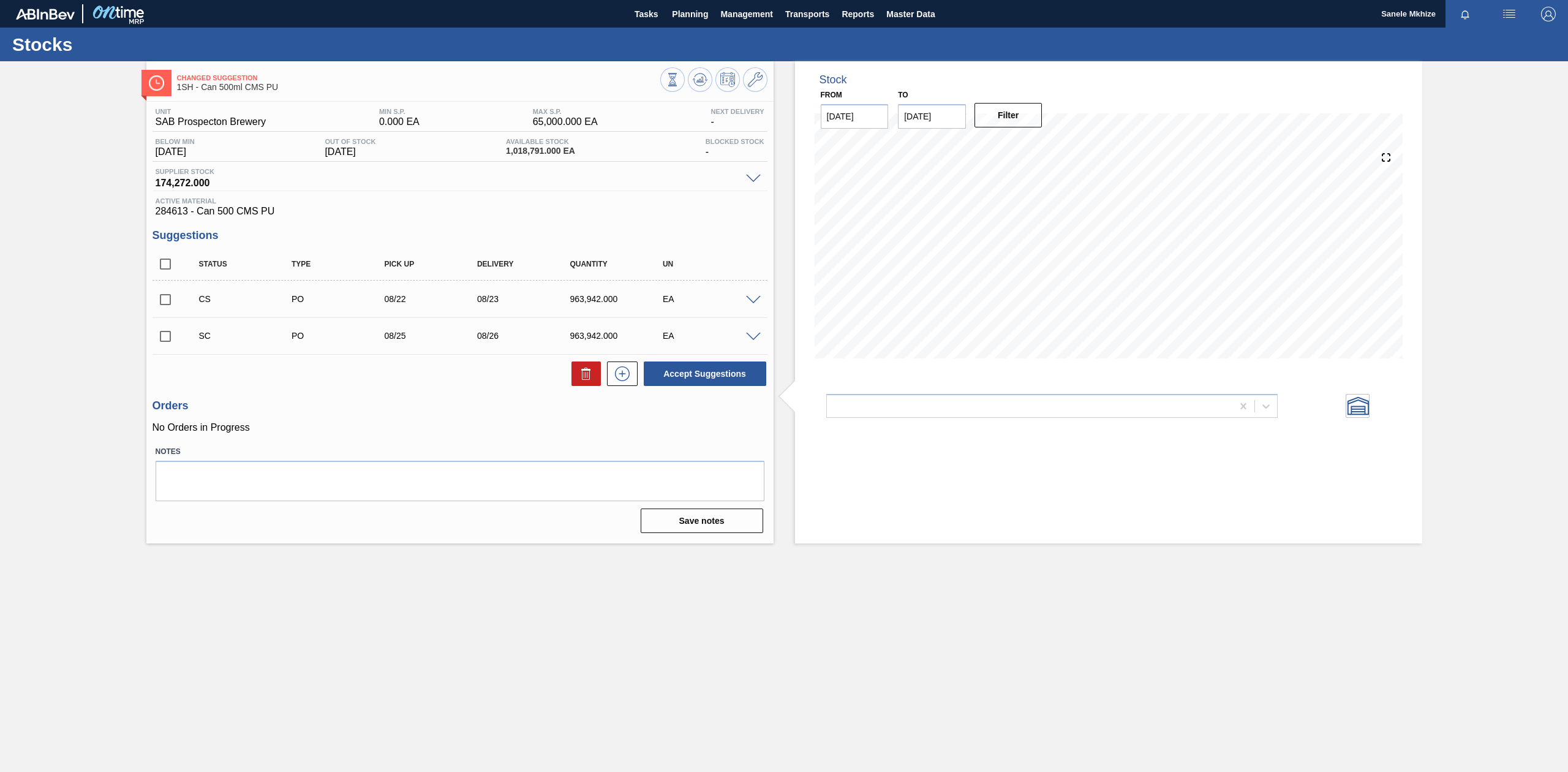
click at [753, 303] on span at bounding box center [753, 300] width 15 height 9
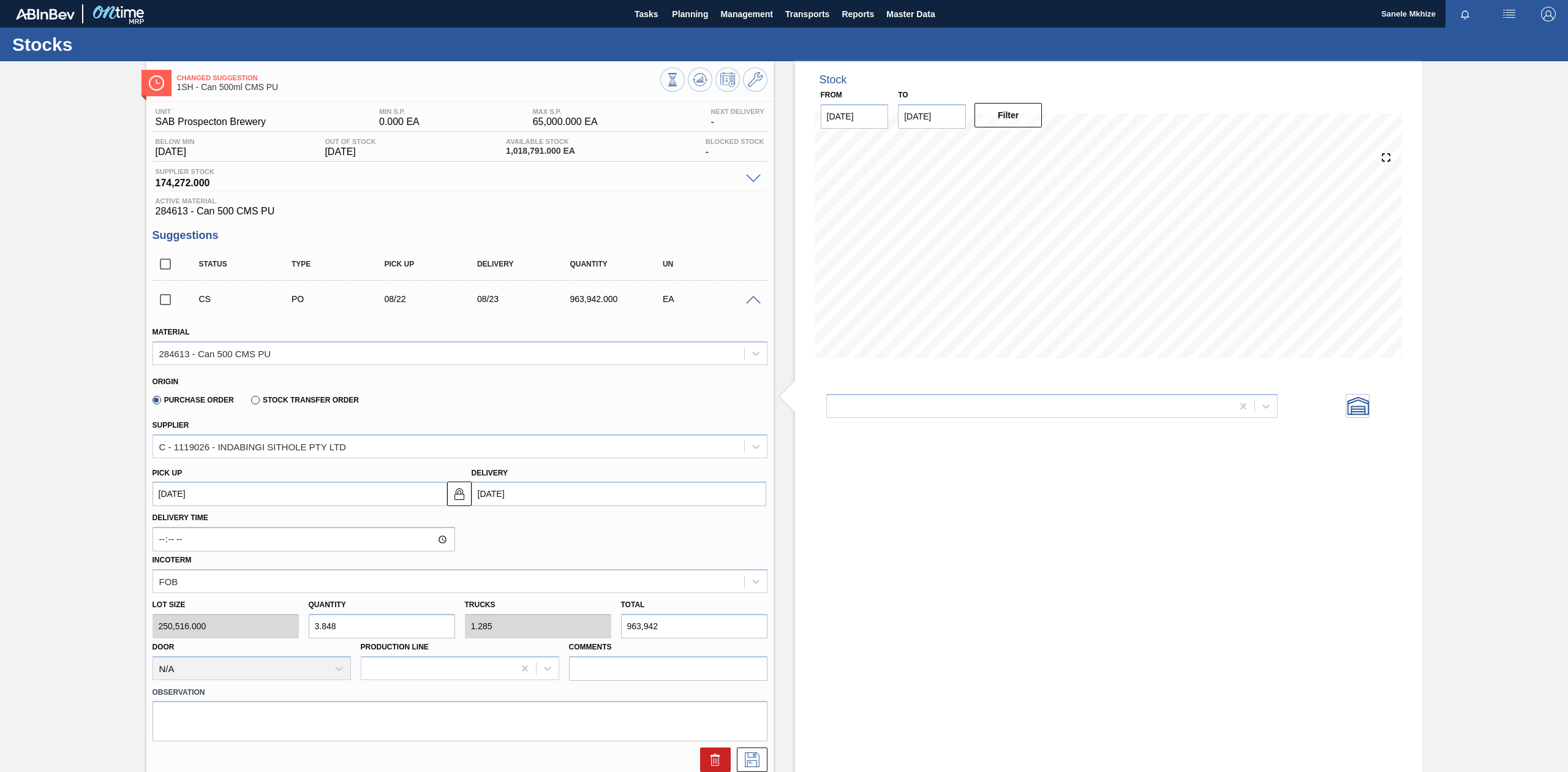
click at [753, 303] on span at bounding box center [753, 300] width 15 height 9
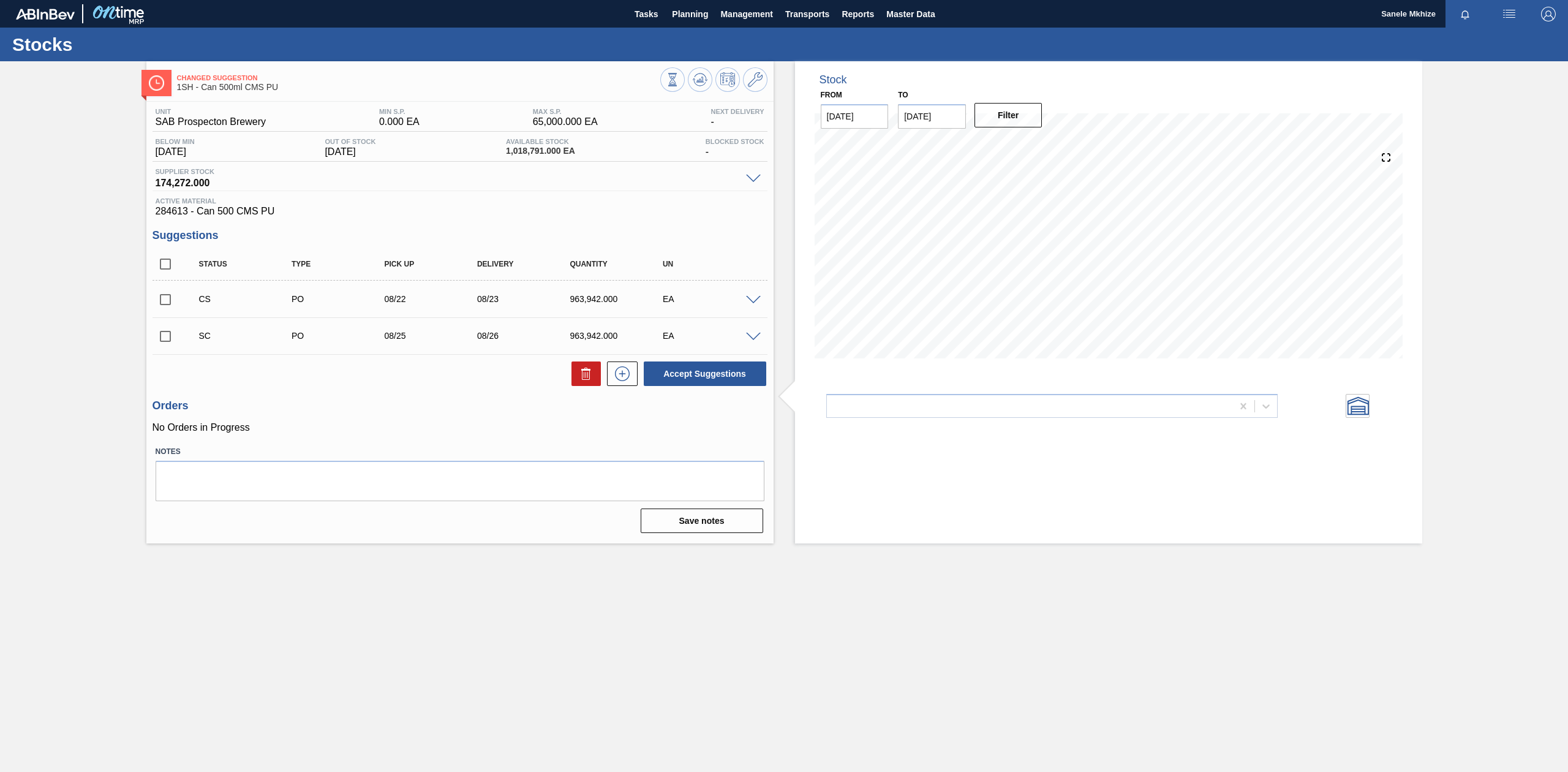
click at [167, 302] on input "checkbox" at bounding box center [165, 300] width 25 height 25
click at [705, 379] on button "Accept Suggestions" at bounding box center [705, 373] width 123 height 24
checkbox input "false"
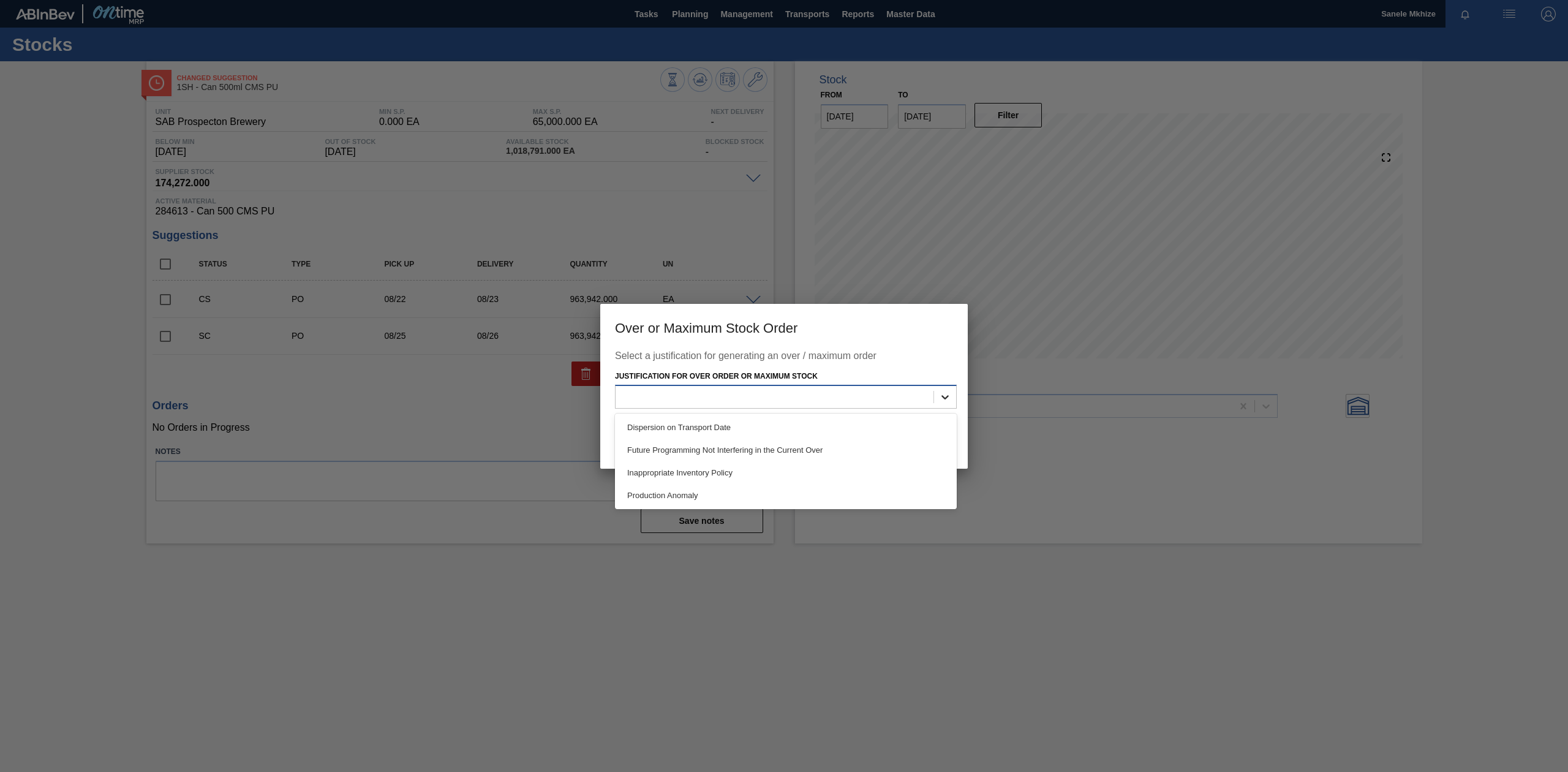
click at [947, 398] on icon at bounding box center [945, 397] width 13 height 13
drag, startPoint x: 710, startPoint y: 477, endPoint x: 831, endPoint y: 478, distance: 121.0
click at [713, 477] on div "Inappropriate Inventory Policy" at bounding box center [785, 472] width 342 height 22
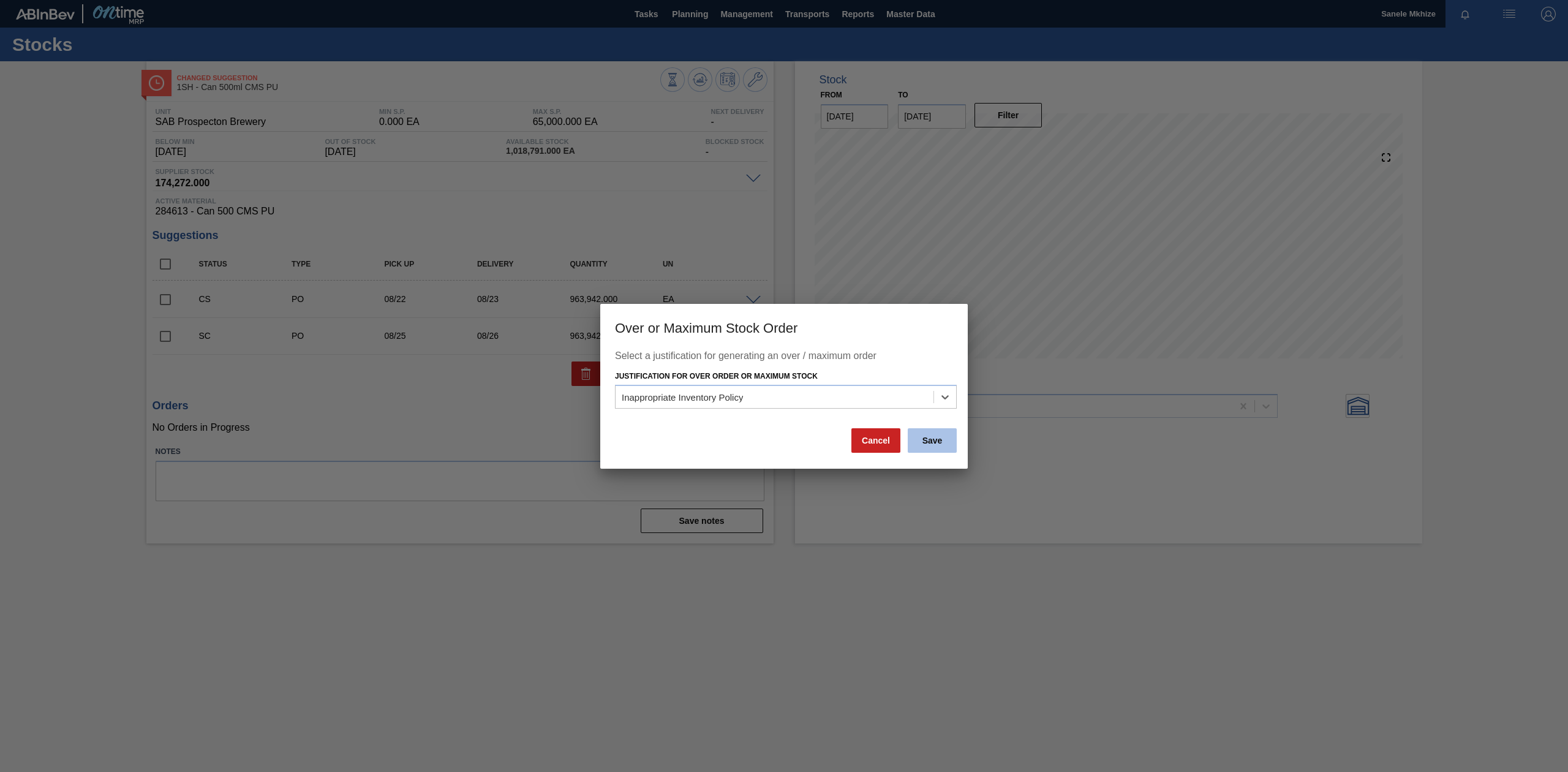
click at [928, 447] on button "Save" at bounding box center [933, 440] width 49 height 24
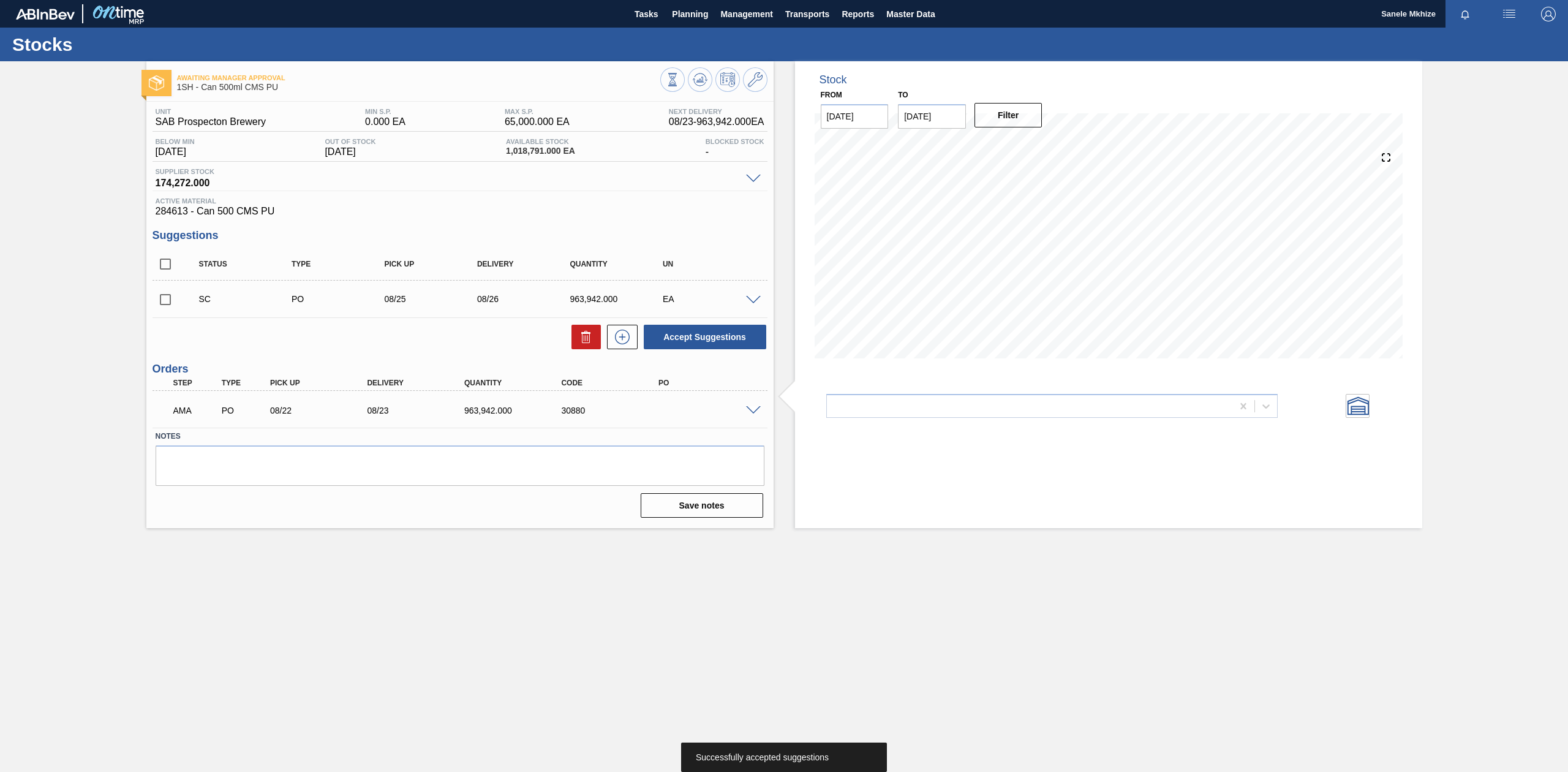
click at [755, 407] on span at bounding box center [753, 410] width 15 height 9
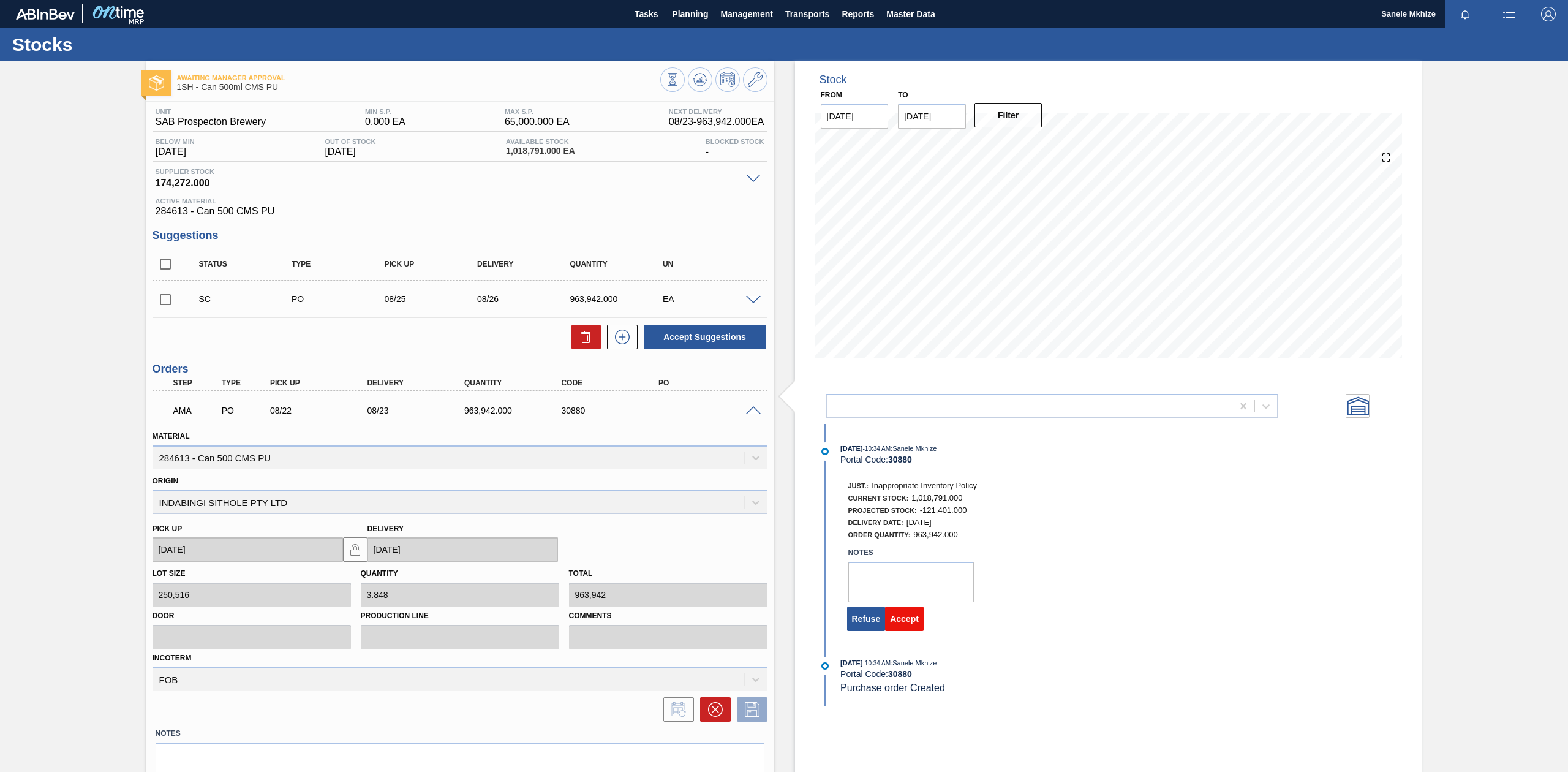
click at [906, 624] on button "Accept" at bounding box center [905, 619] width 39 height 24
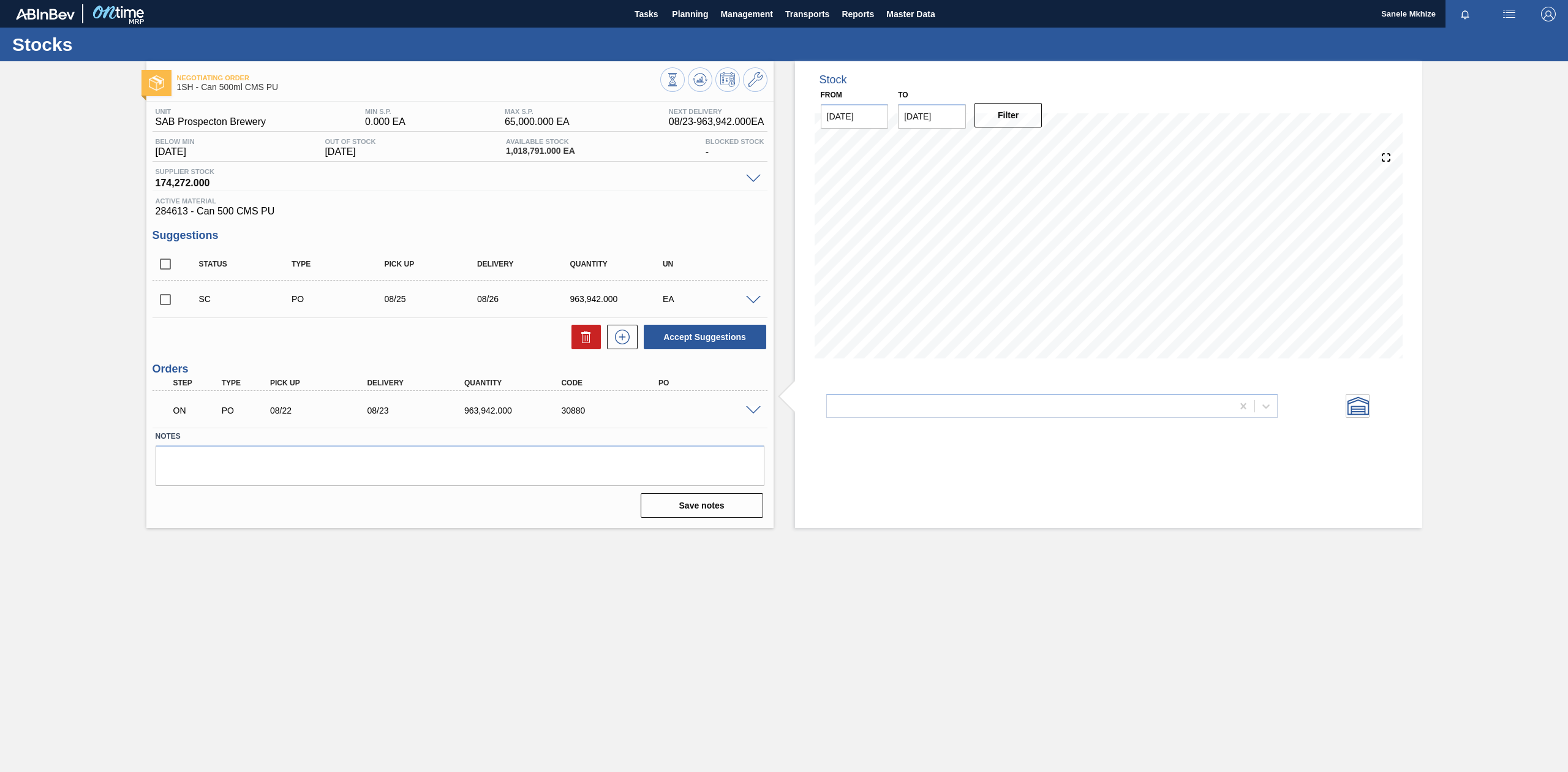
click at [753, 412] on span at bounding box center [753, 410] width 15 height 9
